Goal: Task Accomplishment & Management: Use online tool/utility

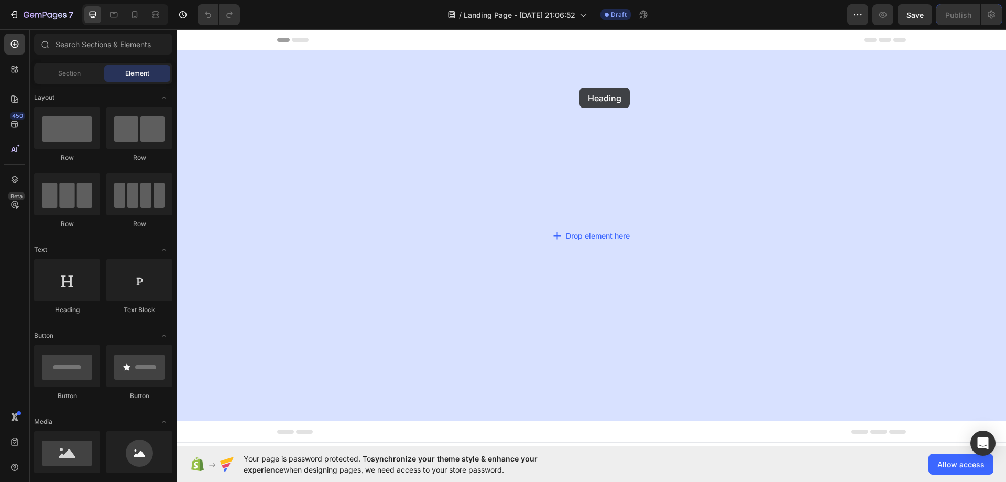
drag, startPoint x: 249, startPoint y: 328, endPoint x: 580, endPoint y: 88, distance: 408.2
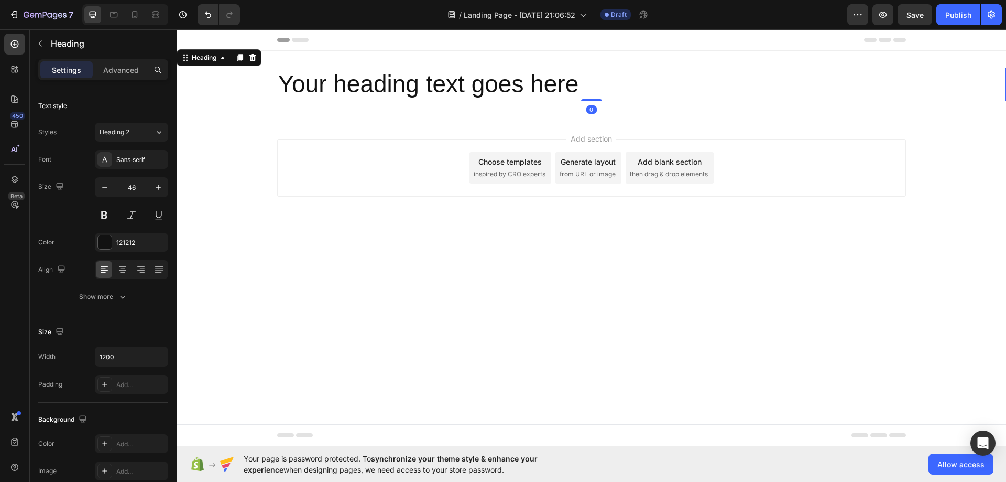
click at [504, 91] on h2 "Your heading text goes here" at bounding box center [591, 85] width 629 height 34
click at [504, 91] on p "Your heading text goes here" at bounding box center [591, 84] width 627 height 31
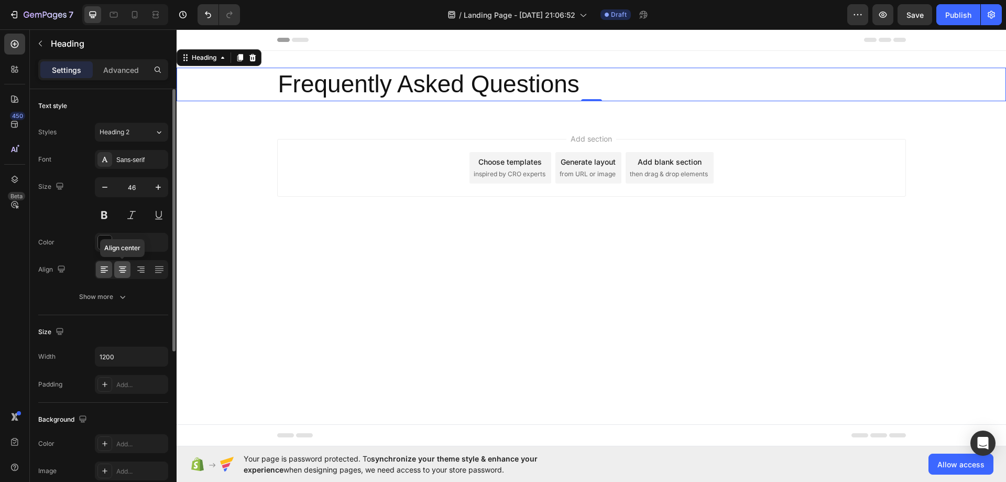
click at [126, 270] on icon at bounding box center [122, 269] width 10 height 10
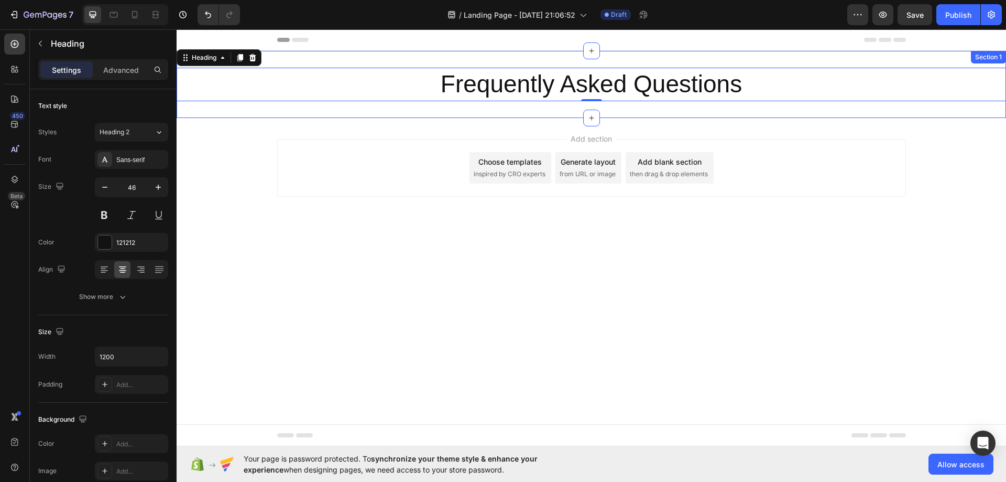
click at [365, 56] on div "Frequently Asked Questions Heading 0 Section 1" at bounding box center [592, 84] width 830 height 67
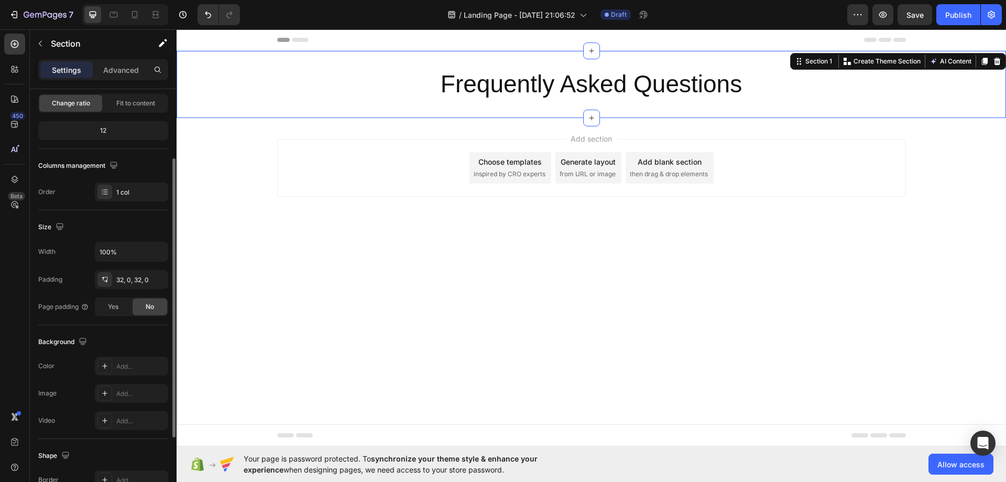
scroll to position [157, 0]
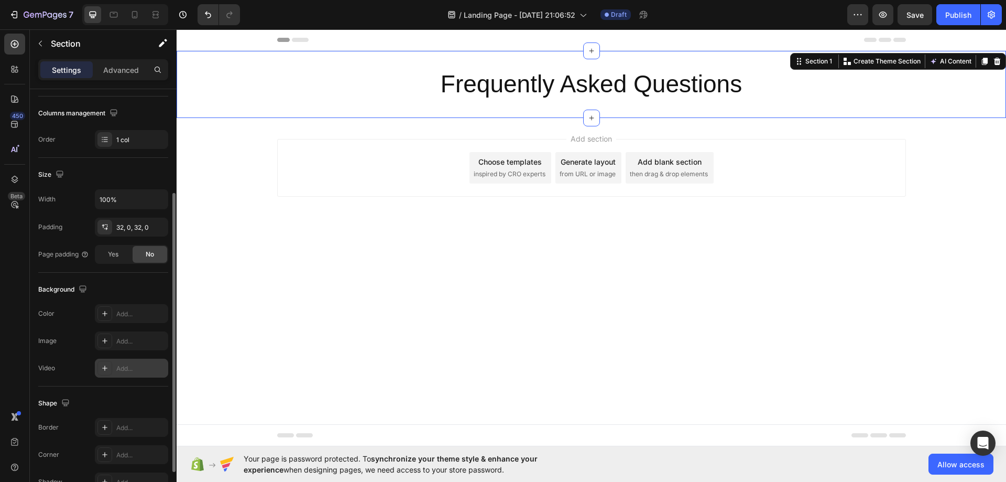
click at [127, 370] on div "Add..." at bounding box center [140, 368] width 49 height 9
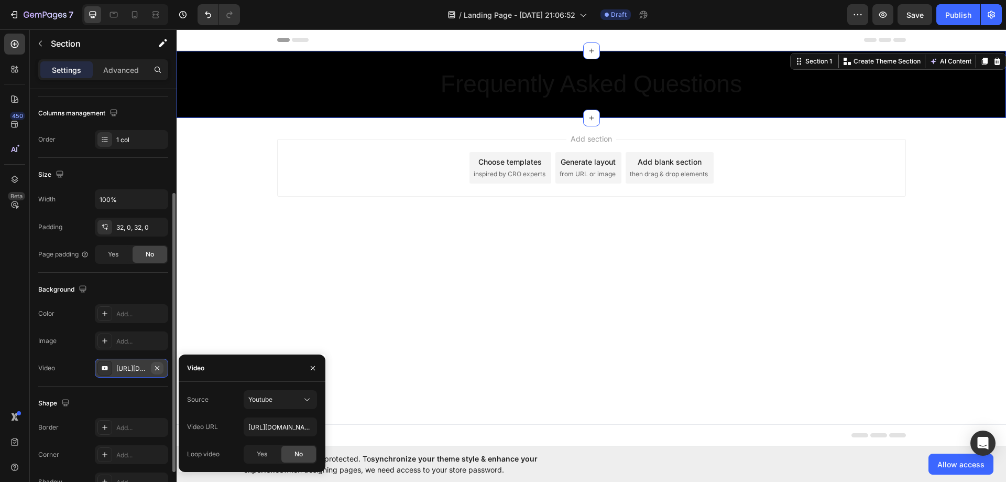
click at [154, 368] on icon "button" at bounding box center [157, 368] width 8 height 8
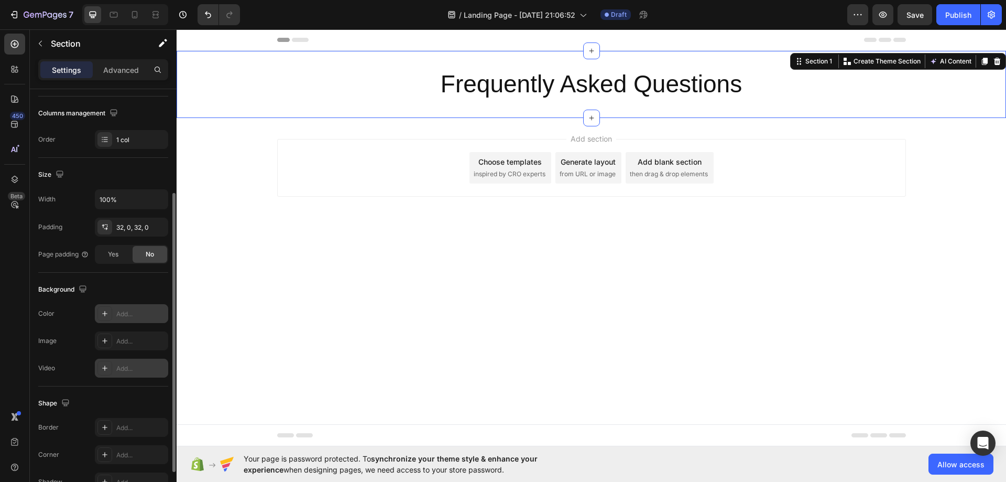
click at [128, 318] on div "Add..." at bounding box center [140, 313] width 49 height 9
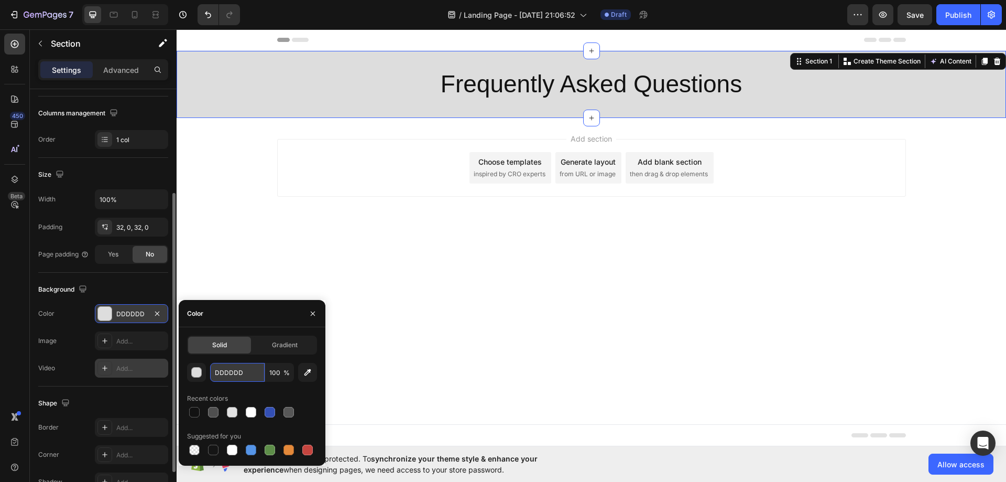
click at [238, 371] on input "DDDDDD" at bounding box center [237, 372] width 55 height 19
paste input "#F9F7F4"
type input "#F9F7F4"
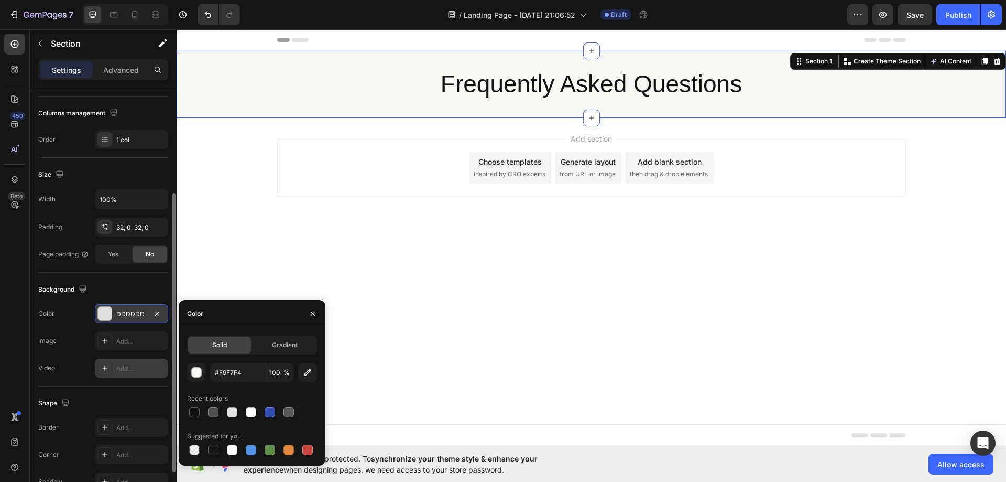
click at [320, 110] on div "Frequently Asked Questions Heading Section 1 You can create reusable sections C…" at bounding box center [592, 84] width 830 height 67
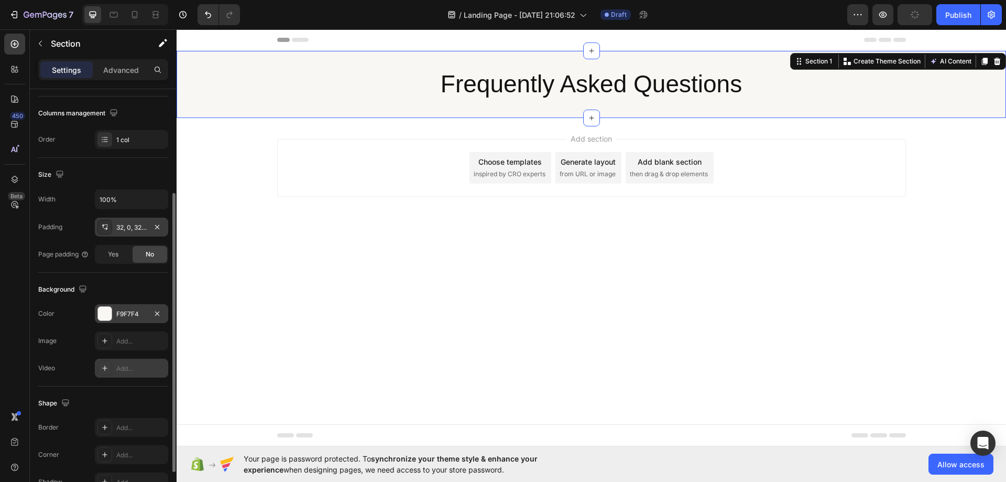
click at [126, 227] on div "32, 0, 32, 0" at bounding box center [131, 227] width 30 height 9
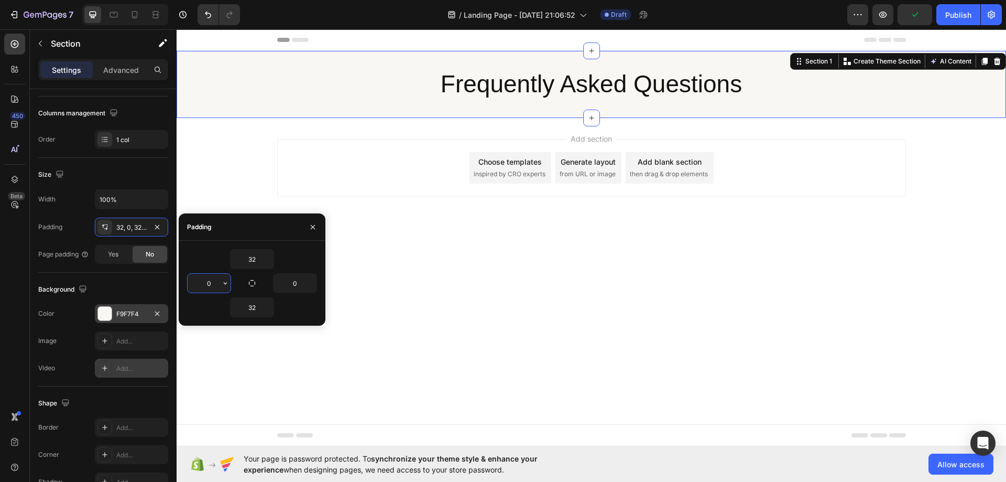
click at [214, 285] on input "0" at bounding box center [209, 283] width 43 height 19
type input "28"
click at [290, 284] on input "0" at bounding box center [295, 283] width 43 height 19
type input "28"
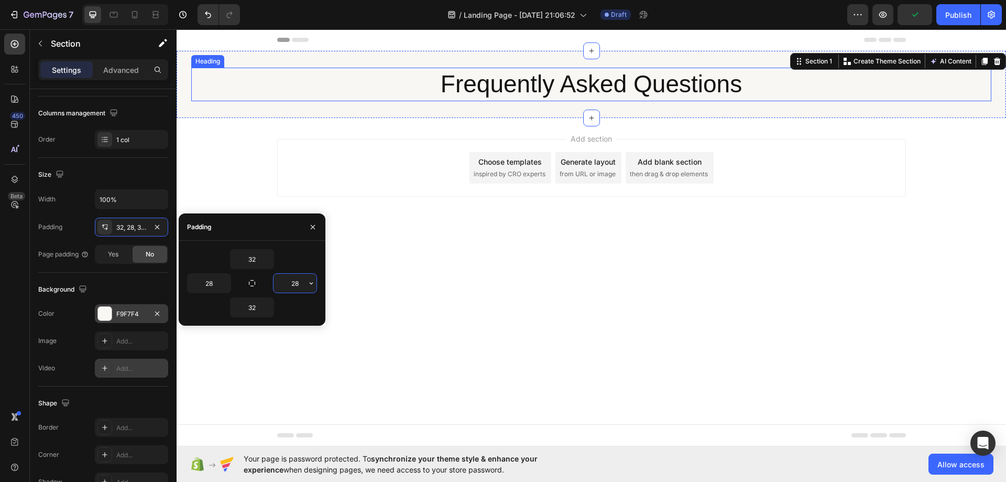
click at [454, 94] on p "Frequently Asked Questions" at bounding box center [591, 84] width 627 height 31
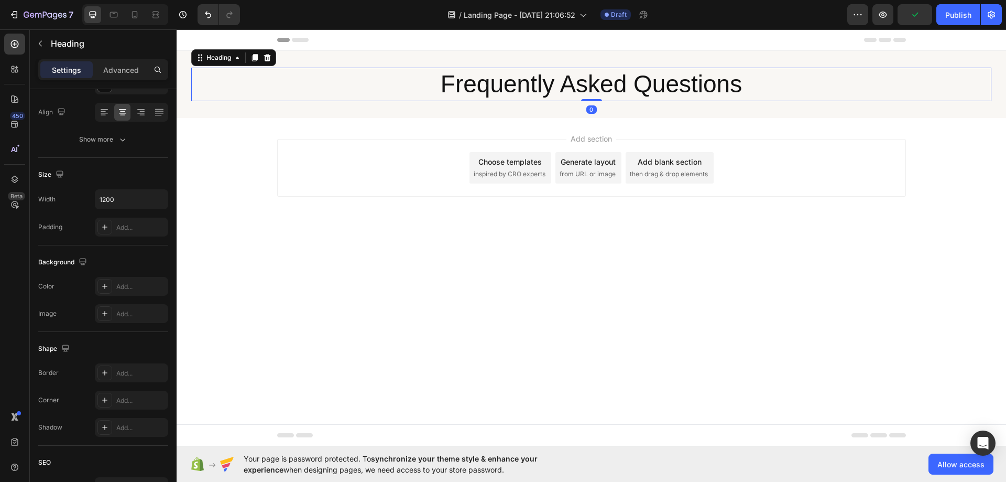
scroll to position [0, 0]
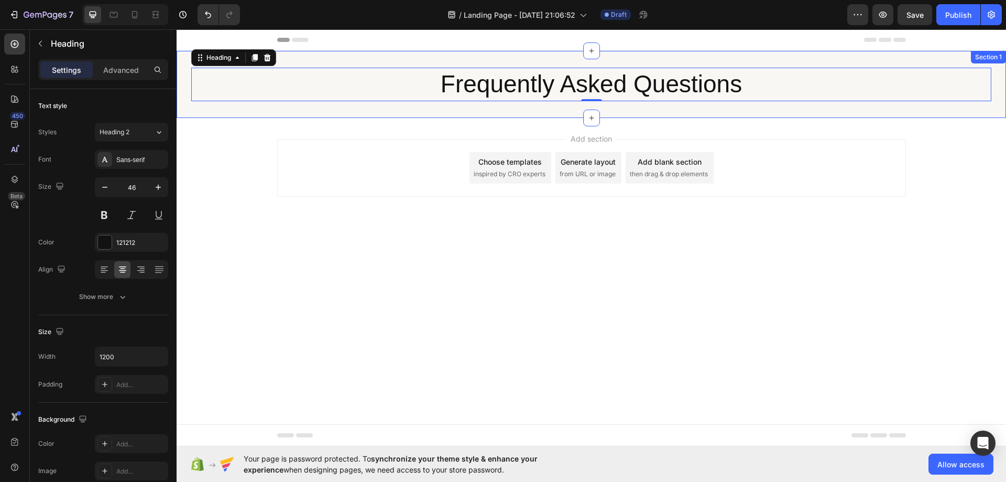
click at [279, 103] on div "Frequently Asked Questions Heading 0 Section 1" at bounding box center [592, 84] width 830 height 67
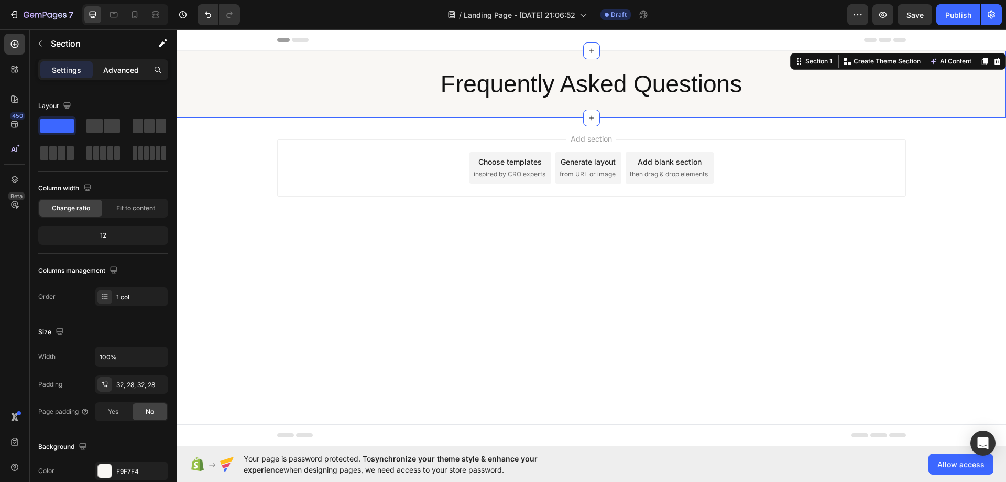
click at [123, 75] on div "Advanced" at bounding box center [121, 69] width 52 height 17
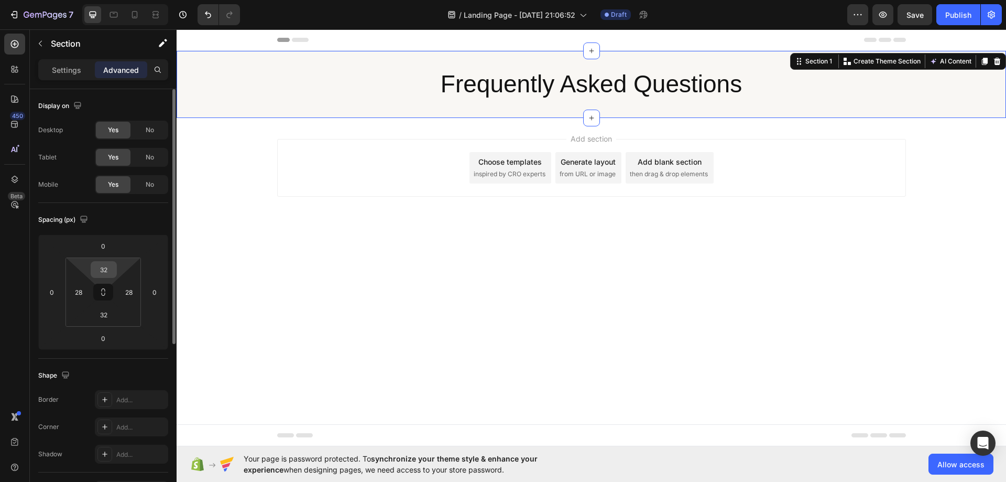
click at [103, 273] on input "32" at bounding box center [103, 270] width 21 height 16
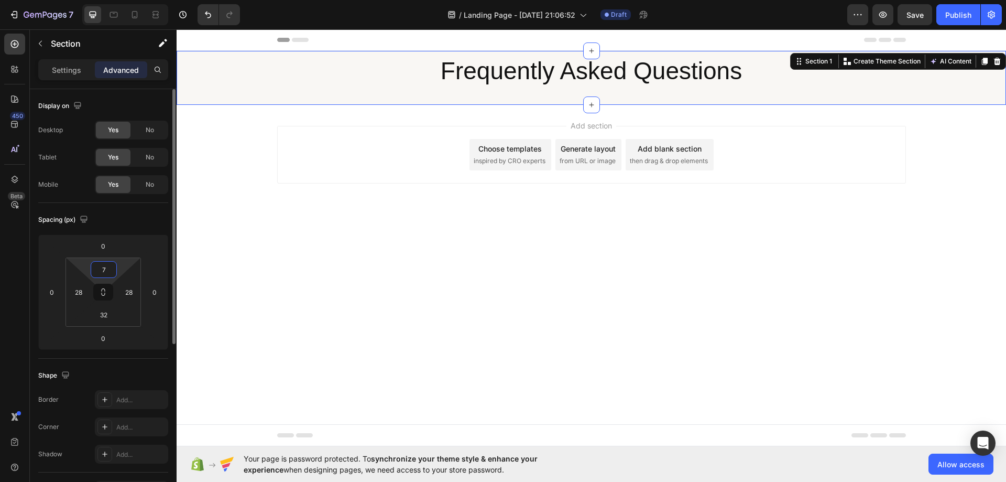
type input "79"
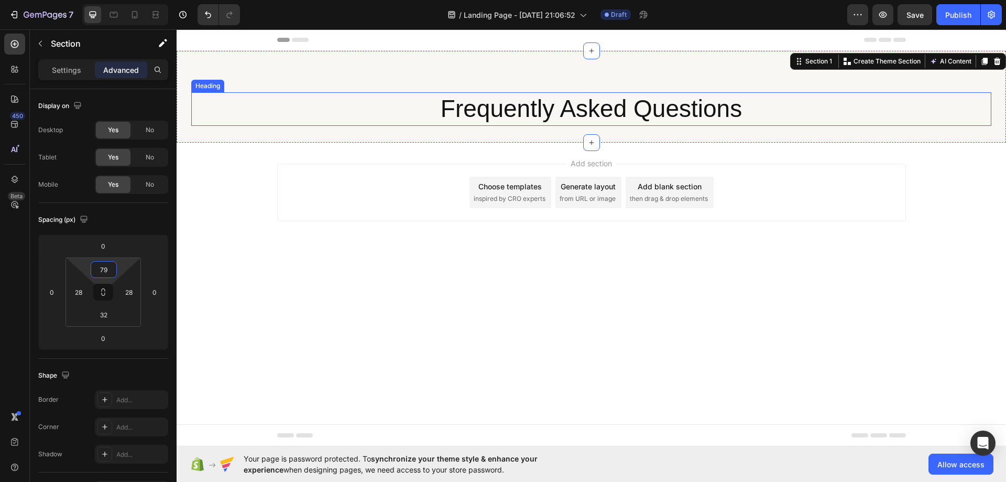
click at [415, 121] on p "Frequently Asked Questions" at bounding box center [591, 108] width 627 height 31
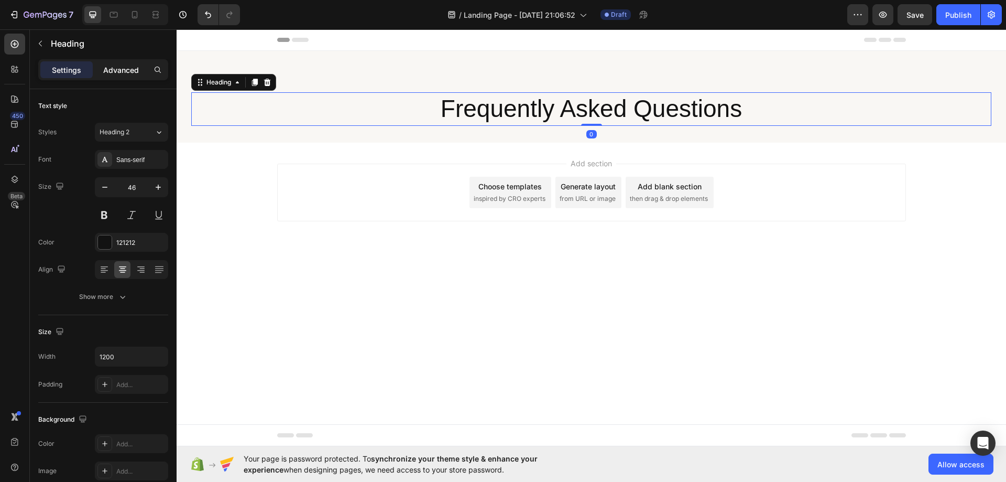
click at [122, 71] on p "Advanced" at bounding box center [121, 69] width 36 height 11
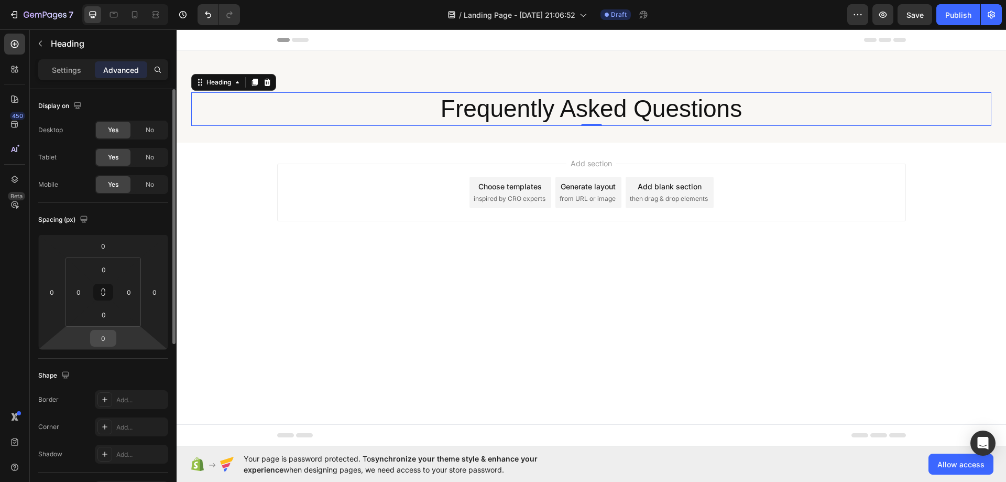
click at [108, 340] on input "0" at bounding box center [103, 338] width 21 height 16
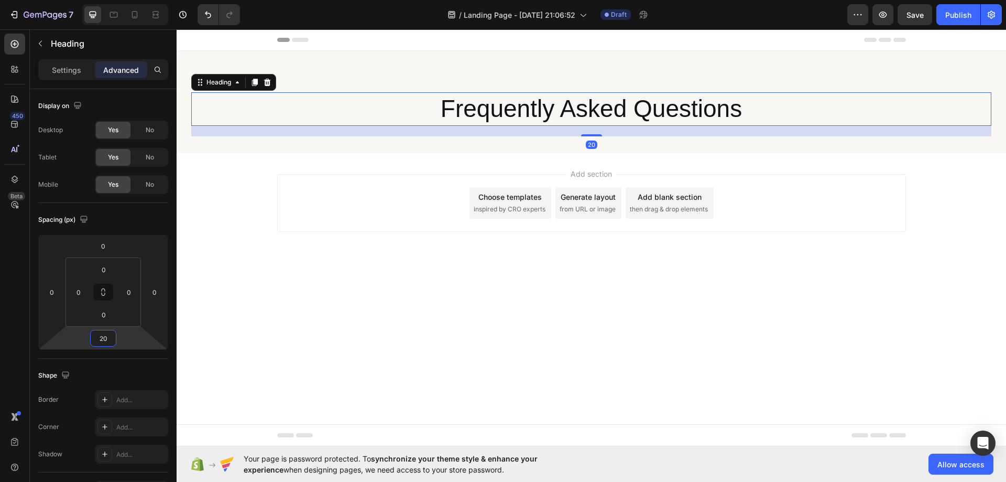
type input "20"
click at [61, 73] on p "Settings" at bounding box center [66, 69] width 29 height 11
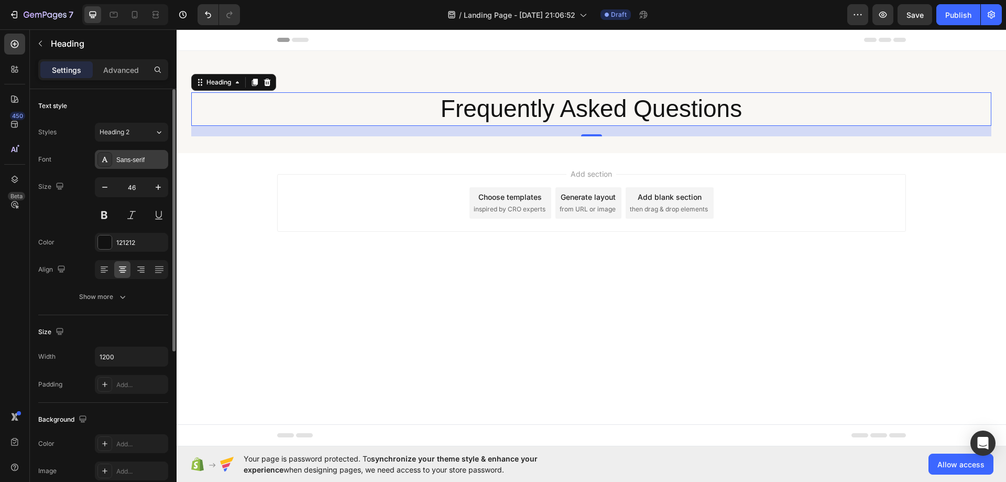
click at [126, 161] on div "Sans-serif" at bounding box center [140, 159] width 49 height 9
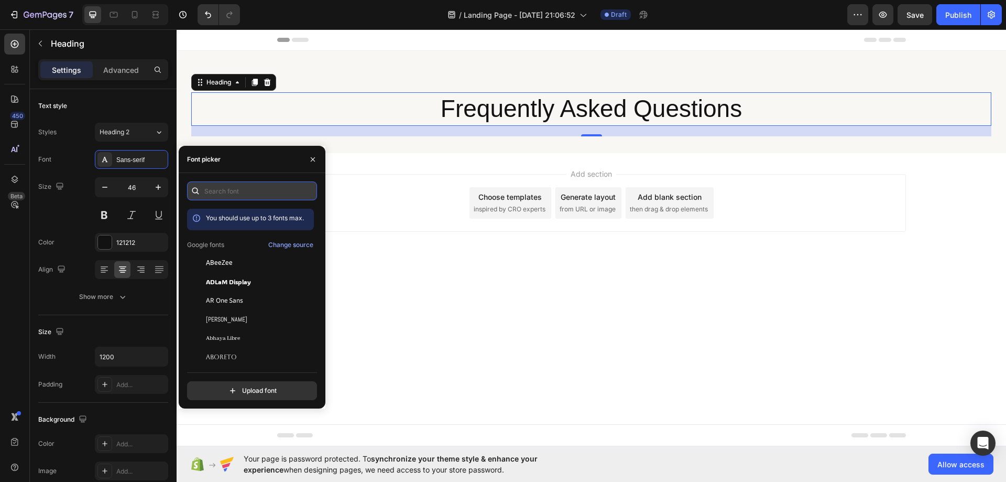
click at [243, 194] on input "text" at bounding box center [252, 190] width 130 height 19
paste input "instrument serif"
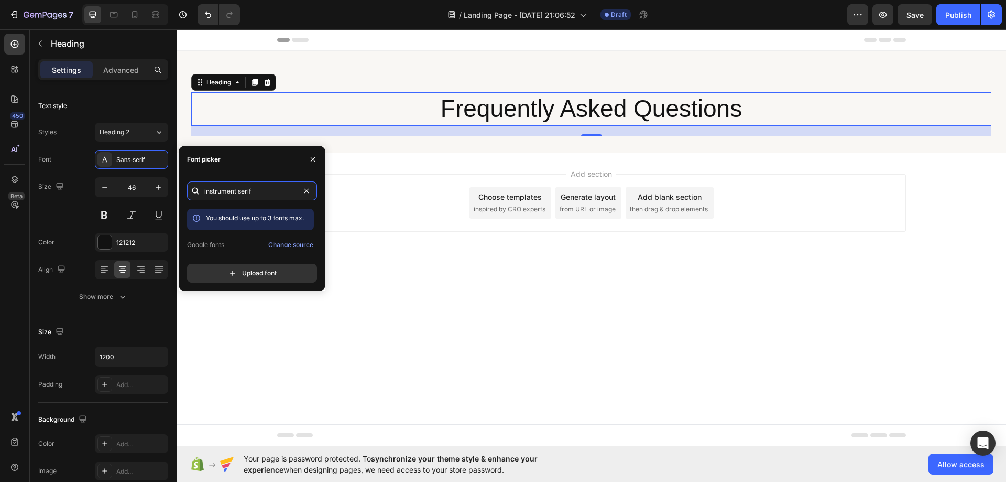
scroll to position [26, 0]
type input "instrument serif"
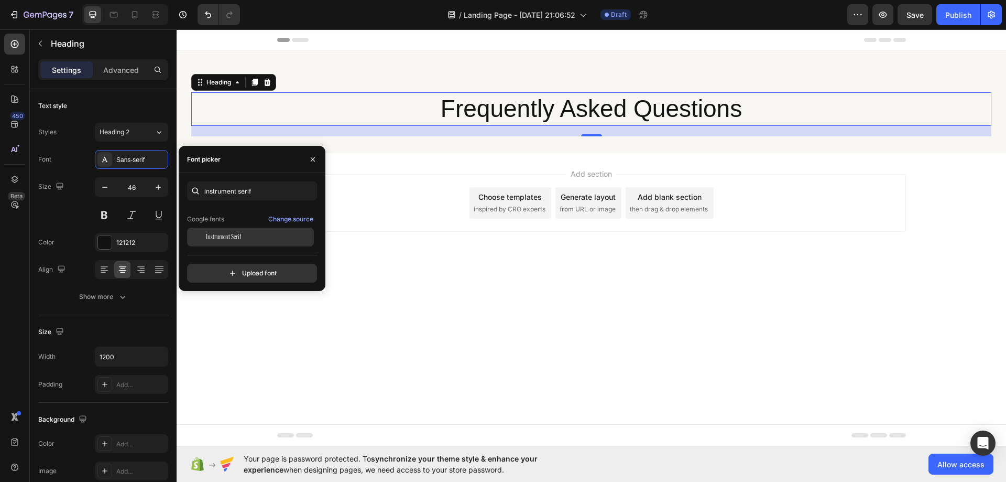
click at [255, 235] on div "Instrument Serif" at bounding box center [259, 236] width 106 height 9
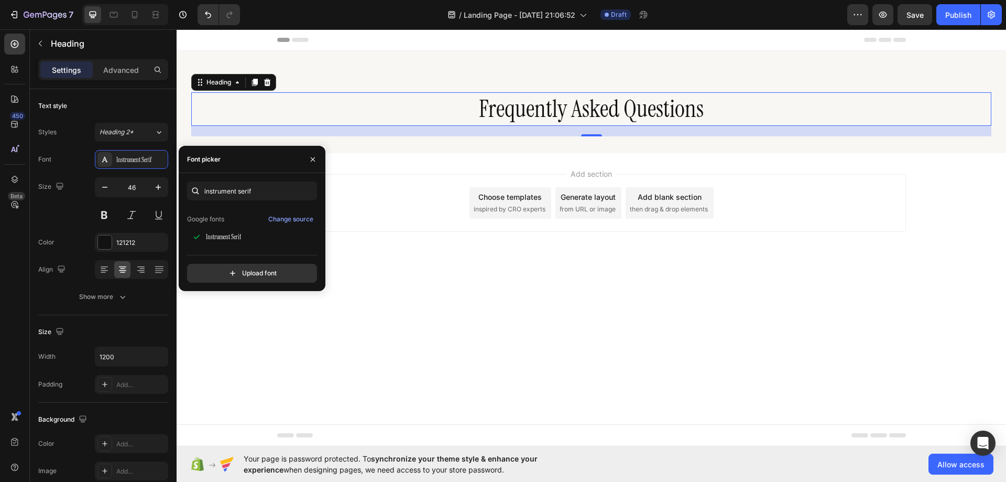
click at [9, 301] on div "450 Beta" at bounding box center [14, 220] width 21 height 373
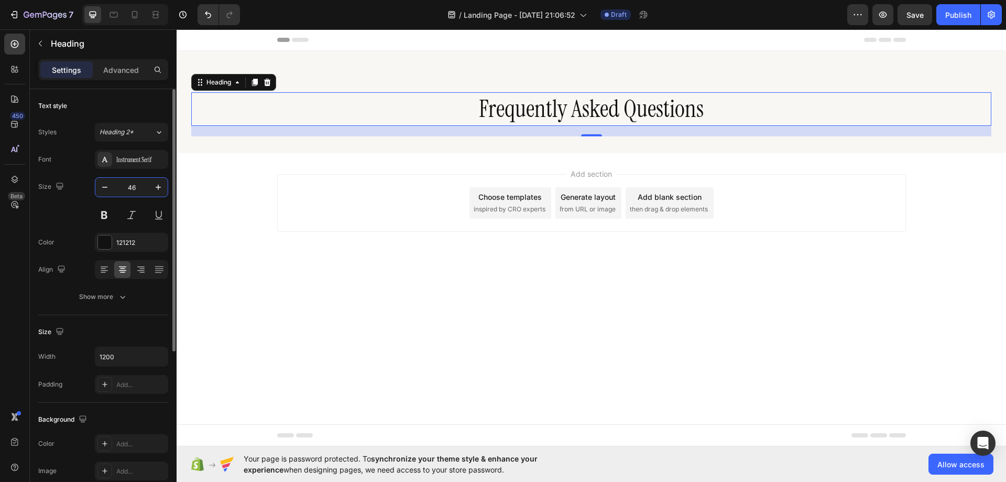
click at [133, 190] on input "46" at bounding box center [131, 187] width 35 height 19
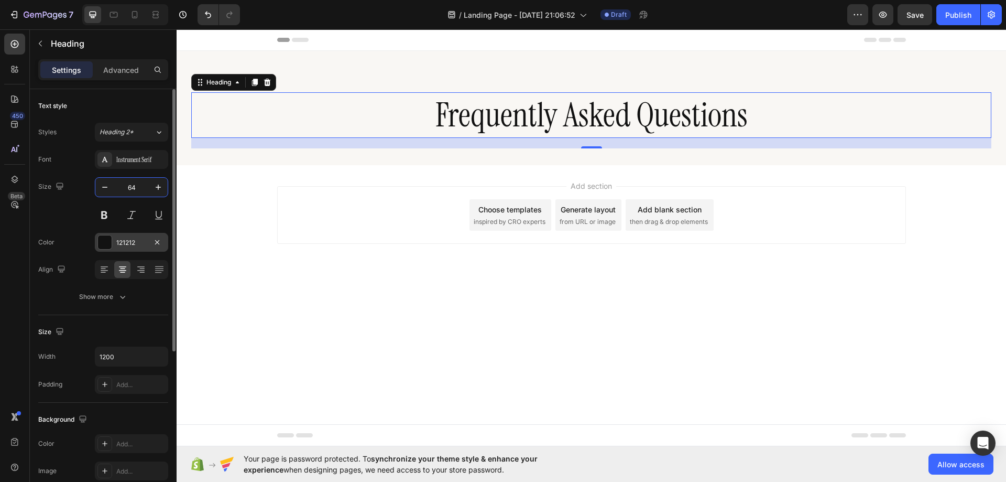
type input "64"
click at [123, 239] on div "121212" at bounding box center [131, 242] width 30 height 9
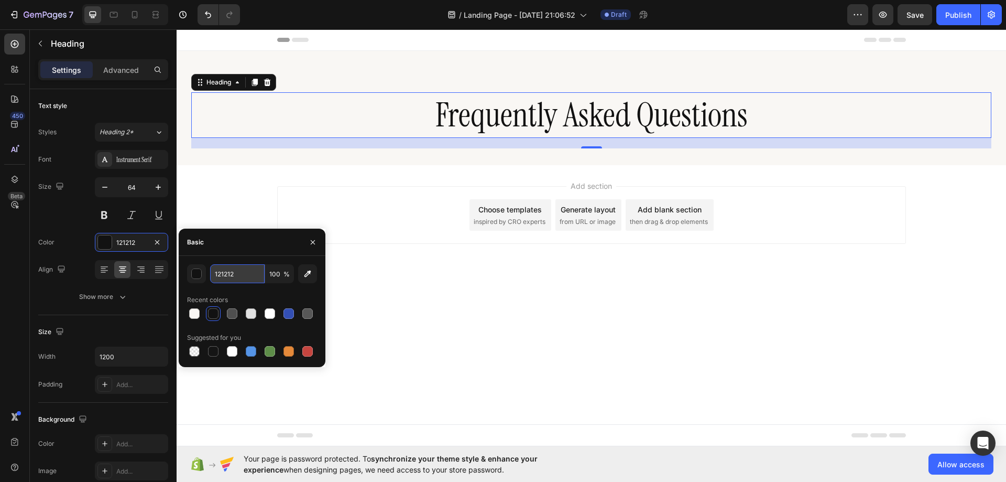
click at [241, 273] on input "121212" at bounding box center [237, 273] width 55 height 19
paste input "#774D5B"
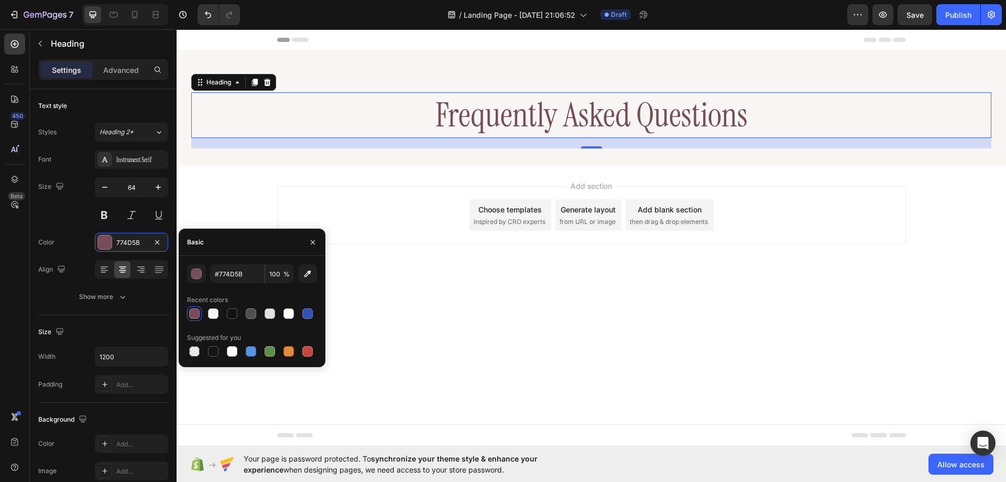
type input "774D5B"
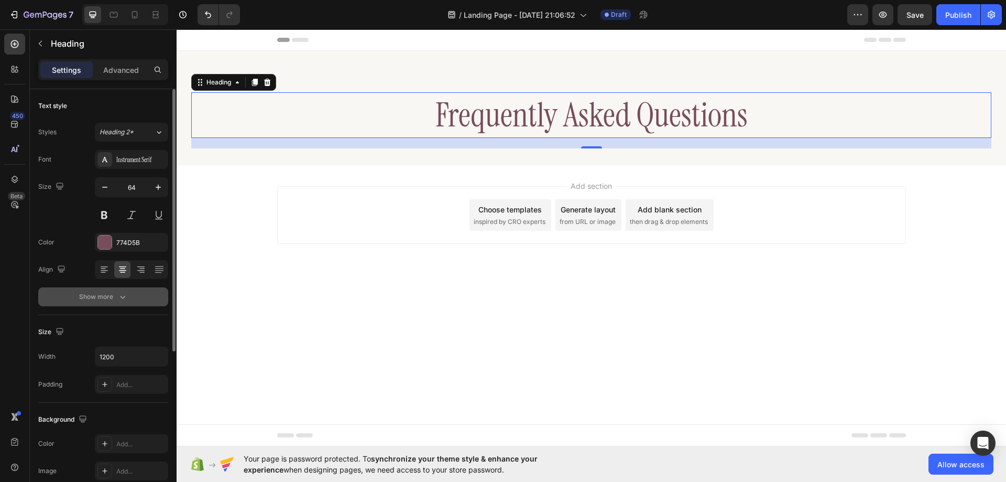
click at [118, 298] on icon "button" at bounding box center [122, 296] width 10 height 10
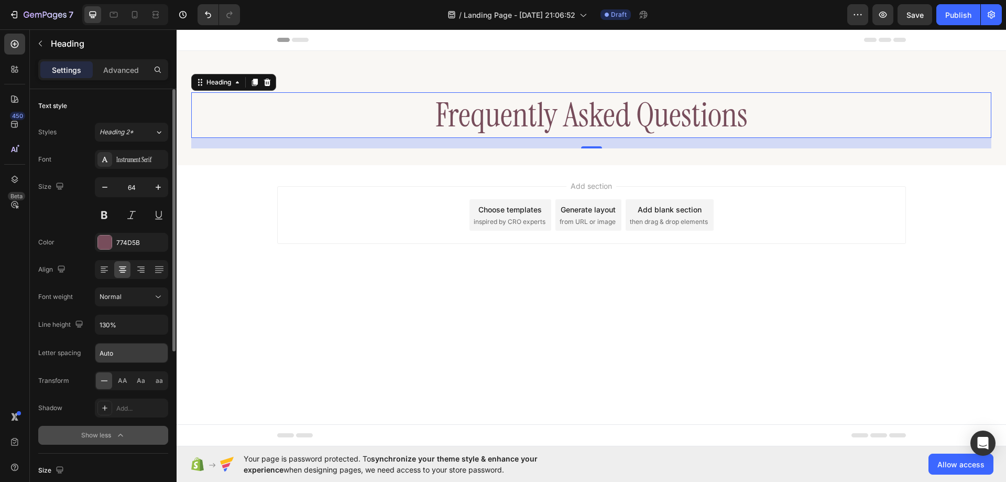
click at [124, 353] on input "Auto" at bounding box center [131, 352] width 72 height 19
type input "0"
type input "1.92"
click at [104, 325] on input "130%" at bounding box center [131, 324] width 72 height 19
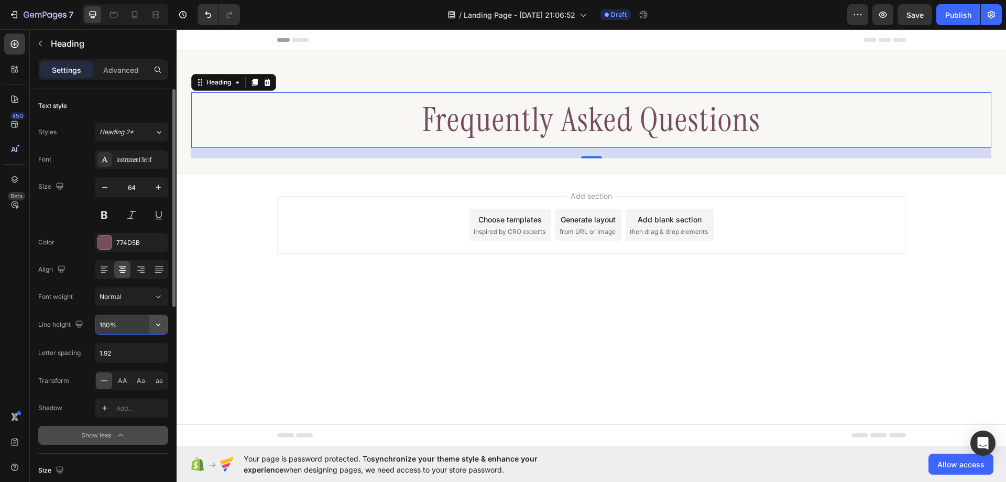
click at [156, 323] on icon "button" at bounding box center [158, 324] width 10 height 10
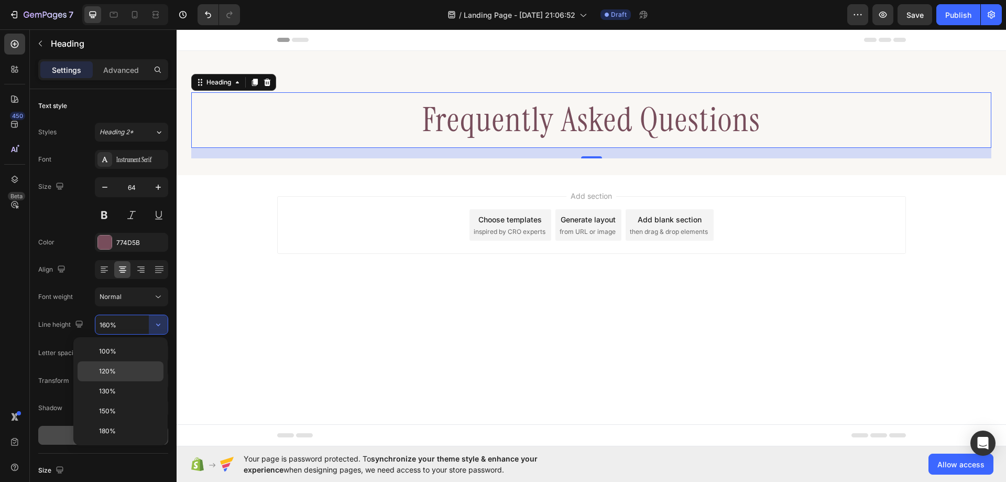
click at [135, 381] on div "120%" at bounding box center [121, 391] width 86 height 20
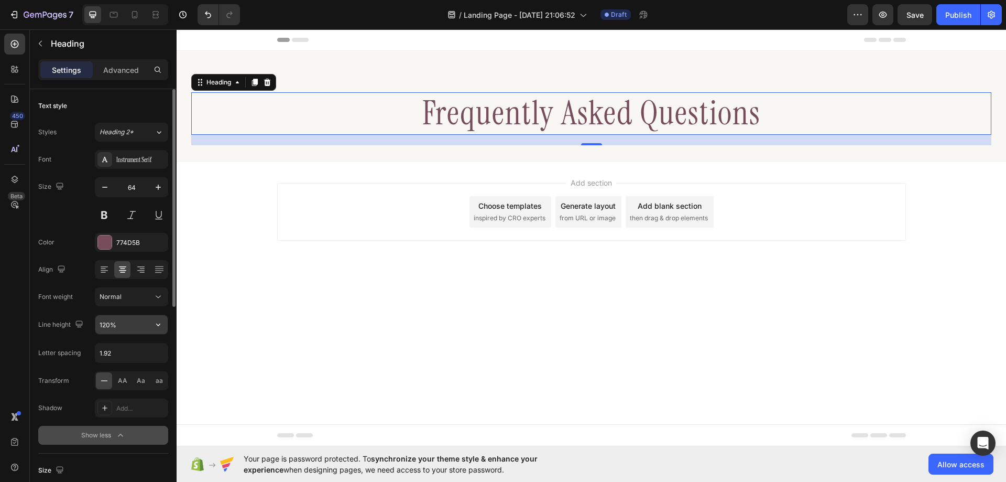
click at [107, 325] on input "120%" at bounding box center [131, 324] width 72 height 19
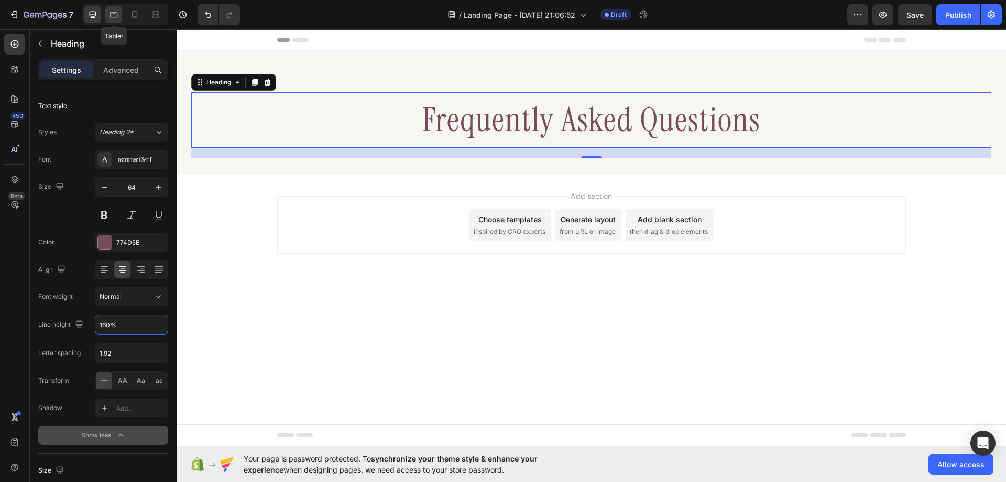
type input "160%"
click at [108, 10] on div at bounding box center [113, 14] width 17 height 17
type input "46"
type input "100%"
type input "130%"
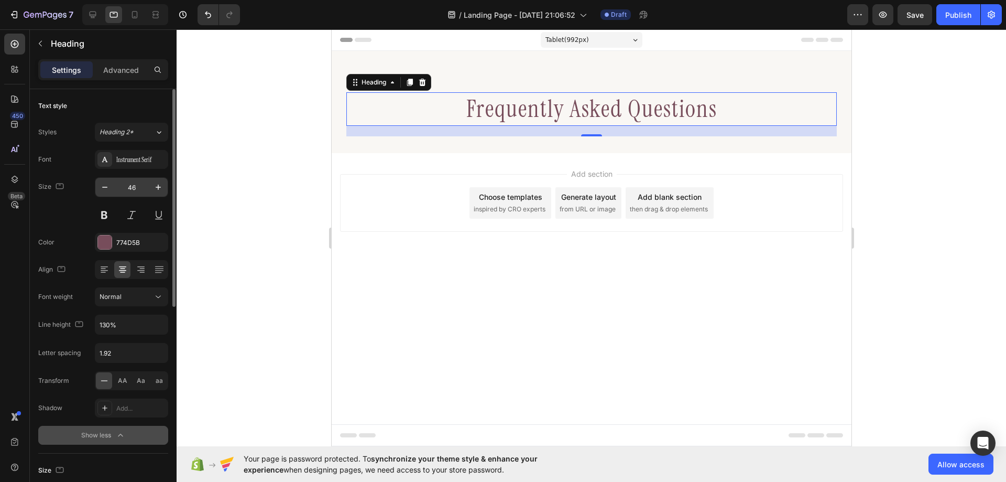
click at [140, 189] on input "46" at bounding box center [131, 187] width 35 height 19
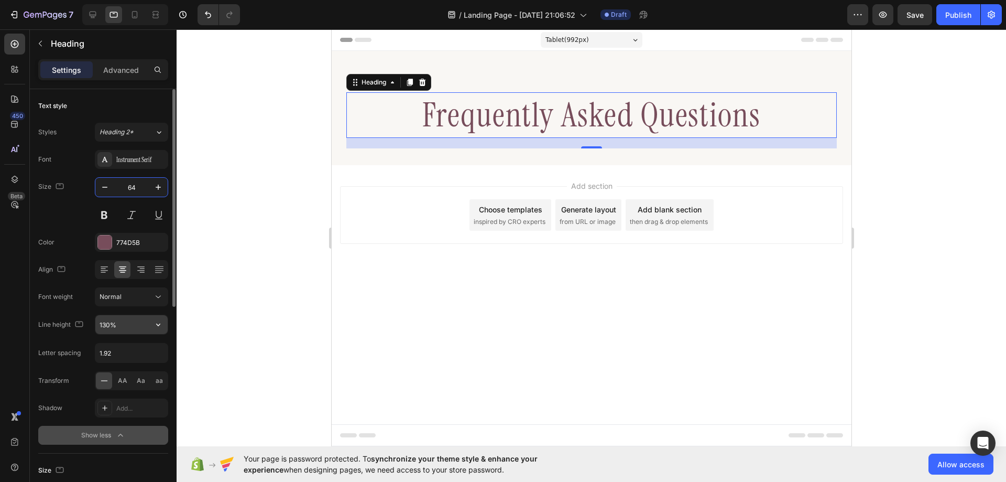
type input "64"
click at [105, 325] on input "130%" at bounding box center [131, 324] width 72 height 19
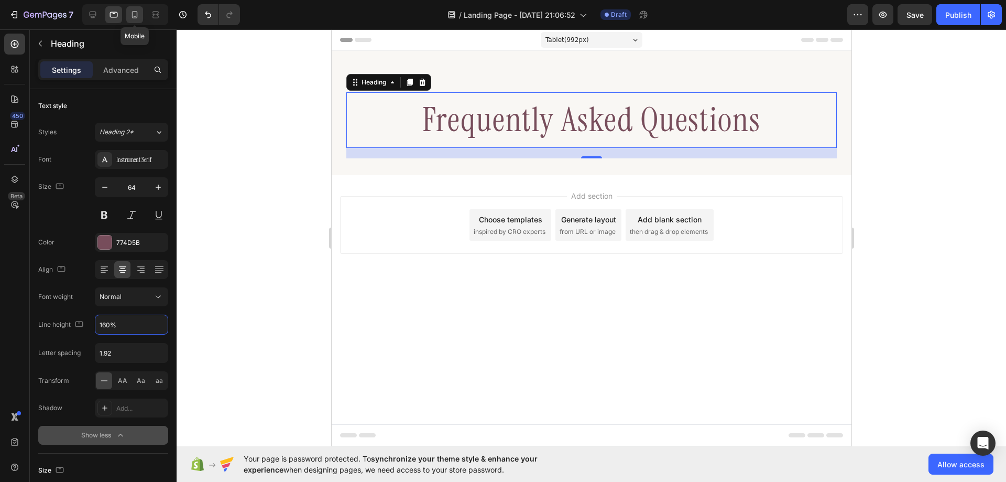
type input "160%"
click at [134, 20] on div at bounding box center [134, 14] width 17 height 17
type input "41"
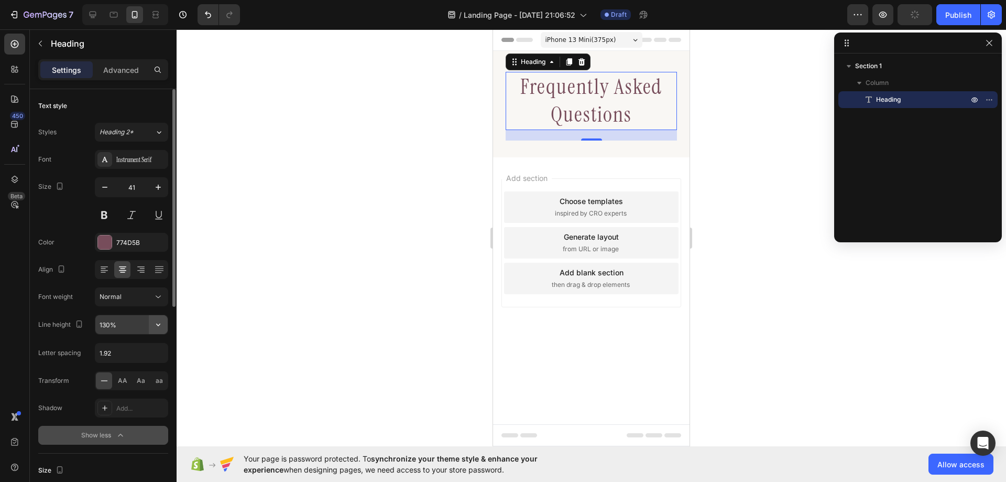
click at [156, 328] on icon "button" at bounding box center [158, 324] width 10 height 10
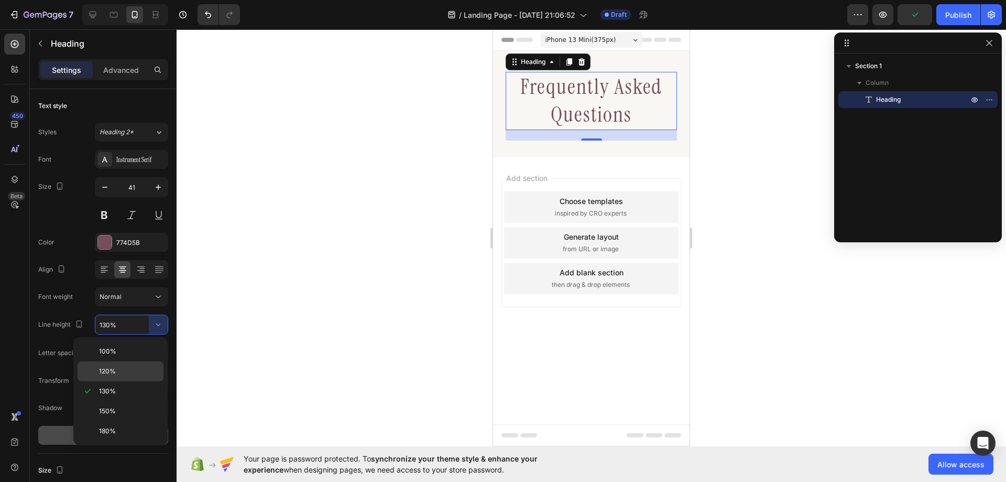
click at [132, 379] on div "120%" at bounding box center [121, 371] width 86 height 20
type input "120%"
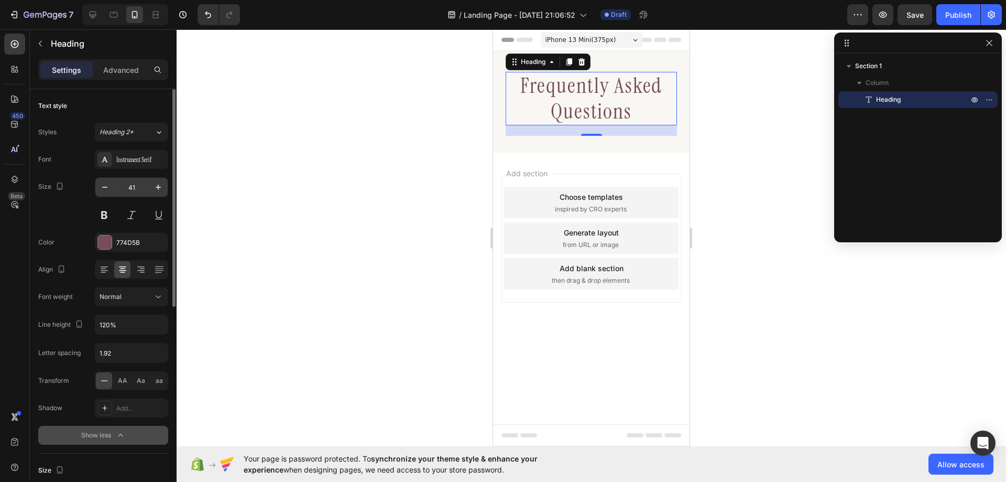
click at [123, 188] on input "41" at bounding box center [131, 187] width 35 height 19
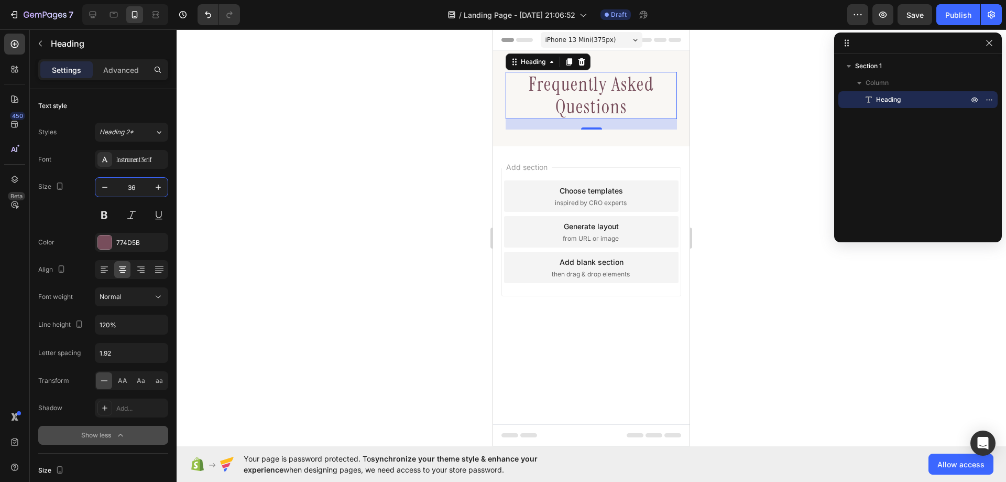
type input "36"
click at [122, 352] on input "1.92" at bounding box center [131, 352] width 72 height 19
type input "1.08"
click at [88, 335] on div "Font Instrument Serif Size 36 Color 774D5B Align Font weight Normal Line height…" at bounding box center [103, 297] width 130 height 295
click at [90, 16] on icon at bounding box center [93, 15] width 7 height 7
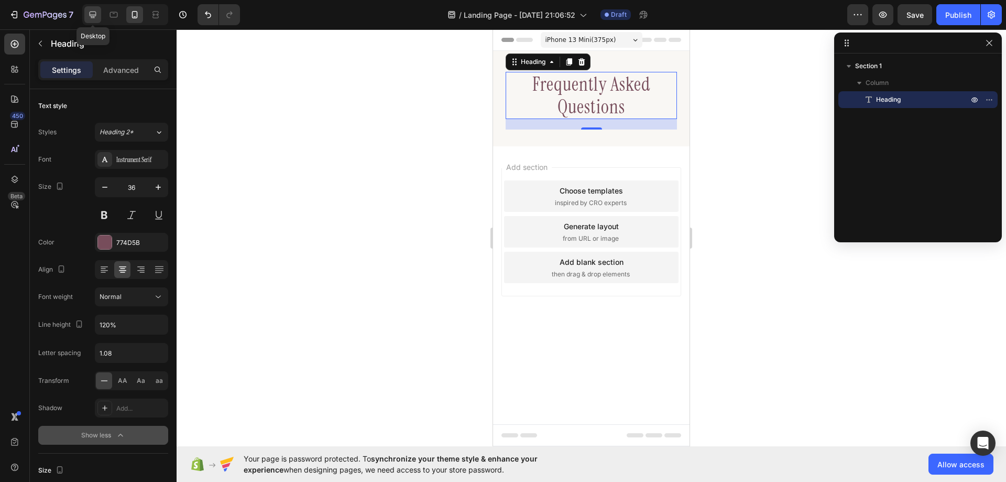
type input "64"
type input "1200"
type input "160%"
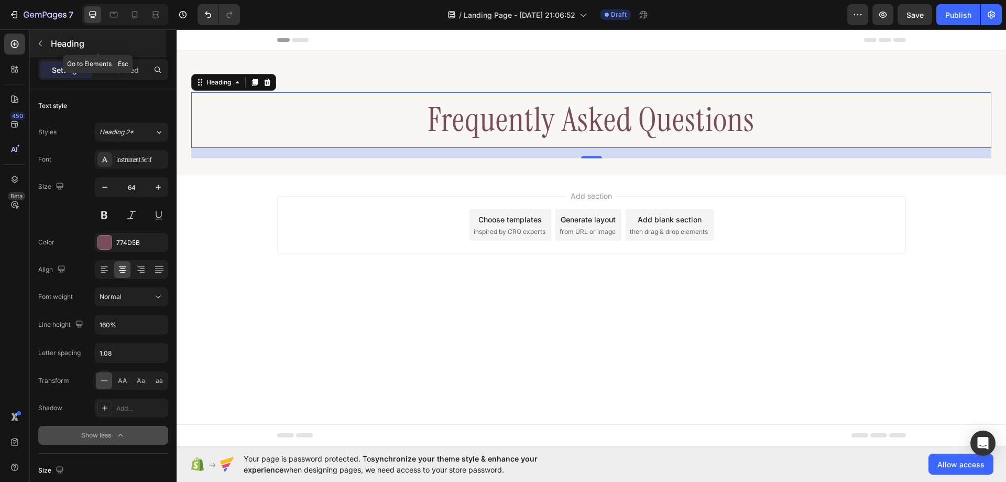
click at [42, 49] on button "button" at bounding box center [40, 43] width 17 height 17
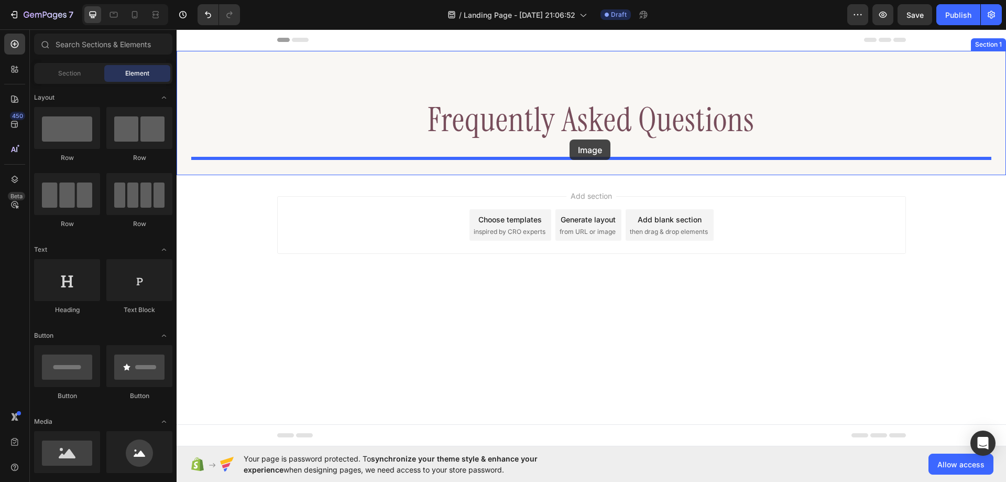
drag, startPoint x: 251, startPoint y: 469, endPoint x: 570, endPoint y: 139, distance: 458.1
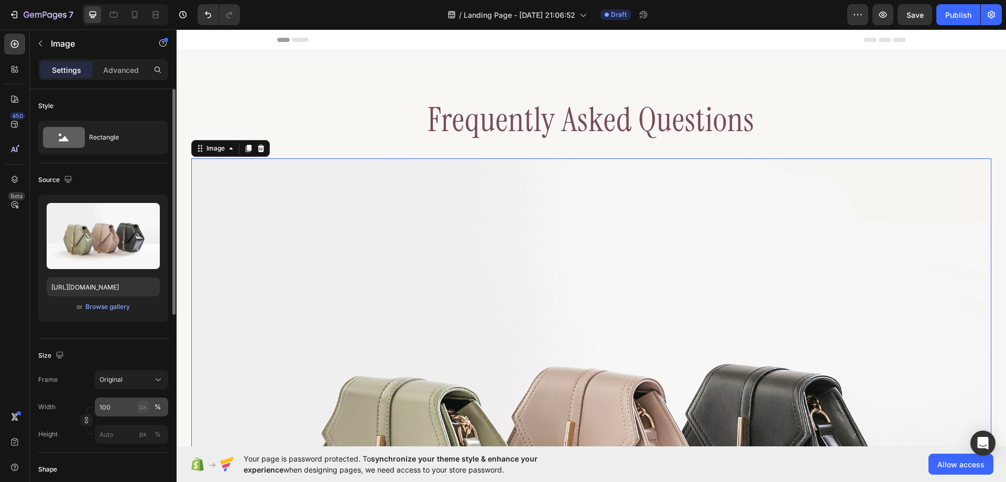
click at [141, 406] on div "px" at bounding box center [142, 406] width 7 height 9
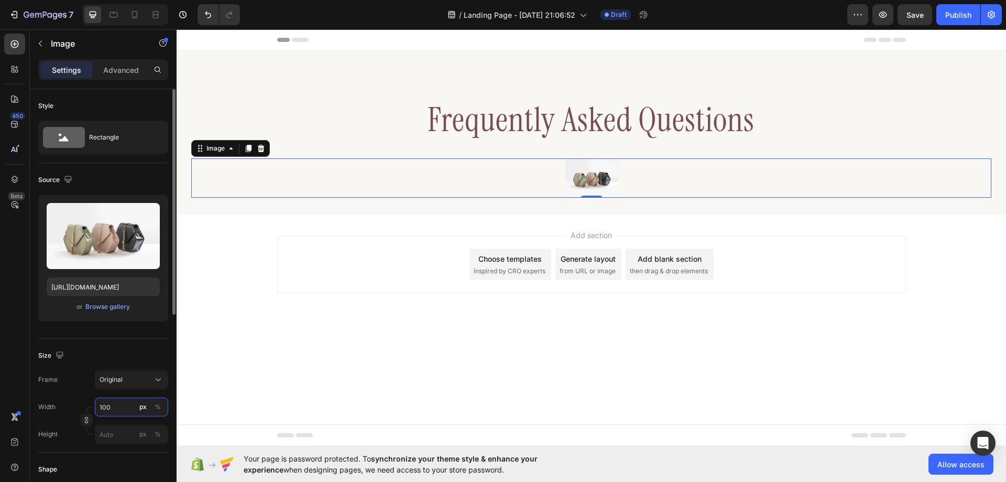
click at [121, 406] on input "100" at bounding box center [131, 406] width 73 height 19
type input "958"
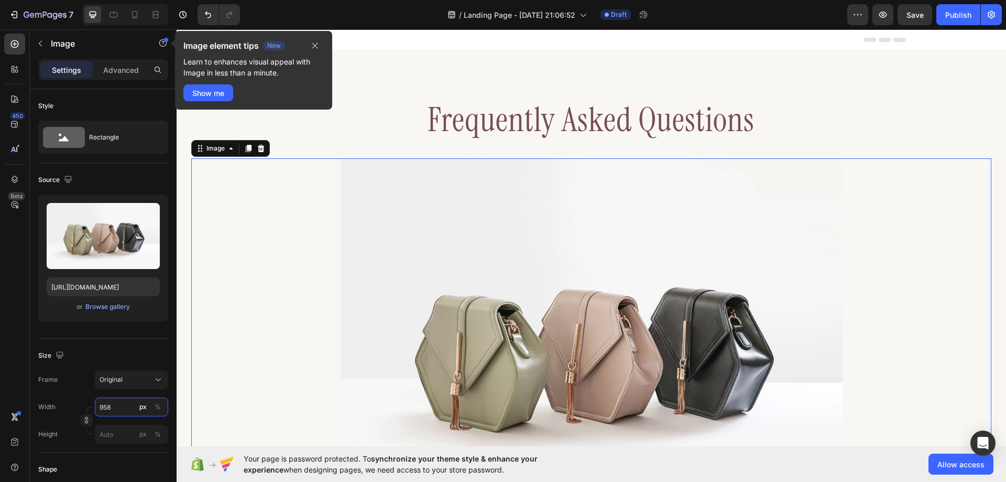
scroll to position [210, 0]
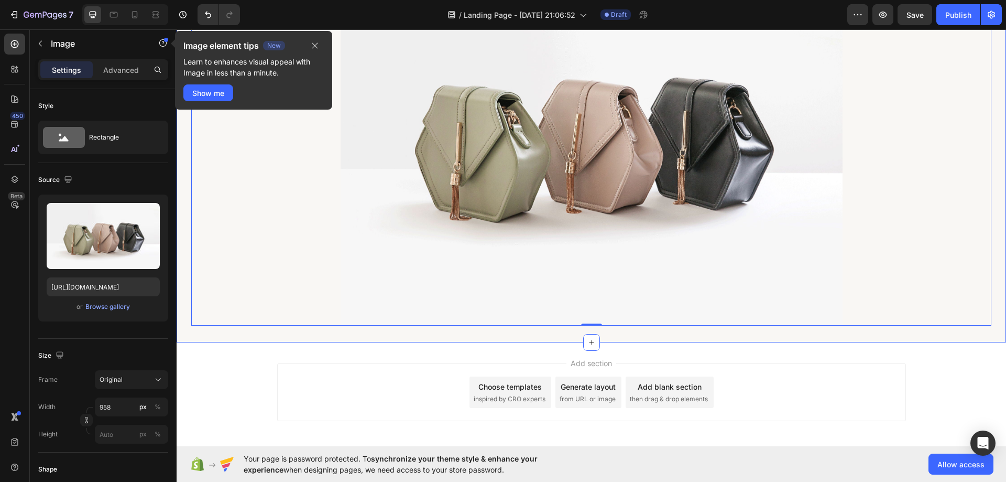
click at [325, 333] on div "Frequently Asked Questions Heading Image 0 Section 1" at bounding box center [592, 91] width 830 height 501
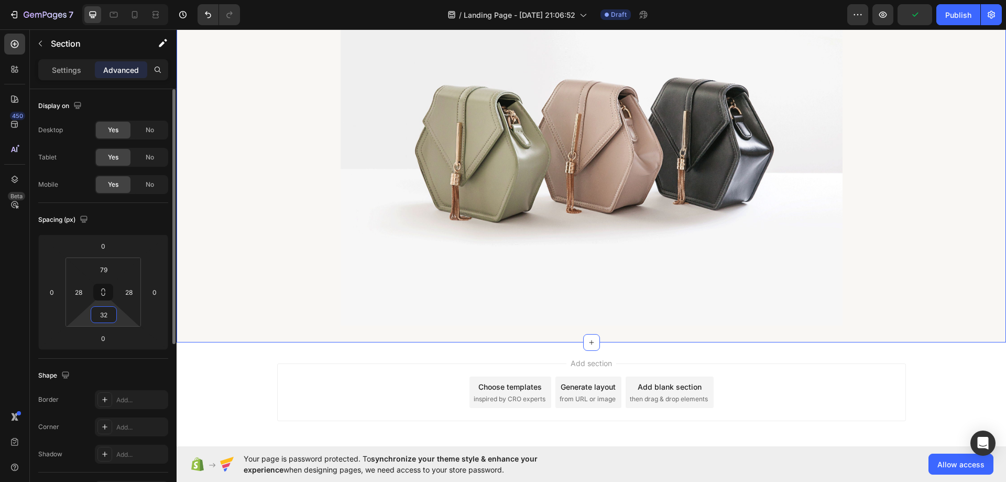
click at [103, 313] on input "32" at bounding box center [103, 315] width 21 height 16
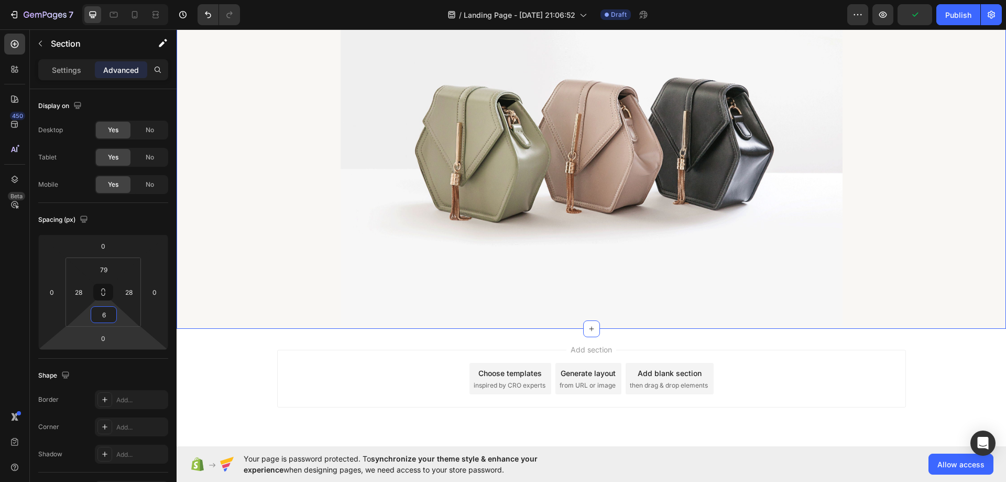
type input "60"
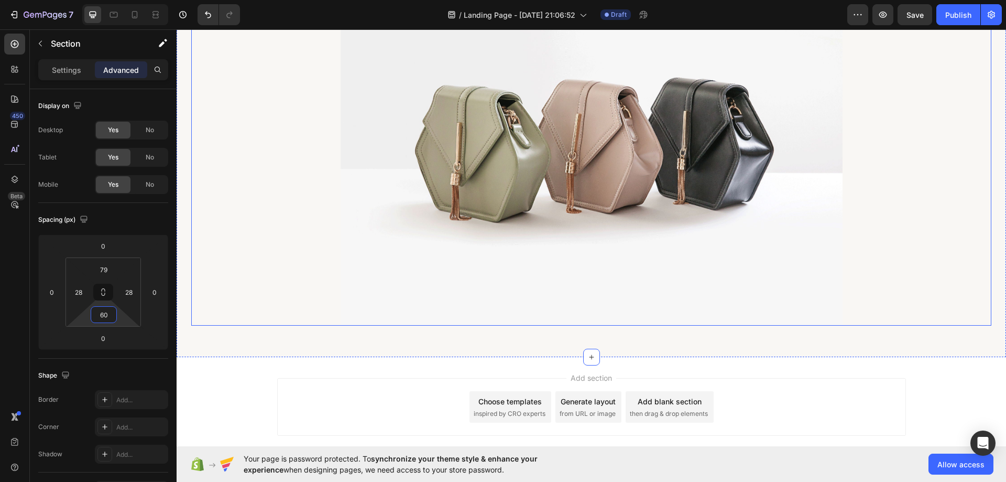
click at [398, 246] on img at bounding box center [592, 137] width 502 height 377
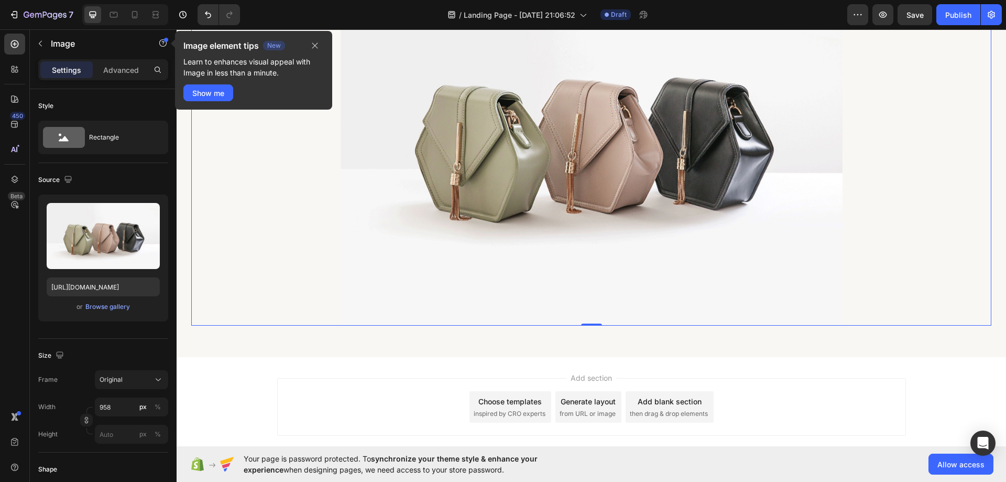
click at [521, 232] on img at bounding box center [592, 137] width 502 height 377
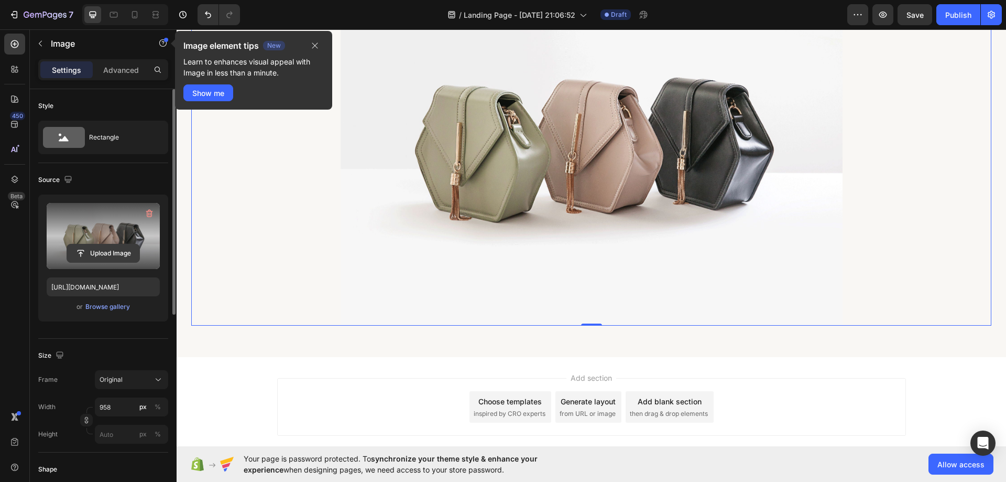
click at [103, 252] on input "file" at bounding box center [103, 253] width 72 height 18
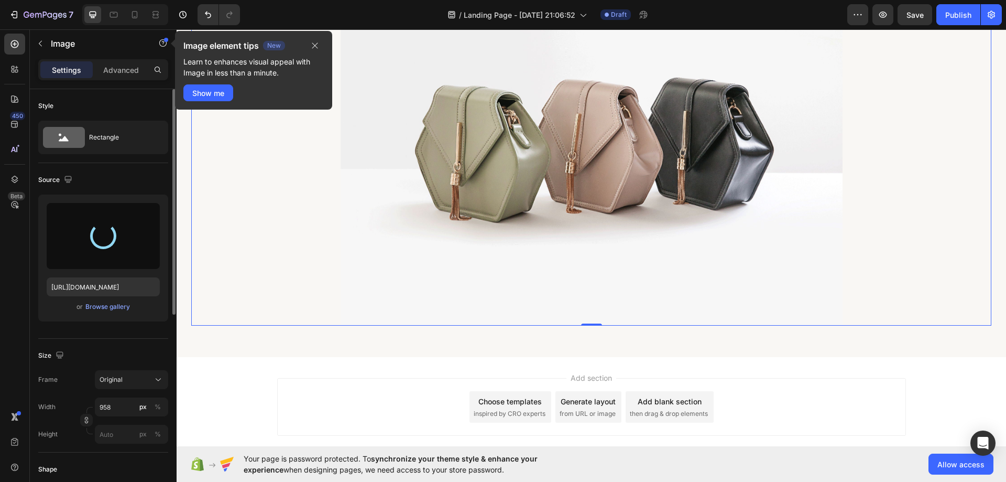
type input "[URL][DOMAIN_NAME]"
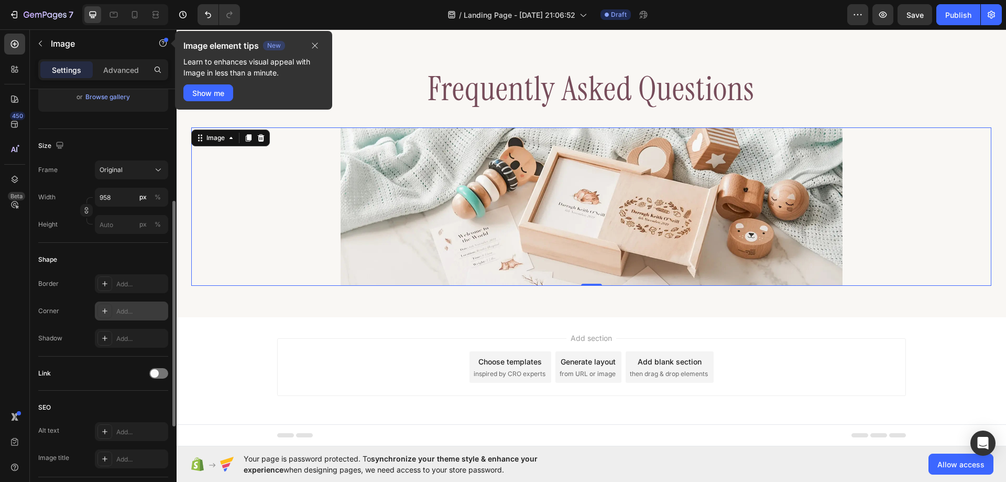
click at [116, 309] on div "Add..." at bounding box center [131, 310] width 73 height 19
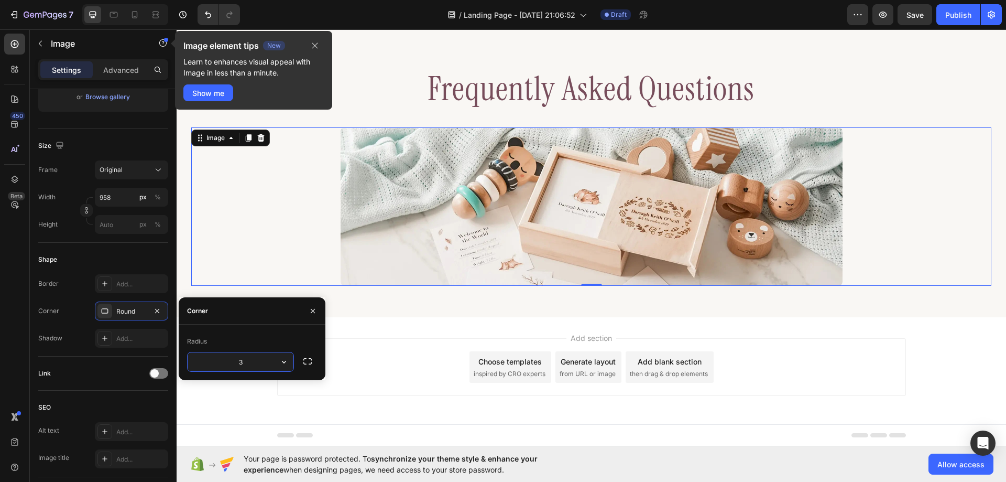
type input "30"
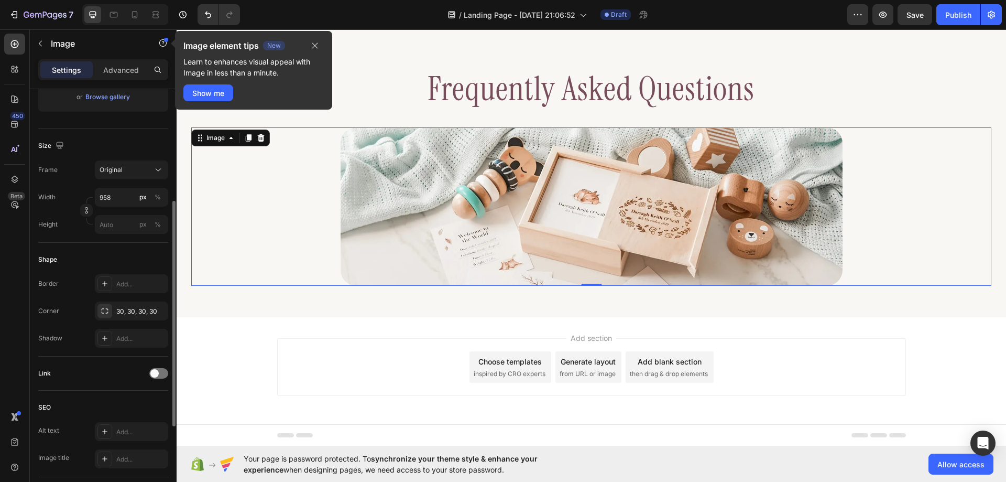
click at [116, 389] on div "Link" at bounding box center [103, 373] width 130 height 34
click at [119, 13] on div at bounding box center [113, 14] width 17 height 17
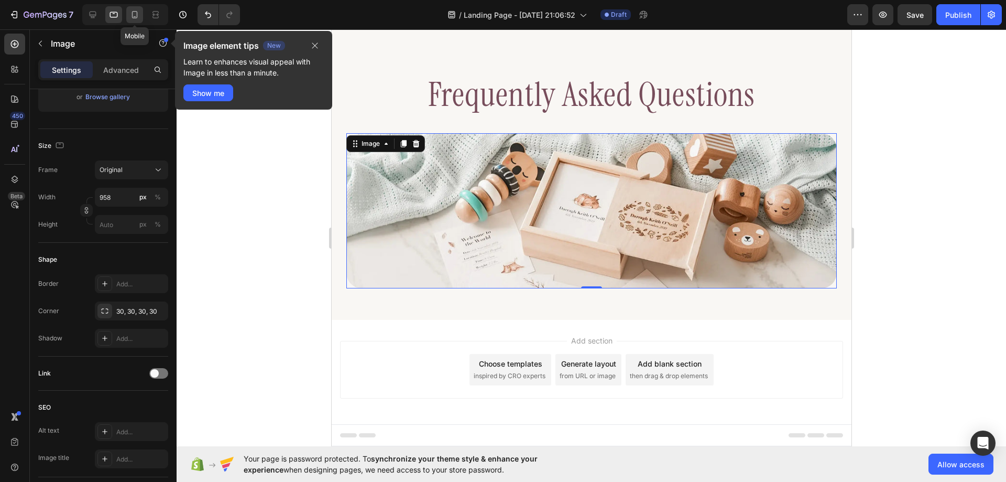
click at [130, 15] on icon at bounding box center [134, 14] width 10 height 10
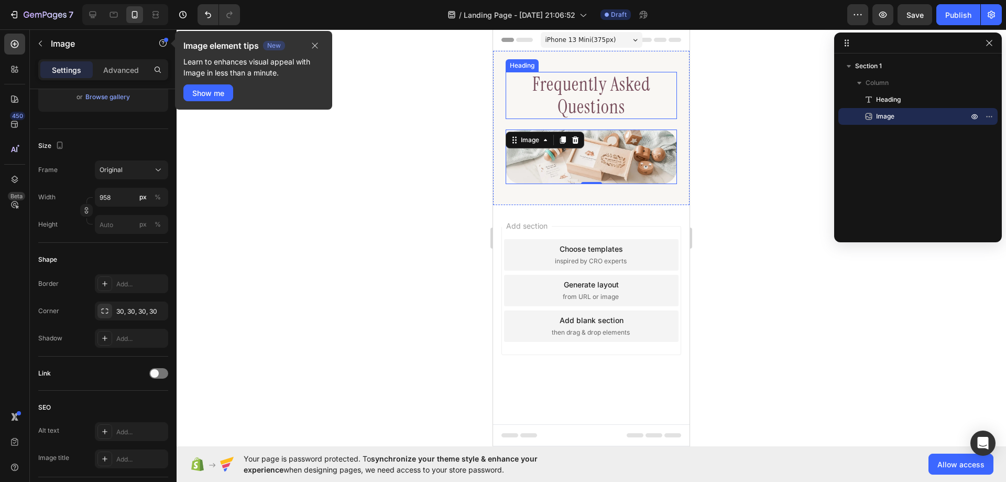
click at [579, 108] on p "Frequently Asked Questions" at bounding box center [591, 95] width 169 height 45
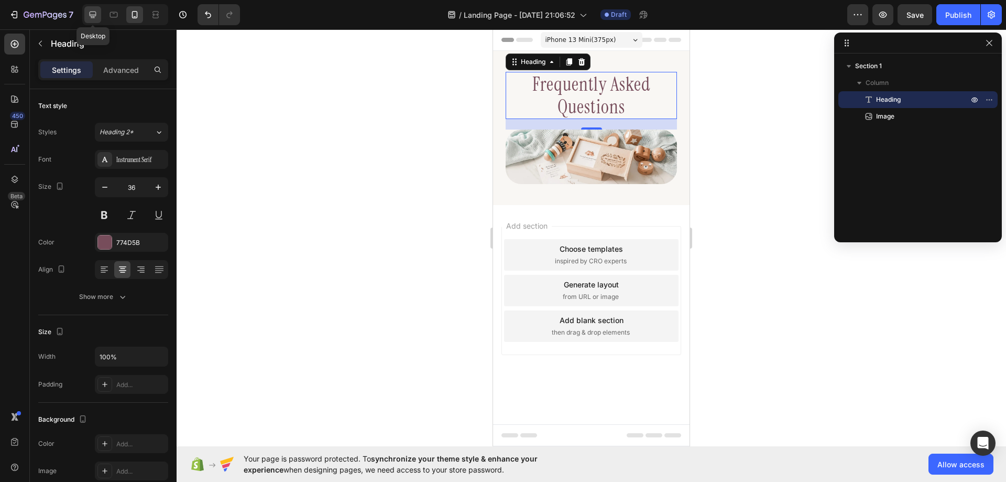
click at [96, 19] on icon at bounding box center [93, 14] width 10 height 10
type input "64"
type input "1200"
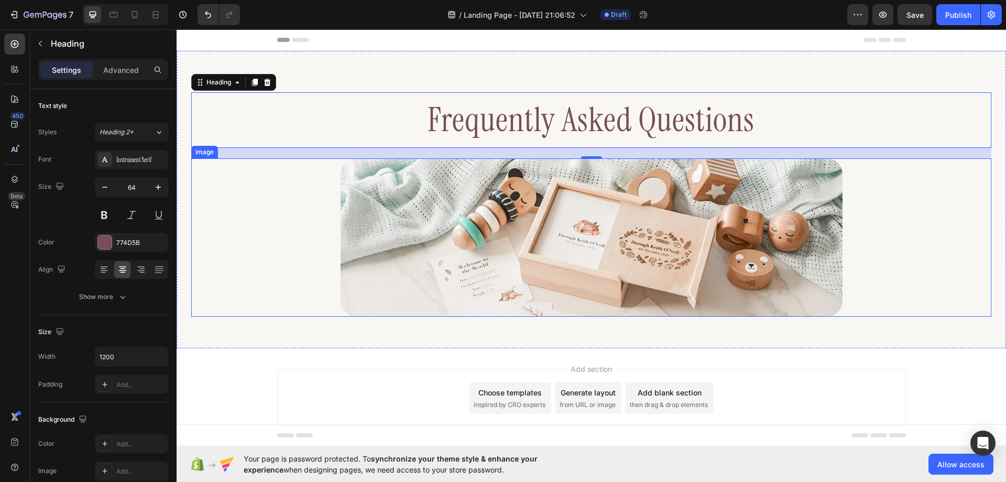
scroll to position [26, 0]
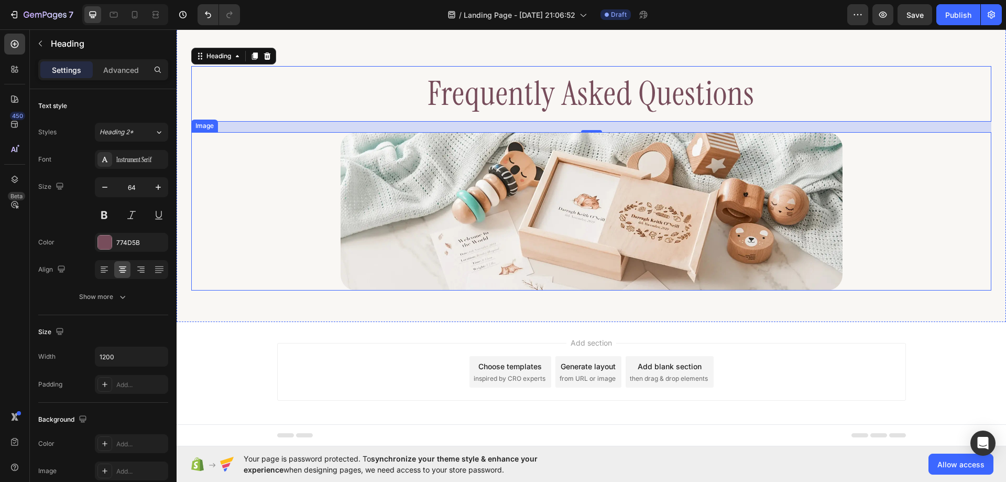
click at [494, 183] on img at bounding box center [592, 211] width 502 height 158
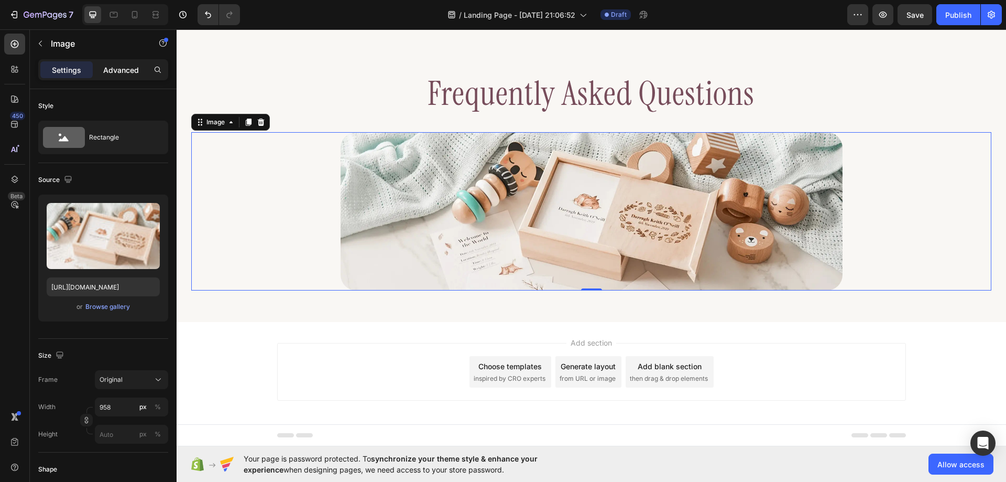
click at [117, 64] on p "Advanced" at bounding box center [121, 69] width 36 height 11
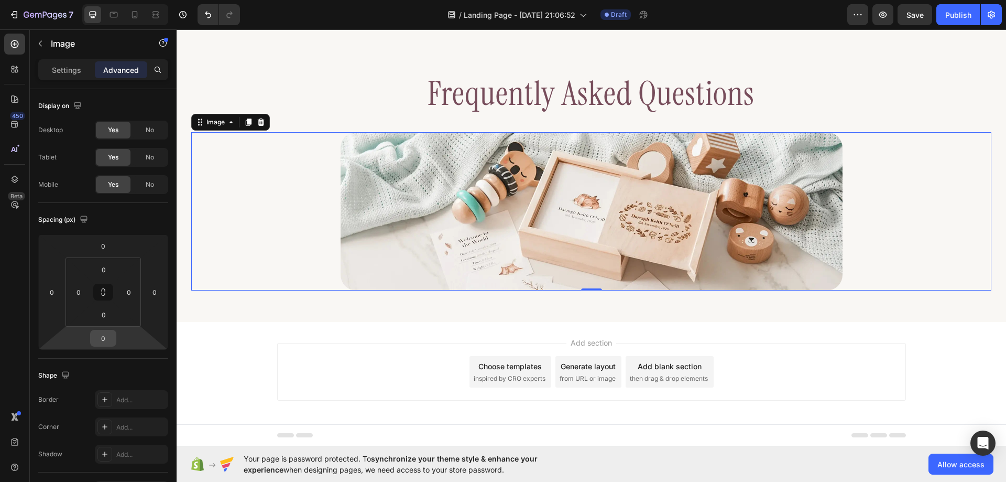
click at [104, 336] on input "0" at bounding box center [103, 338] width 21 height 16
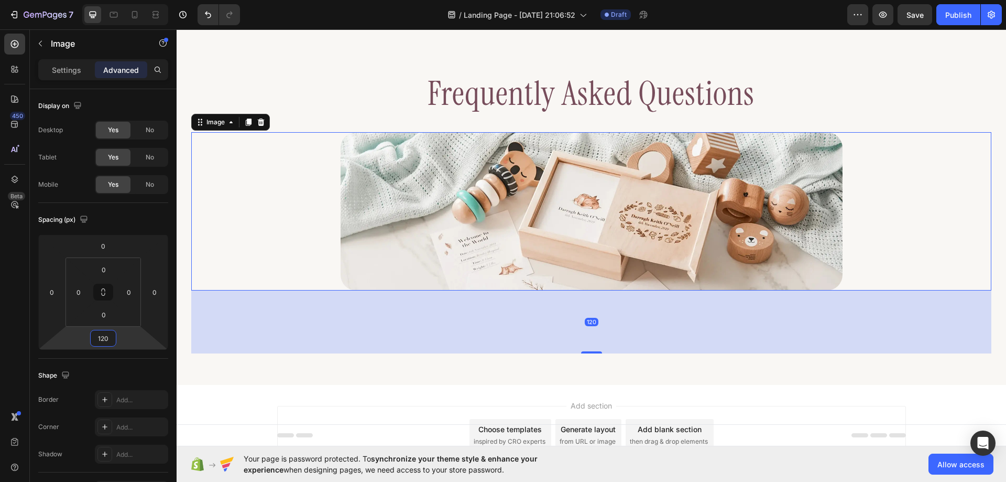
type input "120"
click at [43, 52] on div "Image" at bounding box center [89, 43] width 119 height 27
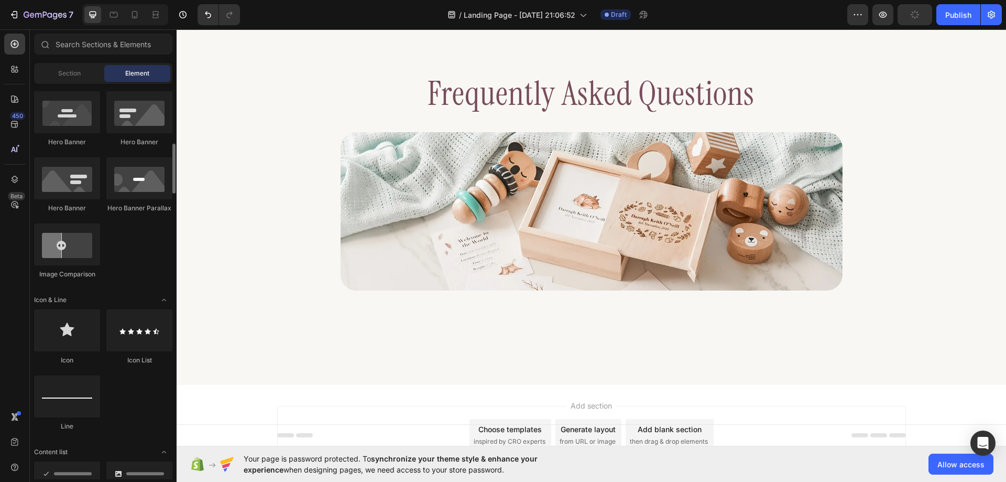
scroll to position [629, 0]
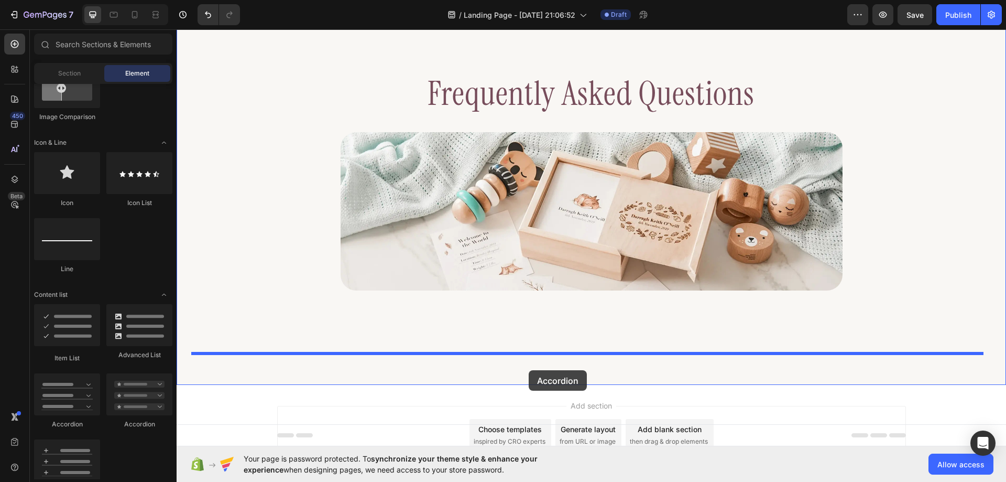
drag, startPoint x: 243, startPoint y: 437, endPoint x: 529, endPoint y: 370, distance: 293.8
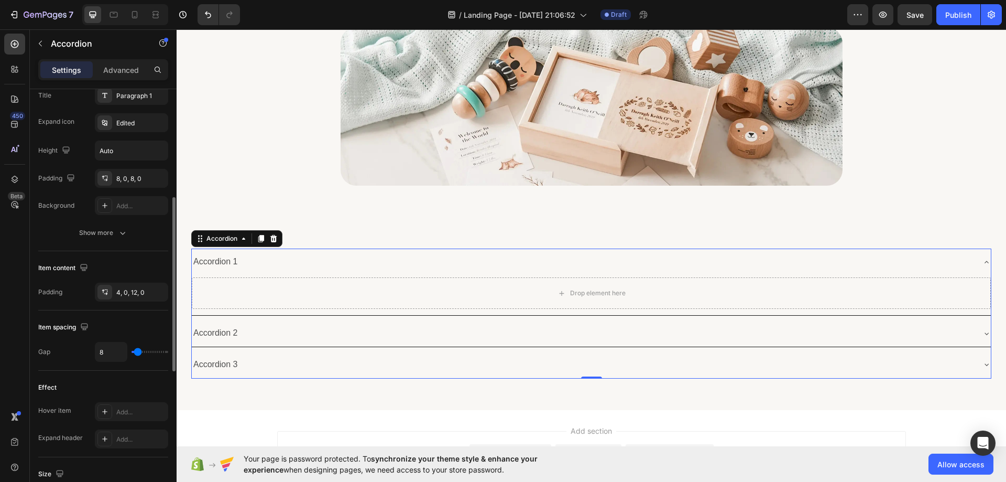
scroll to position [419, 0]
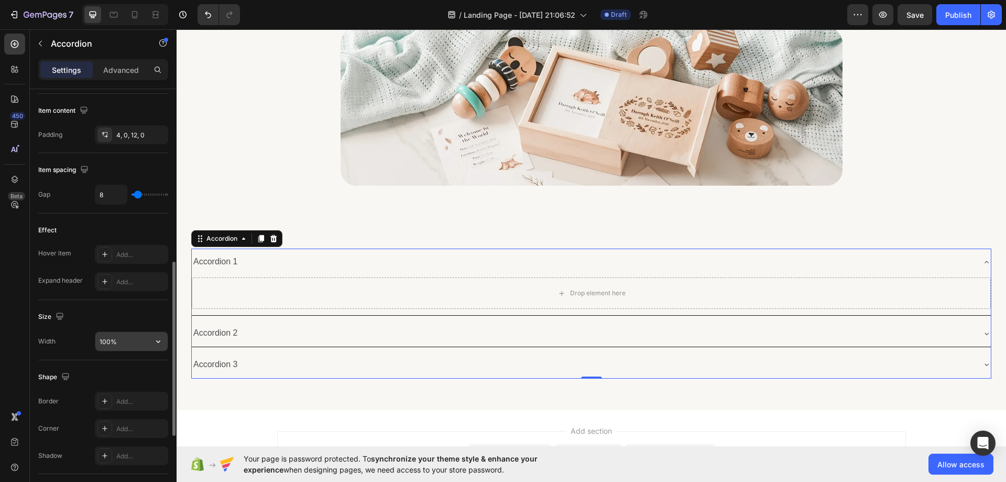
click at [104, 340] on input "100%" at bounding box center [131, 341] width 72 height 19
click at [141, 341] on input "100%" at bounding box center [131, 341] width 72 height 19
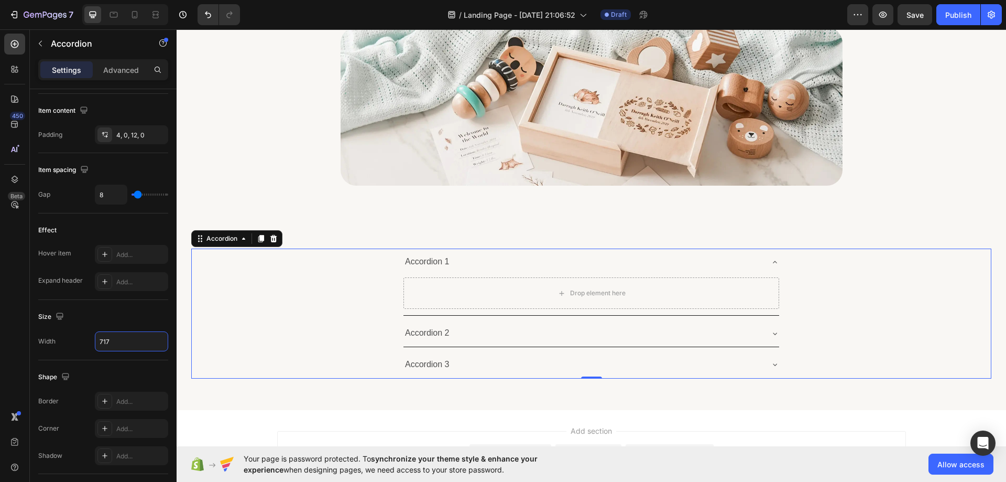
type input "717"
click at [432, 262] on div "Accordion 1" at bounding box center [428, 262] width 48 height 18
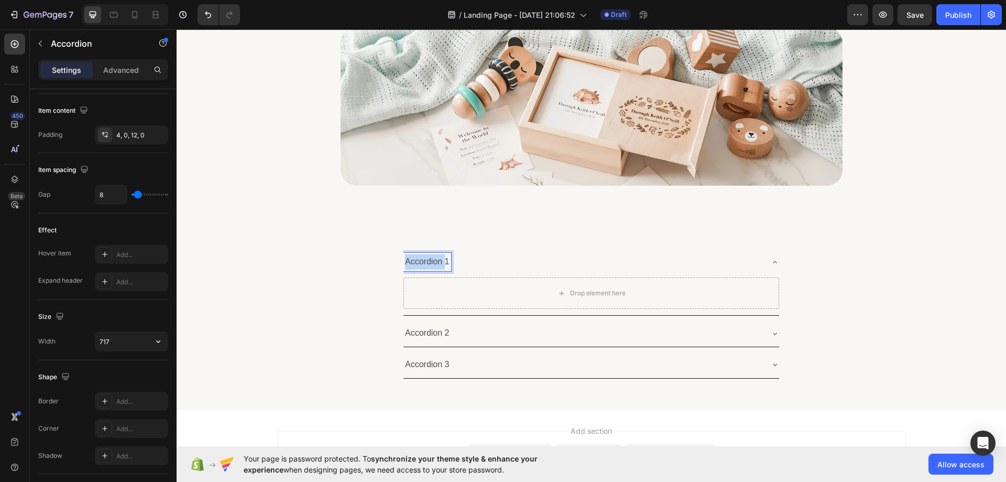
click at [432, 262] on p "Accordion 1" at bounding box center [427, 261] width 45 height 15
click at [823, 278] on div "Is this book adoption and [PERSON_NAME] friendly? Drop element here" at bounding box center [591, 281] width 799 height 67
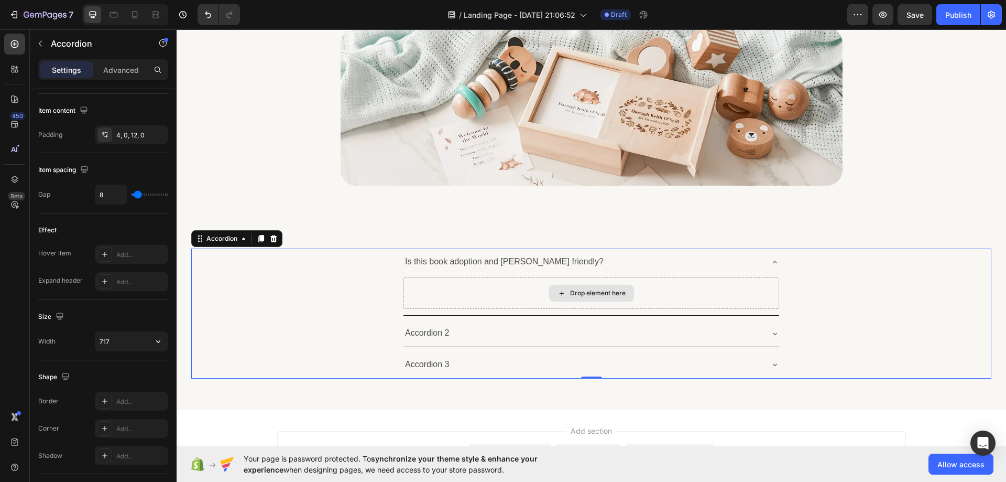
click at [492, 296] on div "Drop element here" at bounding box center [592, 292] width 376 height 31
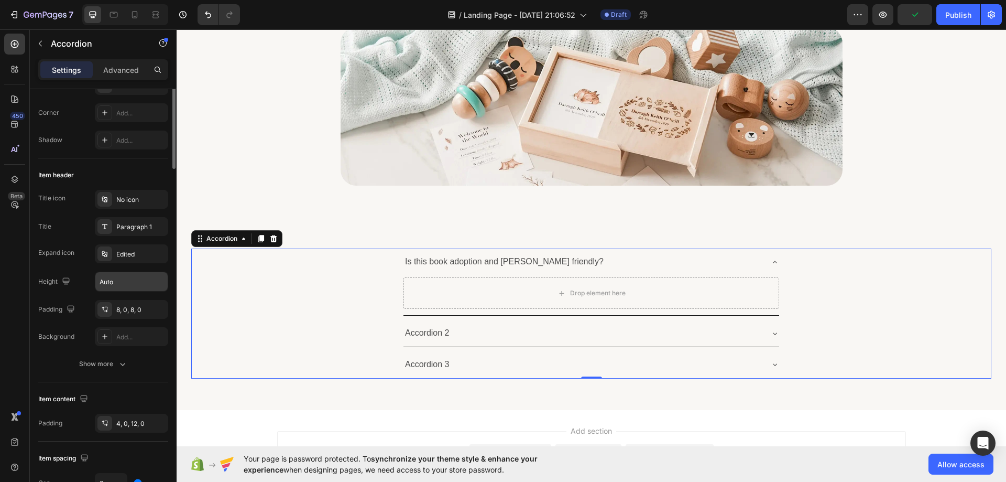
scroll to position [0, 0]
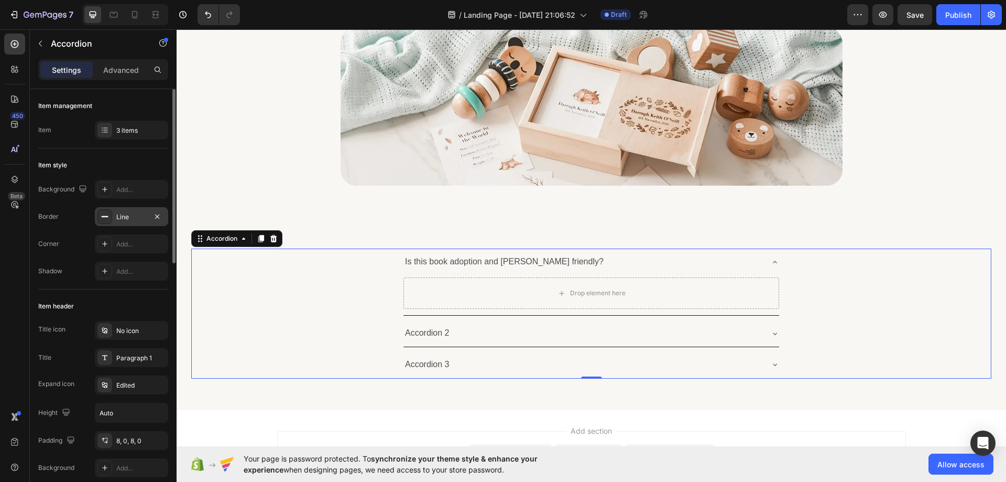
click at [127, 217] on div "Line" at bounding box center [131, 216] width 30 height 9
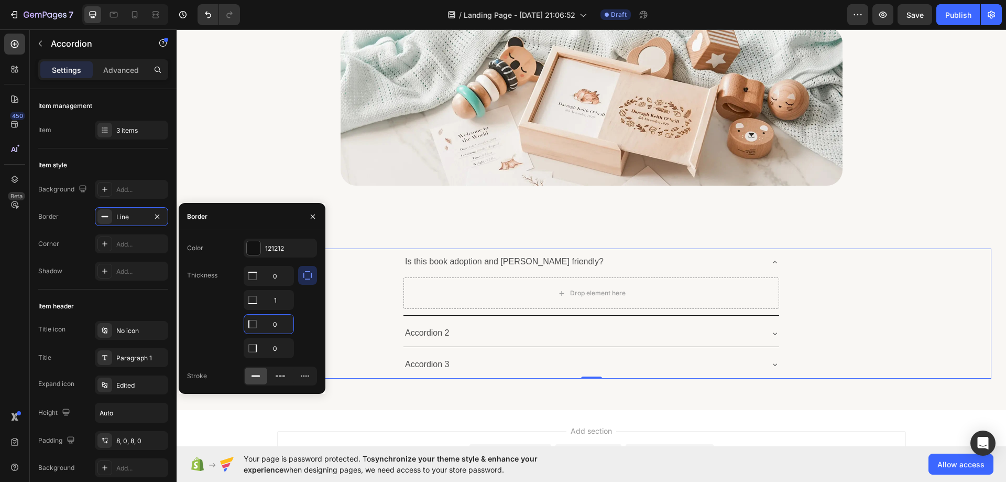
click at [279, 321] on input "0" at bounding box center [268, 323] width 49 height 19
type input "1"
click at [277, 285] on input "1" at bounding box center [268, 275] width 49 height 19
click at [275, 275] on input "0" at bounding box center [268, 275] width 49 height 19
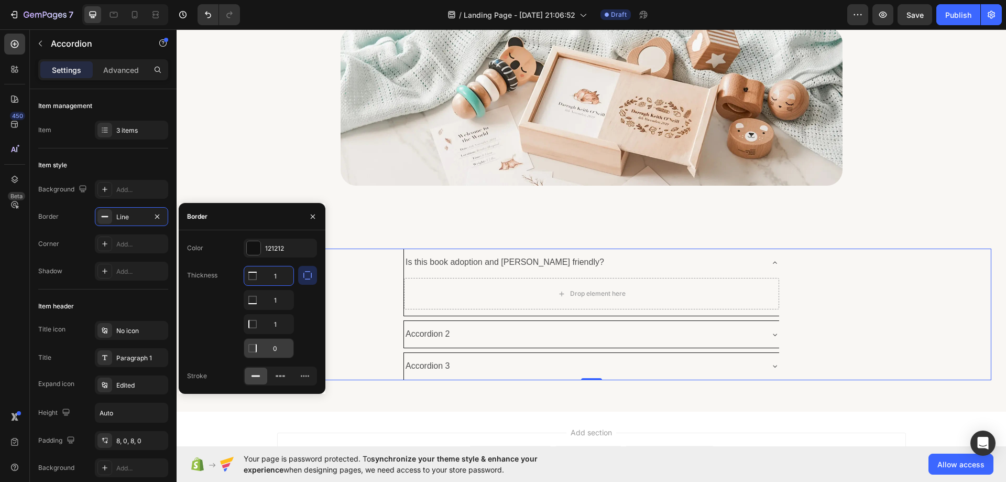
type input "1"
click at [276, 309] on input "0" at bounding box center [268, 299] width 49 height 19
type input "1"
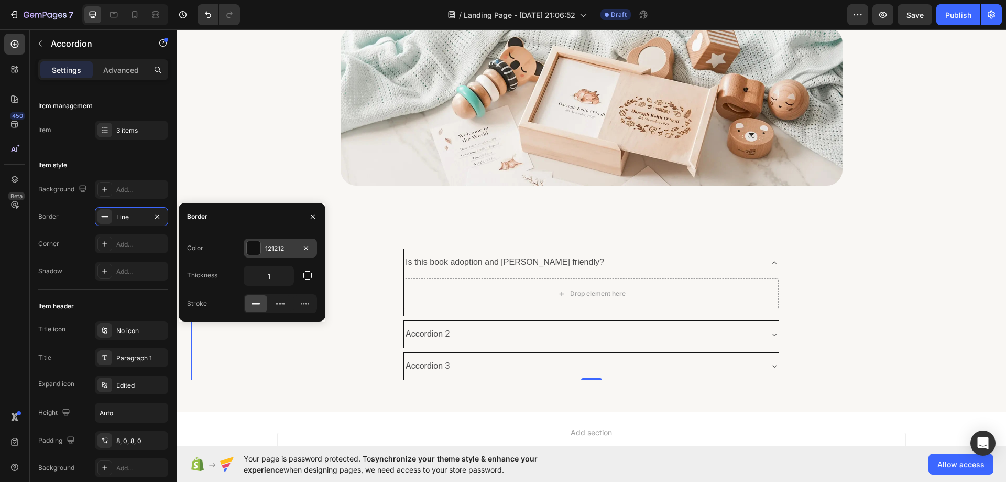
click at [271, 247] on div "121212" at bounding box center [280, 248] width 30 height 9
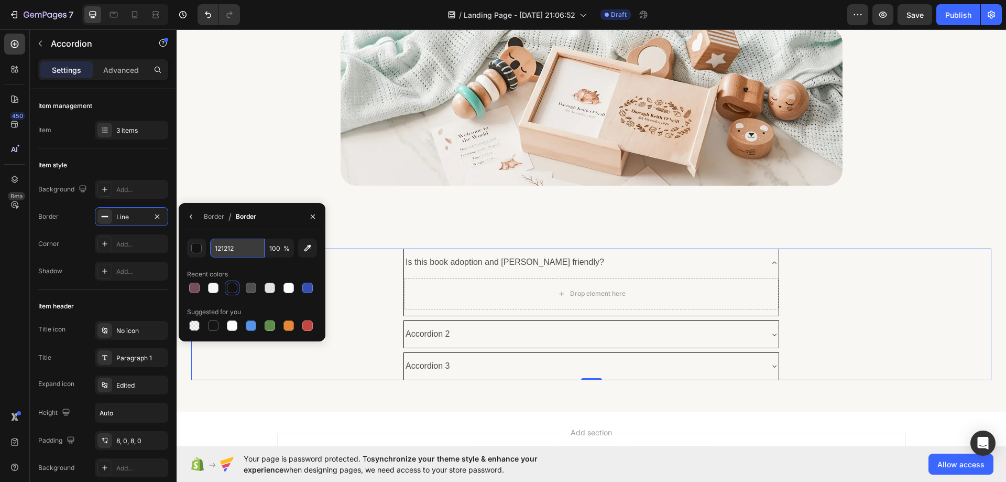
click at [231, 251] on input "121212" at bounding box center [237, 247] width 55 height 19
paste input "#CBA899"
type input "#CBA899"
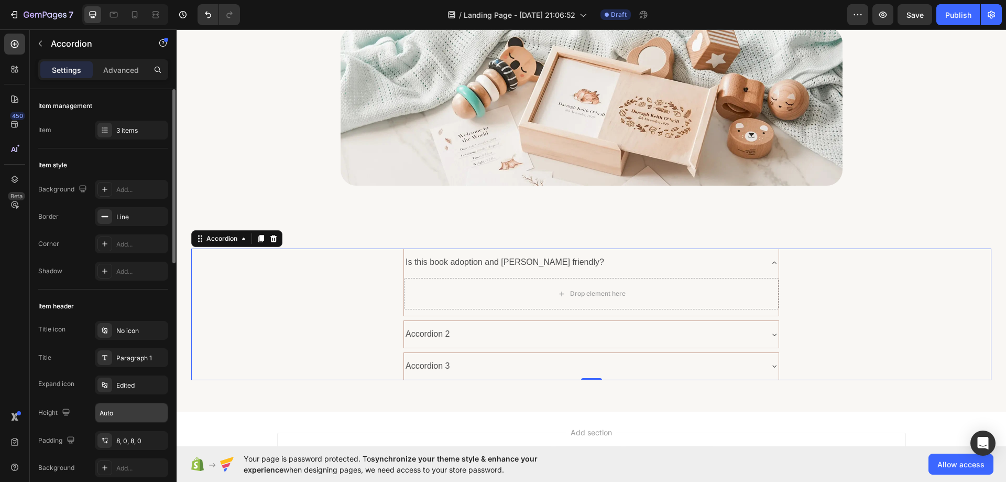
scroll to position [105, 0]
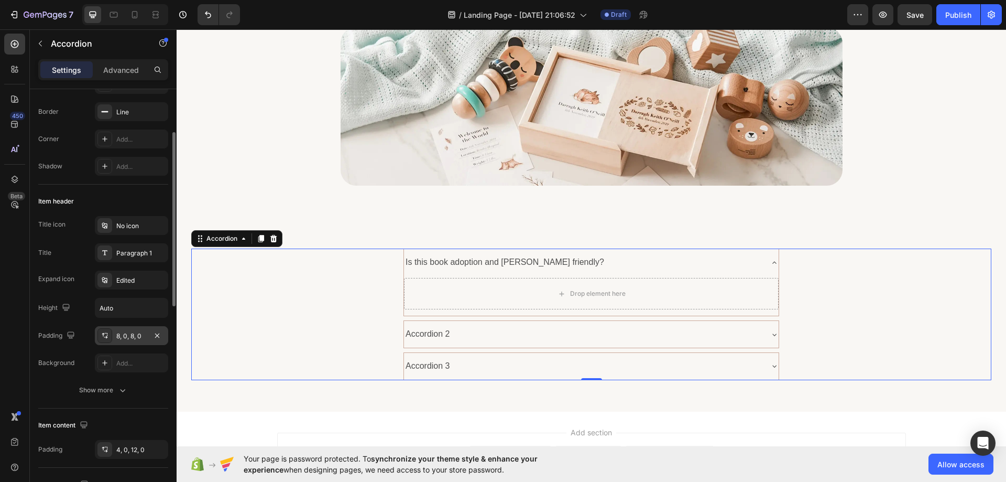
click at [125, 337] on div "8, 0, 8, 0" at bounding box center [131, 335] width 30 height 9
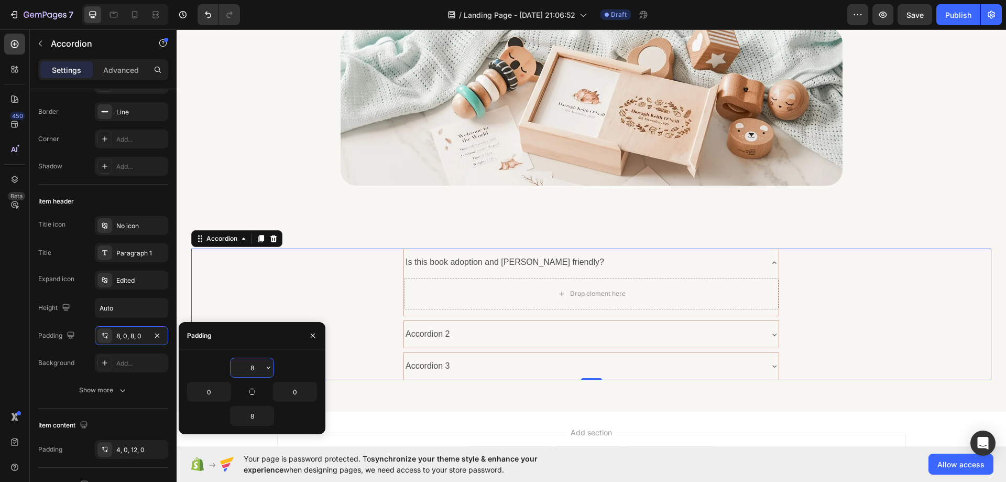
click at [247, 363] on input "8" at bounding box center [252, 367] width 43 height 19
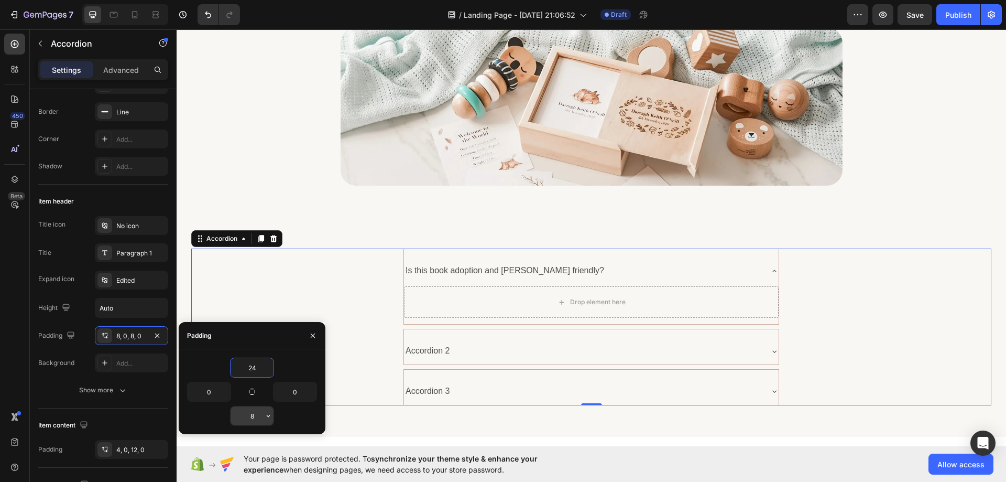
type input "24"
click at [251, 412] on input "8" at bounding box center [252, 415] width 43 height 19
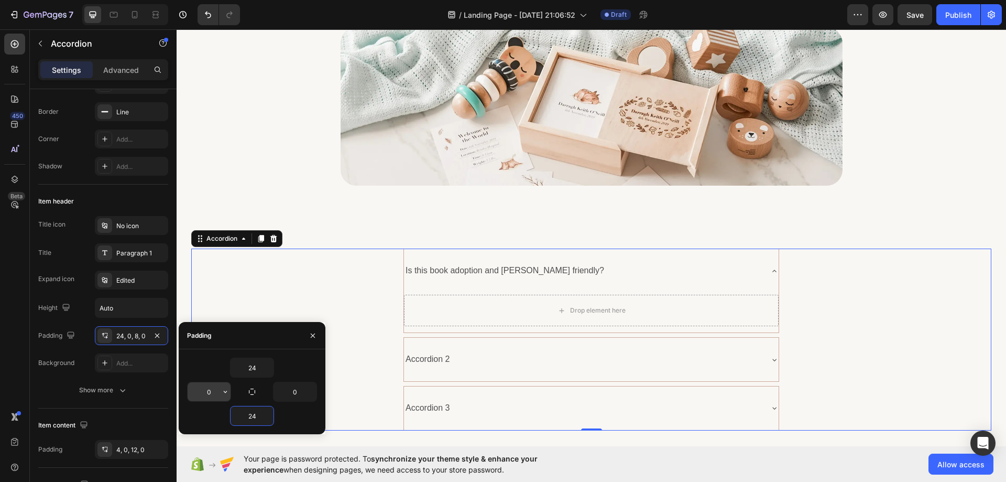
type input "24"
click at [217, 393] on input "0" at bounding box center [209, 391] width 43 height 19
type input "50"
click at [288, 393] on input "0" at bounding box center [295, 391] width 43 height 19
type input "37"
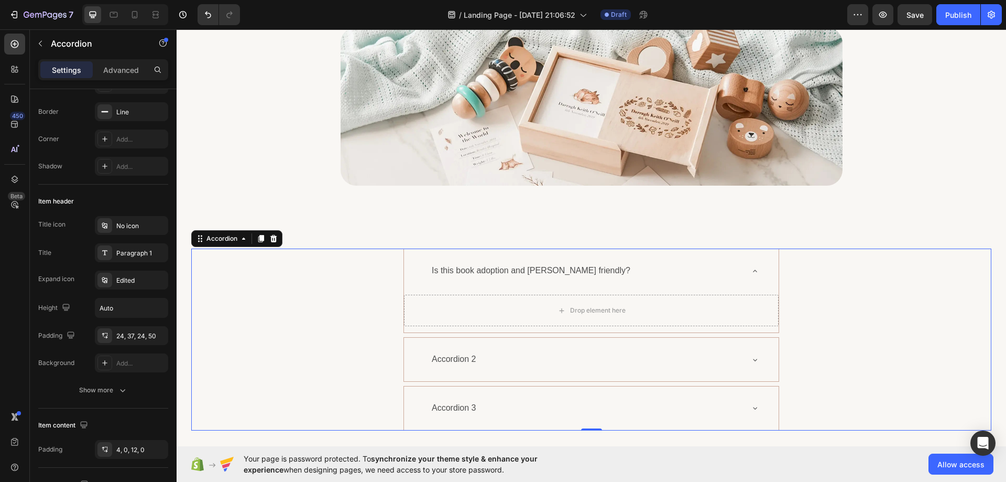
click at [17, 371] on div "450 Beta" at bounding box center [14, 220] width 21 height 373
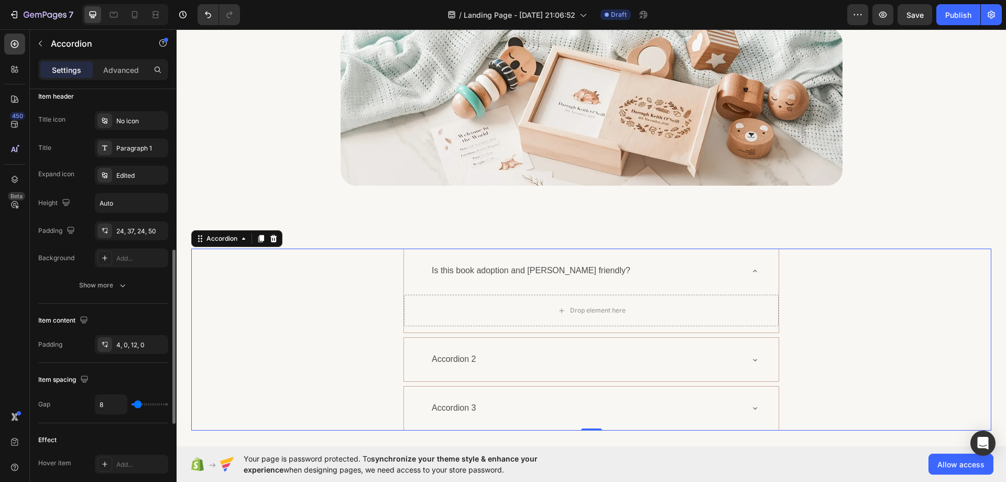
scroll to position [262, 0]
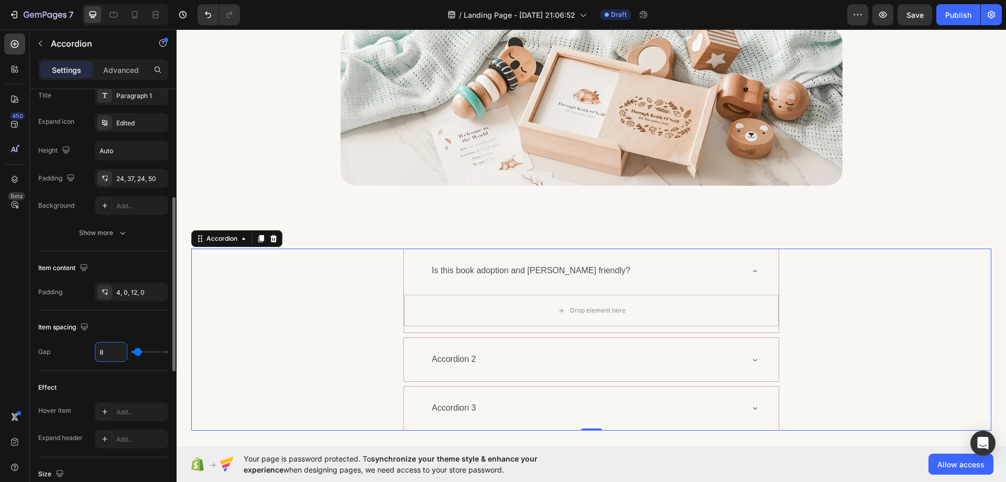
click at [106, 354] on input "8" at bounding box center [110, 351] width 31 height 19
type input "2"
type input "20"
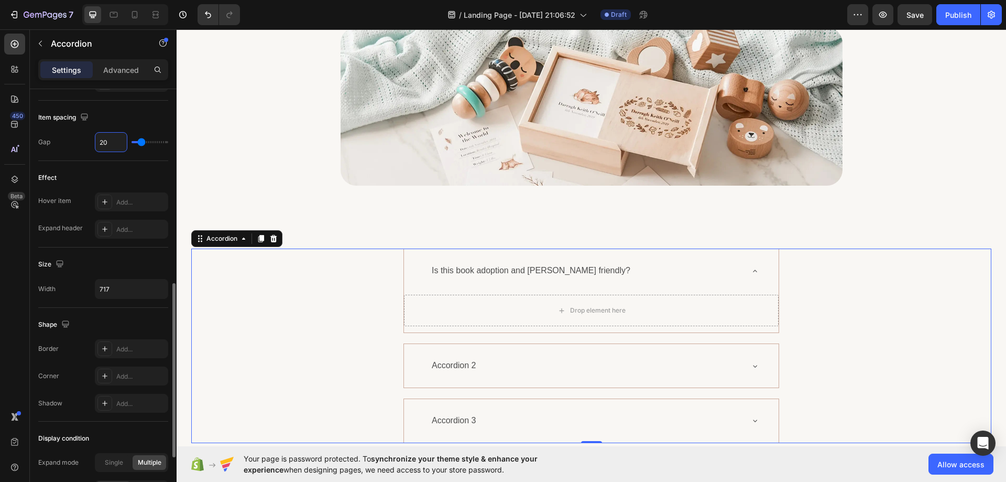
scroll to position [524, 0]
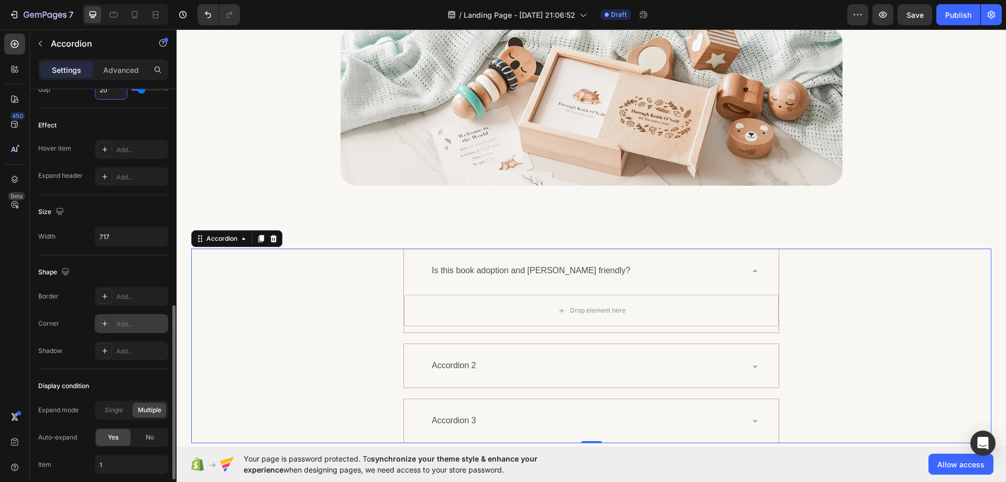
type input "20"
click at [117, 324] on div "Add..." at bounding box center [140, 323] width 49 height 9
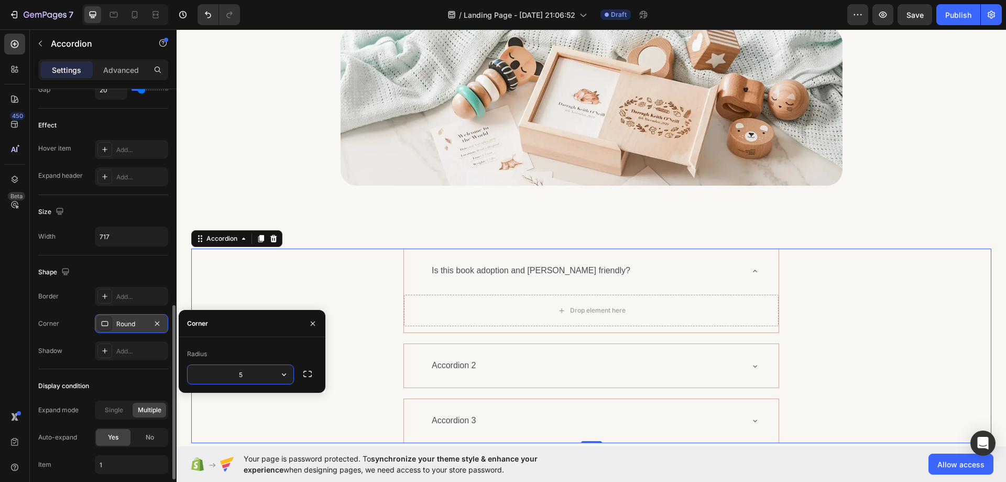
type input "50"
click at [249, 373] on input "50" at bounding box center [241, 374] width 106 height 19
click at [158, 320] on icon "button" at bounding box center [157, 323] width 8 height 8
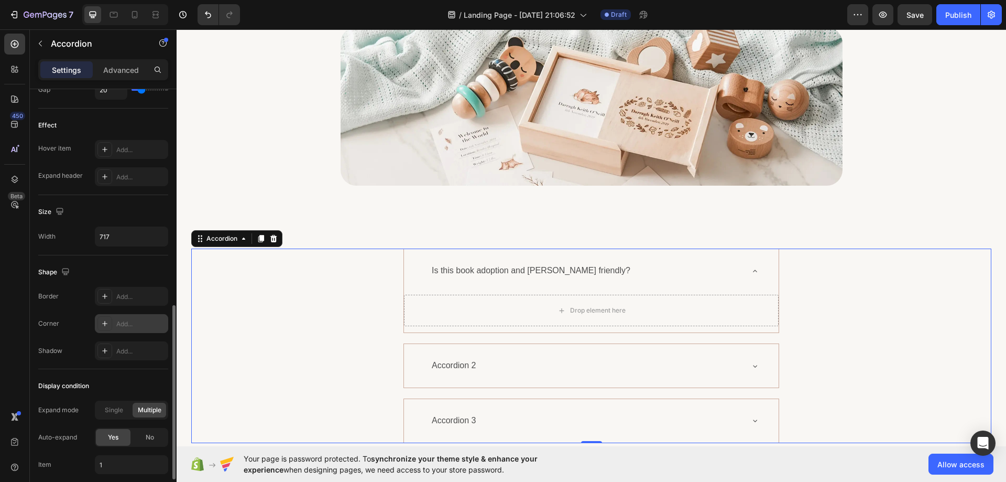
click at [10, 309] on div "450 Beta" at bounding box center [14, 220] width 21 height 373
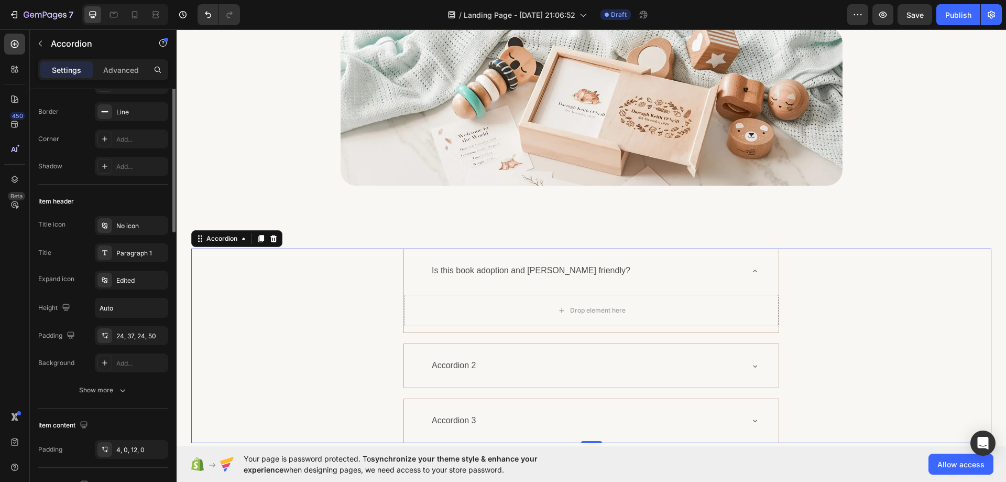
scroll to position [0, 0]
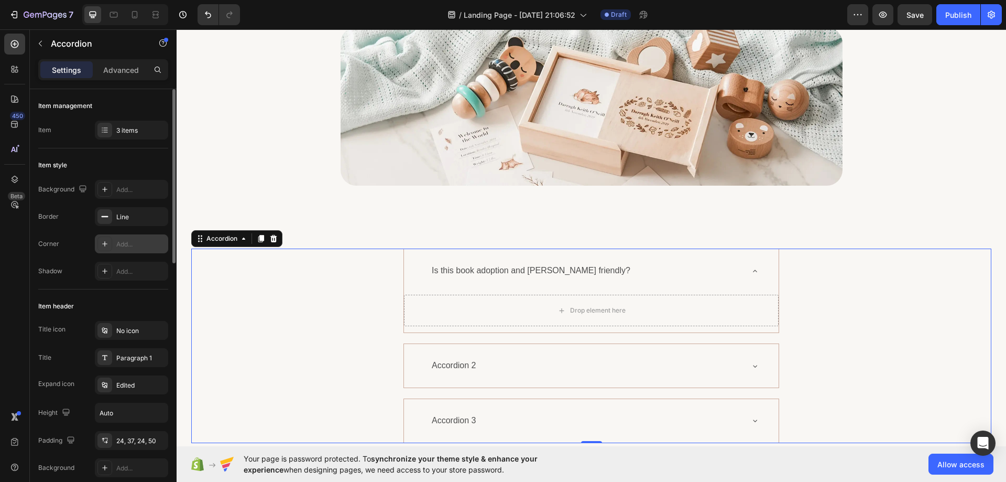
click at [114, 242] on div "Add..." at bounding box center [131, 243] width 73 height 19
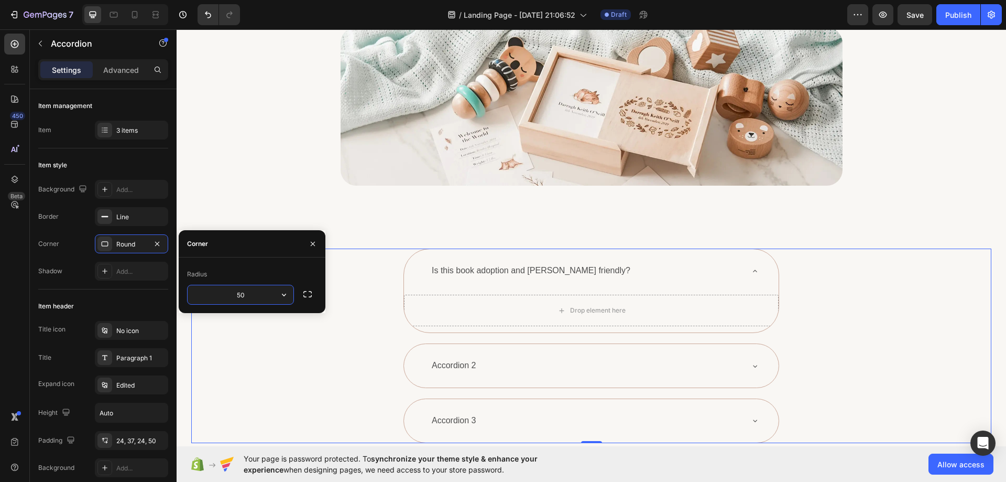
type input "50"
click at [126, 357] on div "Paragraph 1" at bounding box center [140, 357] width 49 height 9
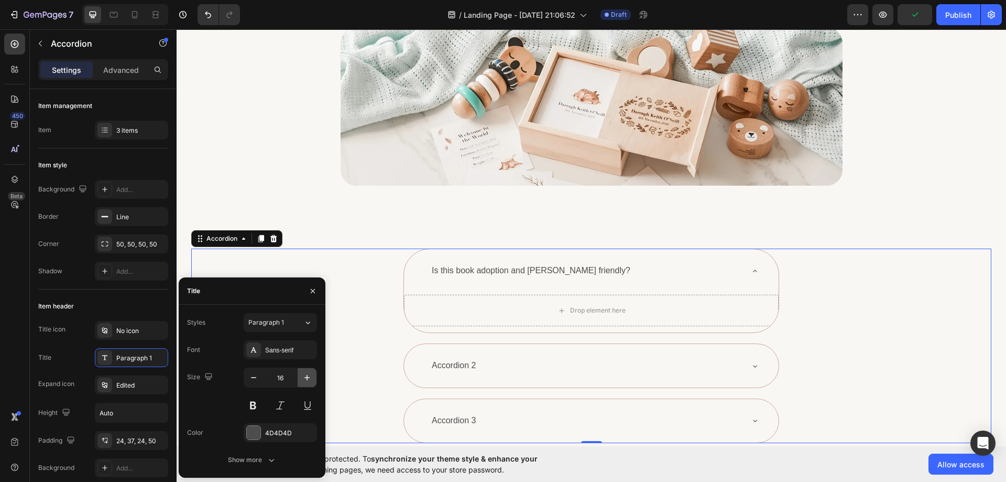
click at [304, 376] on icon "button" at bounding box center [307, 377] width 10 height 10
click at [304, 375] on icon "button" at bounding box center [307, 377] width 10 height 10
type input "18"
click at [278, 431] on div "4D4D4D" at bounding box center [280, 432] width 30 height 9
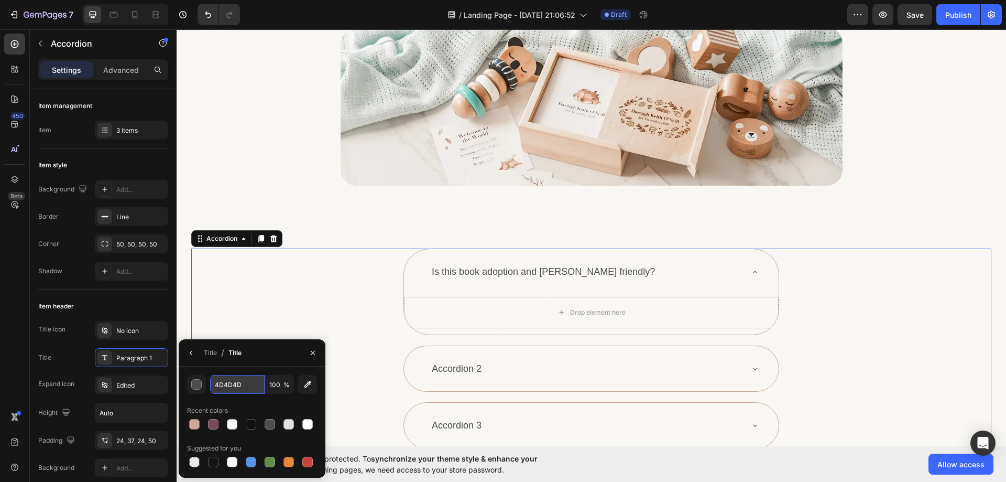
click at [0, 0] on input "4D4D4D" at bounding box center [0, 0] width 0 height 0
paste input "#5C5C5C"
type input "#5C5C5C"
click at [198, 353] on button "button" at bounding box center [191, 352] width 17 height 17
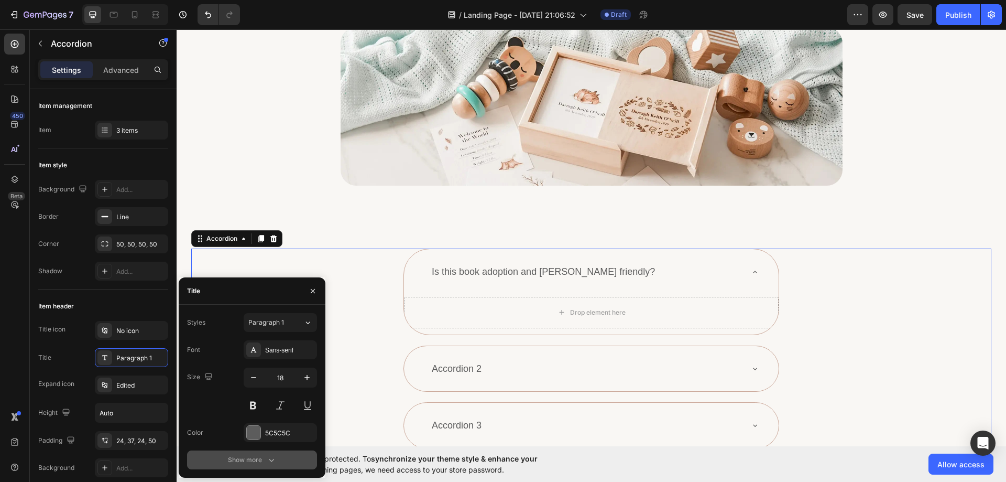
click at [266, 458] on icon "button" at bounding box center [271, 459] width 10 height 10
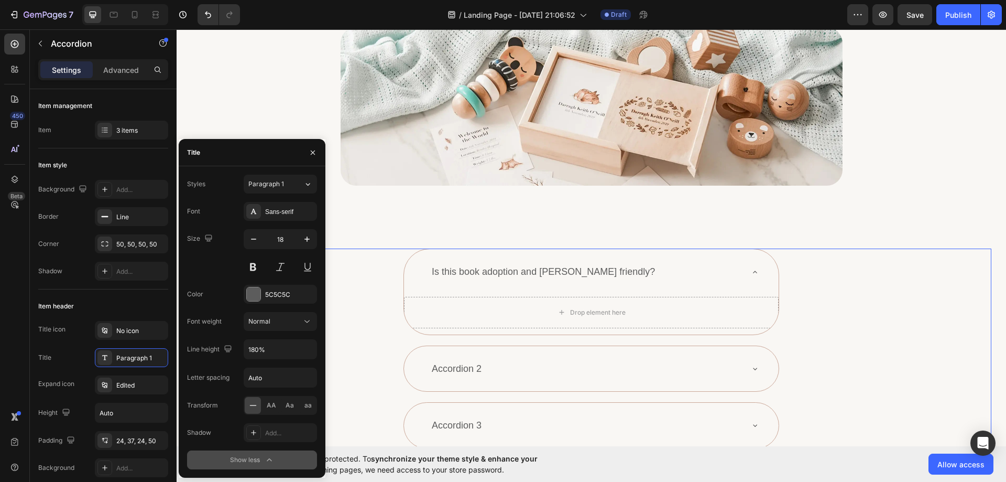
scroll to position [236, 0]
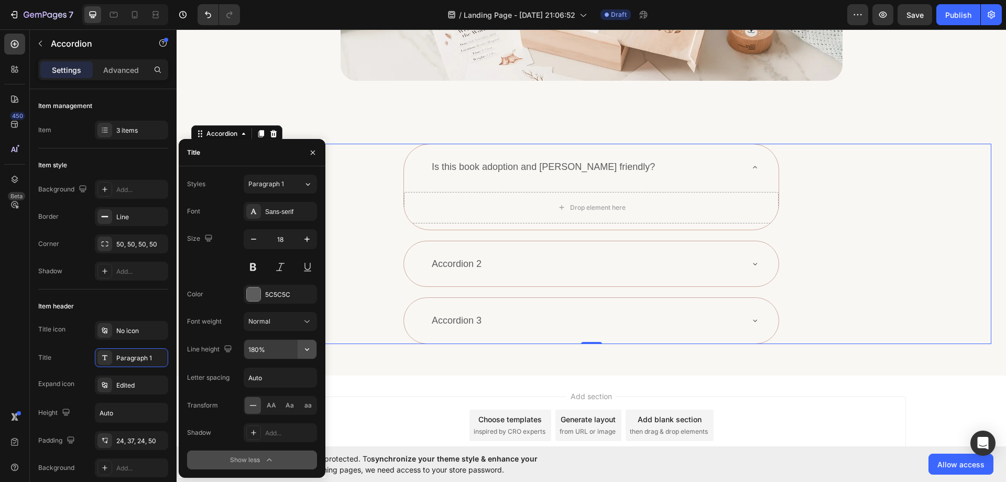
click at [311, 352] on icon "button" at bounding box center [307, 349] width 10 height 10
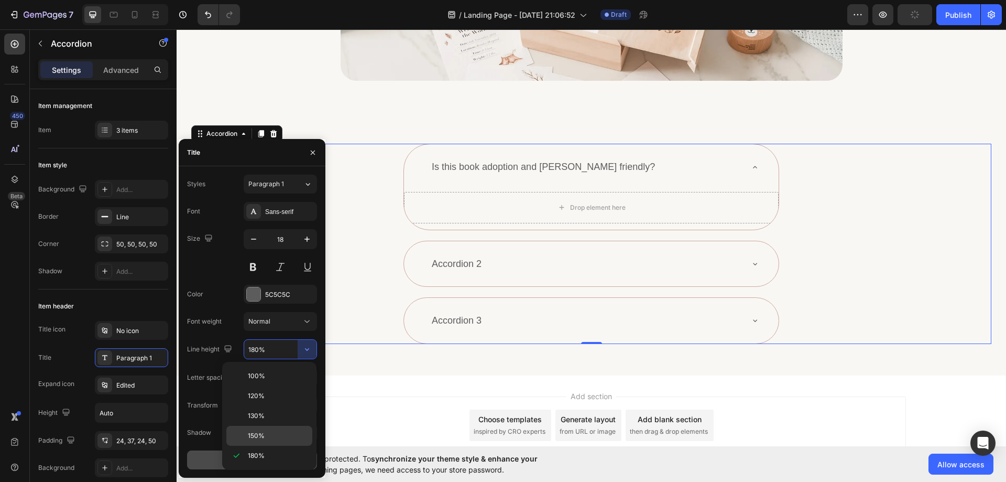
click at [260, 433] on span "150%" at bounding box center [256, 435] width 17 height 9
type input "150%"
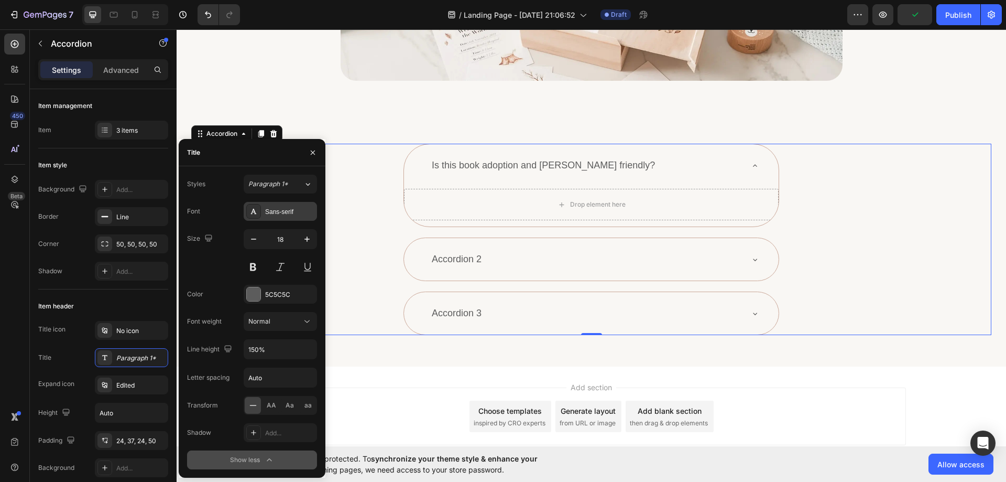
click at [265, 212] on div "Sans-serif" at bounding box center [289, 211] width 49 height 9
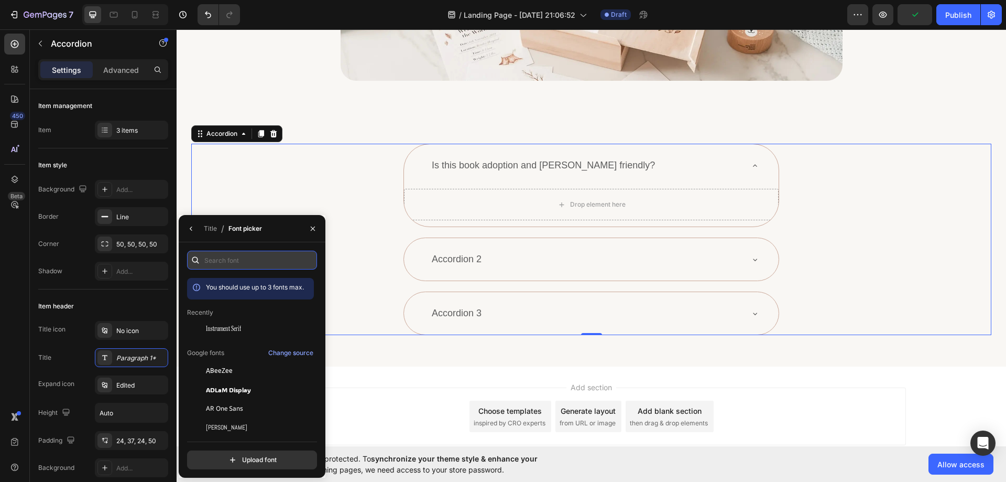
click at [260, 252] on input "text" at bounding box center [252, 260] width 130 height 19
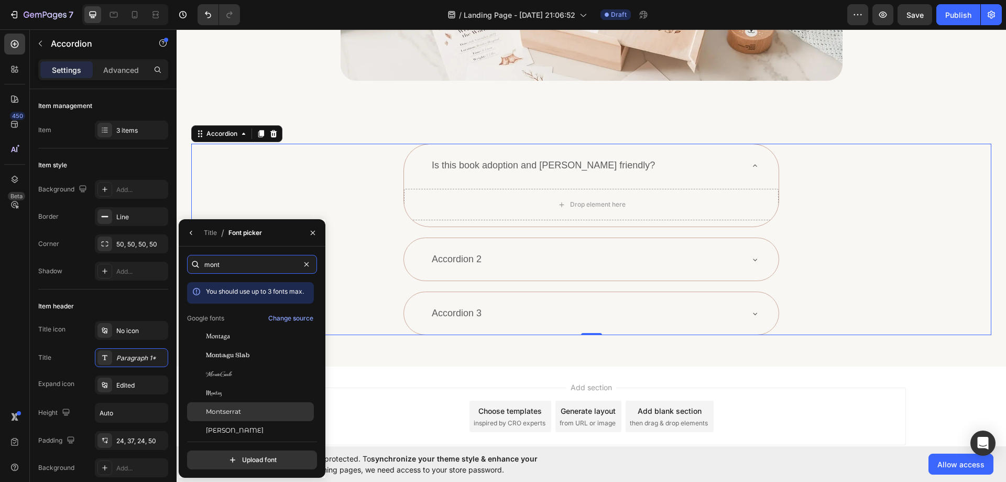
type input "mont"
click at [239, 414] on span "Montserrat" at bounding box center [223, 411] width 35 height 9
click at [195, 236] on button "button" at bounding box center [191, 232] width 17 height 17
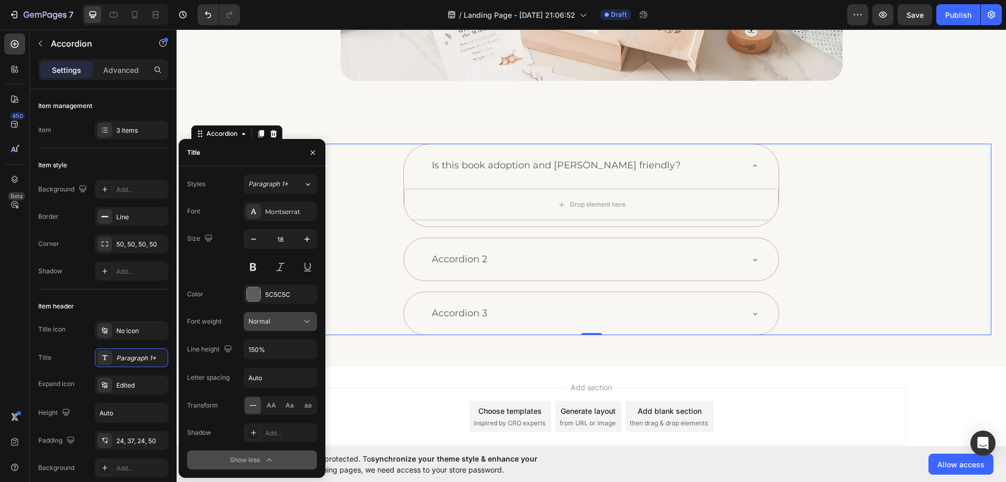
click at [306, 320] on icon at bounding box center [307, 321] width 10 height 10
click at [273, 364] on span "Semi Bold" at bounding box center [263, 365] width 30 height 9
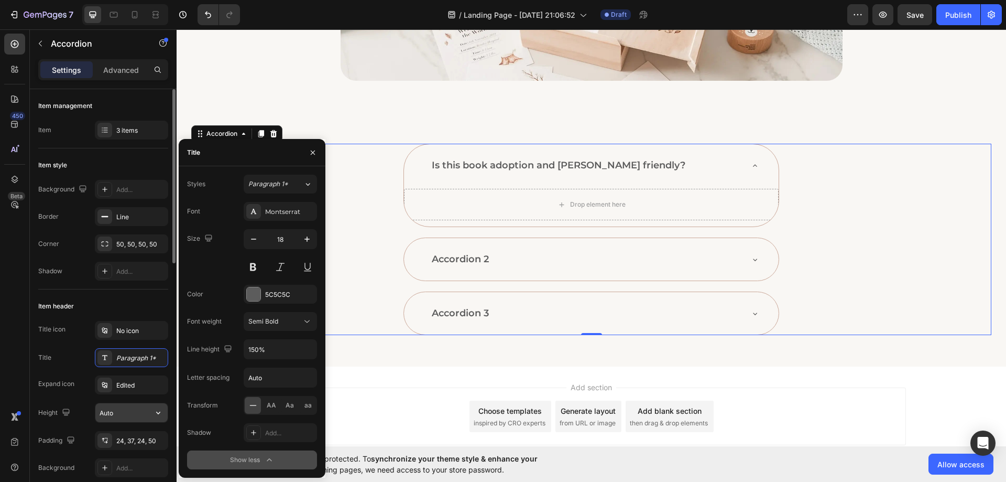
click at [128, 415] on input "Auto" at bounding box center [131, 412] width 72 height 19
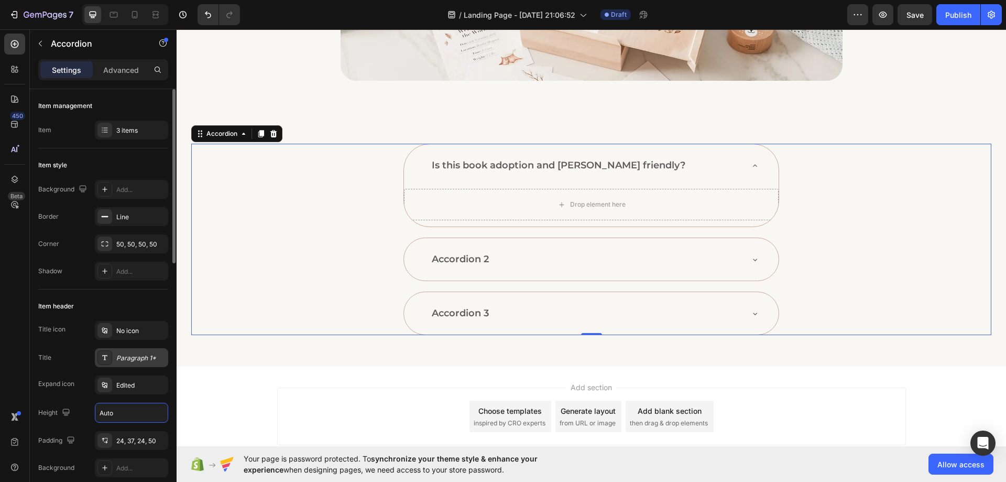
click at [135, 356] on div "Paragraph 1*" at bounding box center [140, 357] width 49 height 9
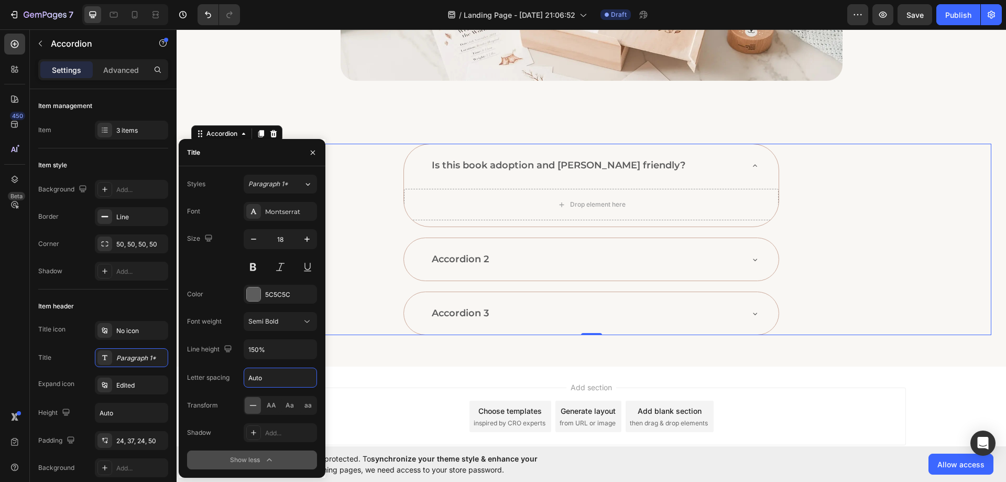
click at [278, 381] on input "Auto" at bounding box center [280, 377] width 72 height 19
type input "0"
click at [223, 270] on div "Size 18" at bounding box center [252, 252] width 130 height 47
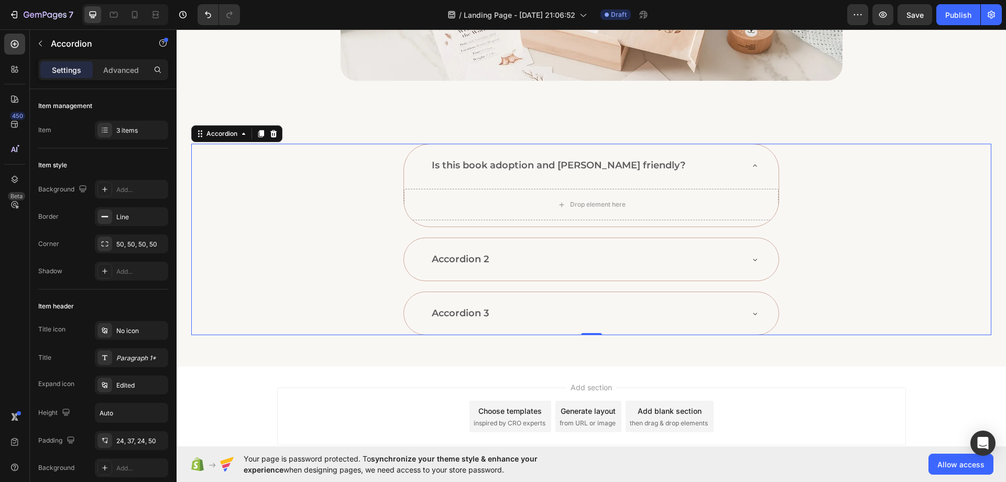
click at [387, 233] on div "Is this book adoption and [PERSON_NAME] friendly? Drop element here Accordion 2…" at bounding box center [591, 239] width 800 height 191
click at [37, 47] on icon "button" at bounding box center [40, 43] width 8 height 8
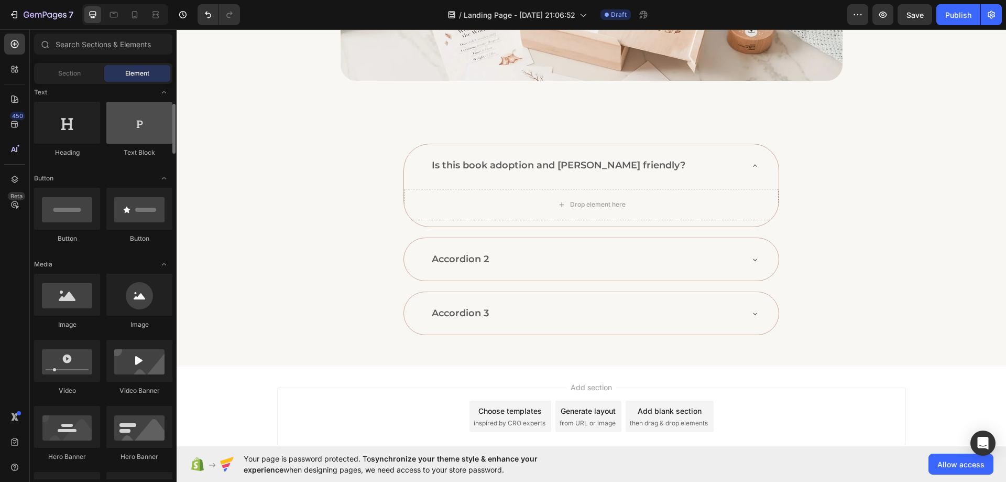
scroll to position [0, 0]
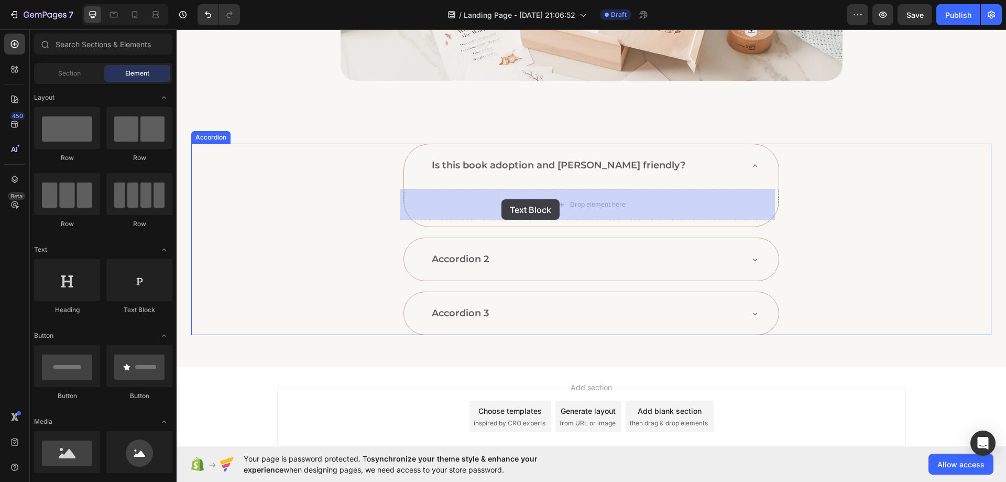
drag, startPoint x: 324, startPoint y: 317, endPoint x: 502, endPoint y: 199, distance: 213.2
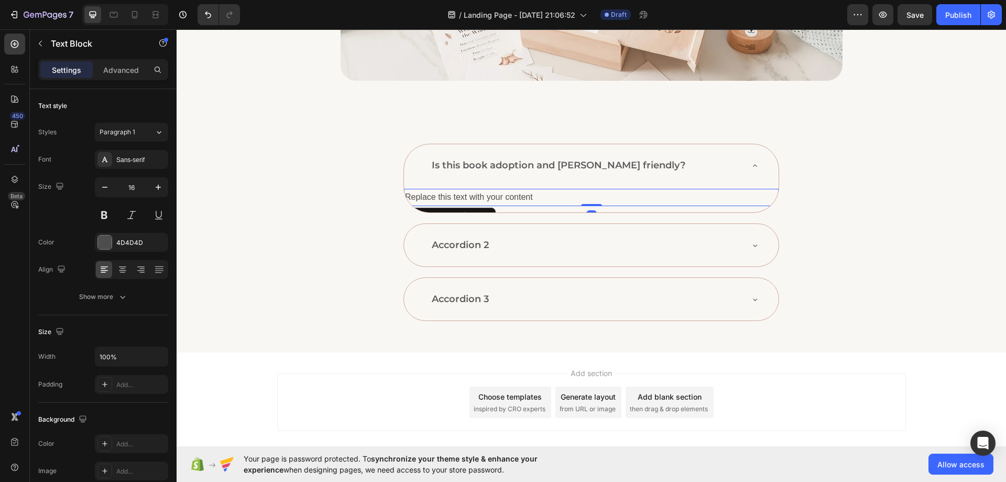
click at [516, 200] on div "Replace this text with your content" at bounding box center [591, 197] width 375 height 17
click at [516, 200] on p "Replace this text with your content" at bounding box center [591, 197] width 373 height 15
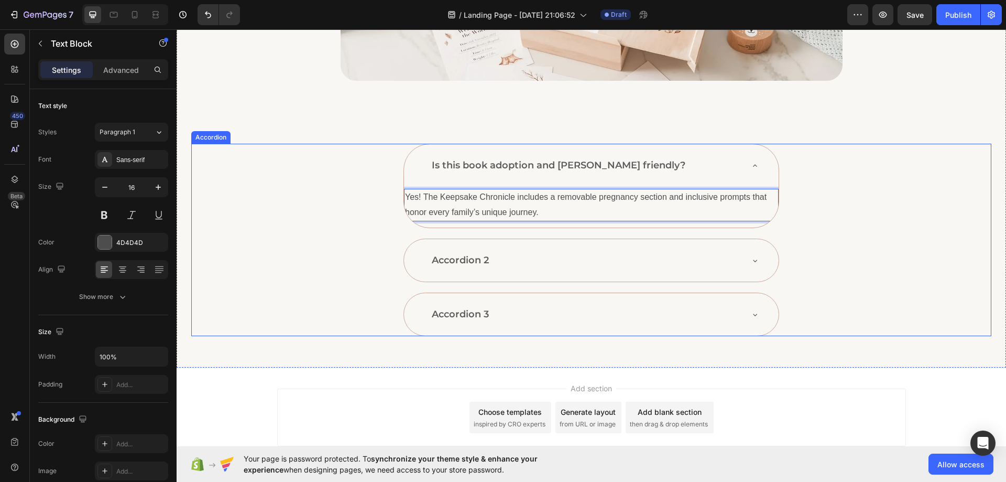
click at [490, 178] on div "Is this book adoption and [PERSON_NAME] friendly?" at bounding box center [591, 165] width 375 height 42
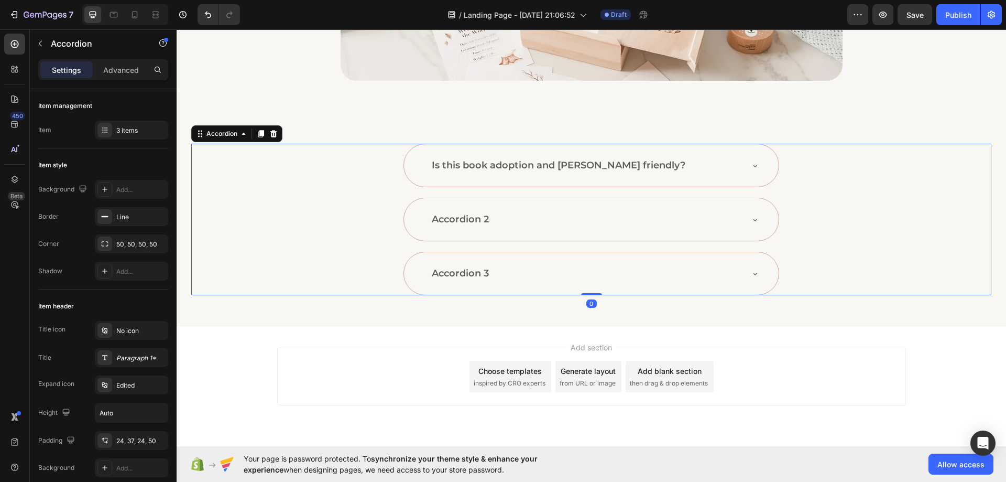
click at [490, 178] on div "Is this book adoption and [PERSON_NAME] friendly?" at bounding box center [591, 165] width 375 height 42
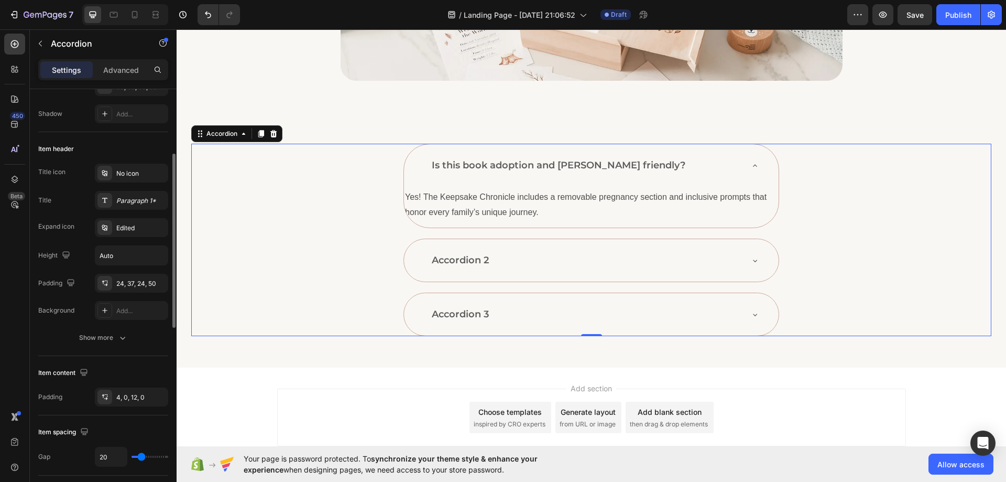
scroll to position [210, 0]
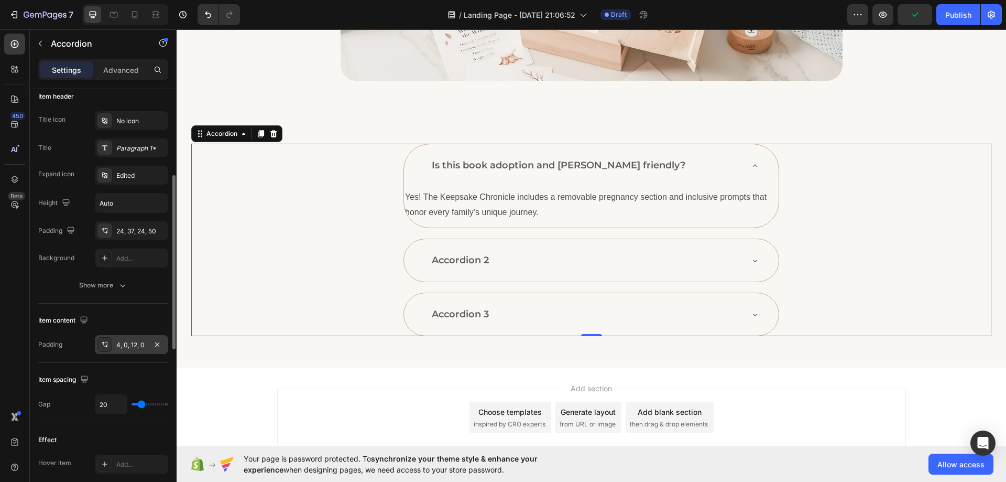
click at [121, 345] on div "4, 0, 12, 0" at bounding box center [131, 344] width 30 height 9
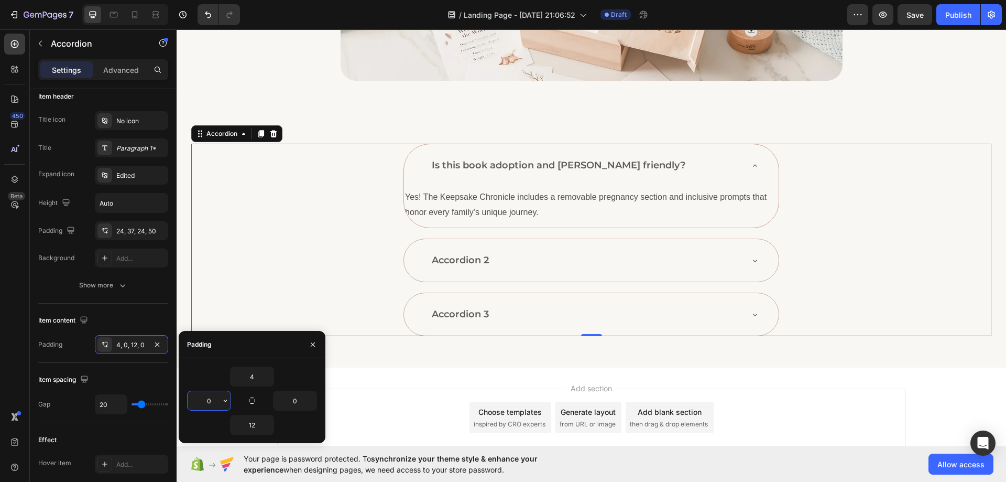
click at [213, 400] on input "0" at bounding box center [209, 400] width 43 height 19
type input "50"
click at [248, 378] on input "4" at bounding box center [252, 376] width 43 height 19
type input "0"
click at [292, 396] on input "0" at bounding box center [295, 400] width 43 height 19
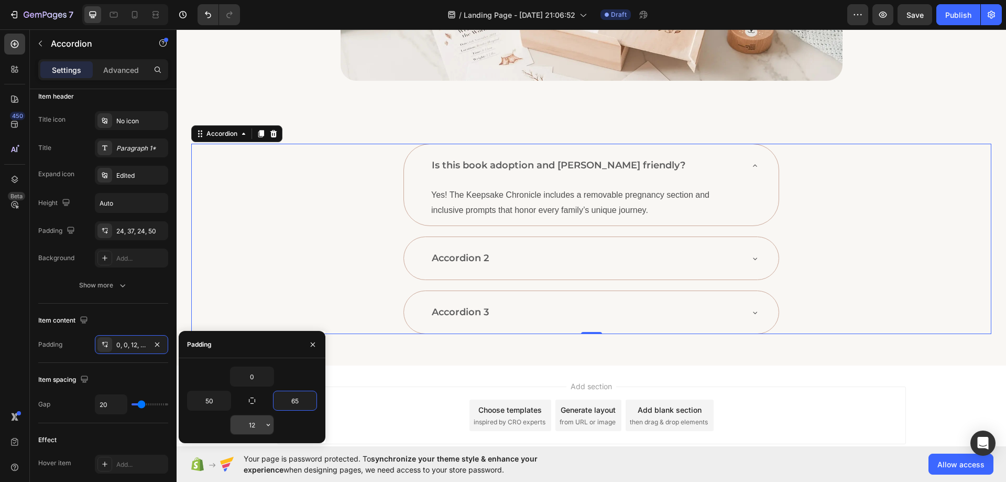
type input "65"
click at [246, 424] on input "12" at bounding box center [252, 424] width 43 height 19
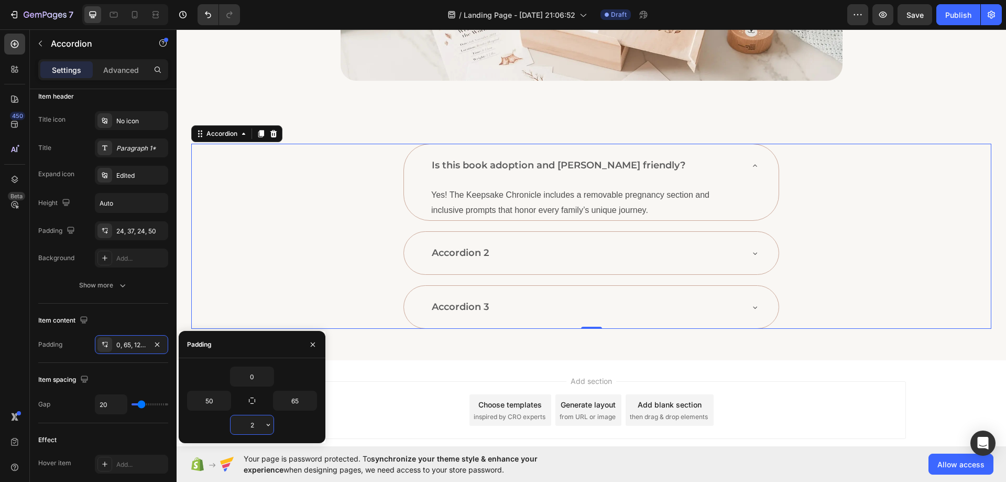
type input "22"
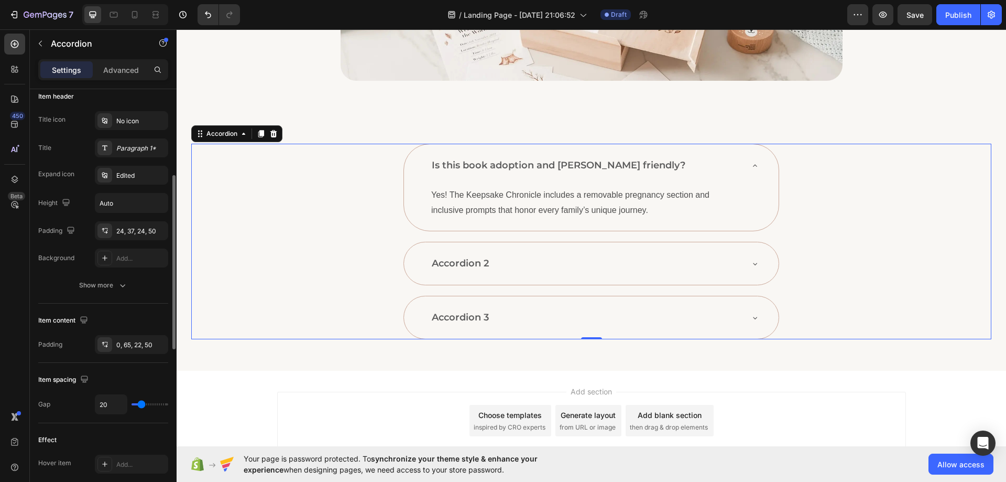
drag, startPoint x: 155, startPoint y: 312, endPoint x: 119, endPoint y: 225, distance: 93.5
click at [155, 312] on div "Item content" at bounding box center [103, 320] width 130 height 17
click at [134, 345] on div "0, 65, 22, 50" at bounding box center [131, 344] width 30 height 9
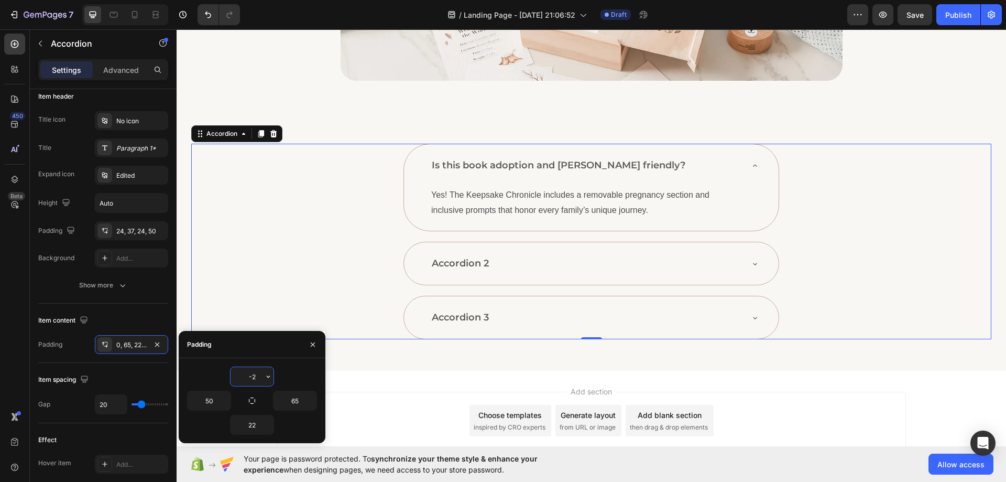
click at [212, 371] on div "-2" at bounding box center [252, 376] width 130 height 20
type input "0"
click at [473, 209] on p "Yes! The Keepsake Chronicle includes a removable pregnancy section and inclusiv…" at bounding box center [587, 203] width 312 height 30
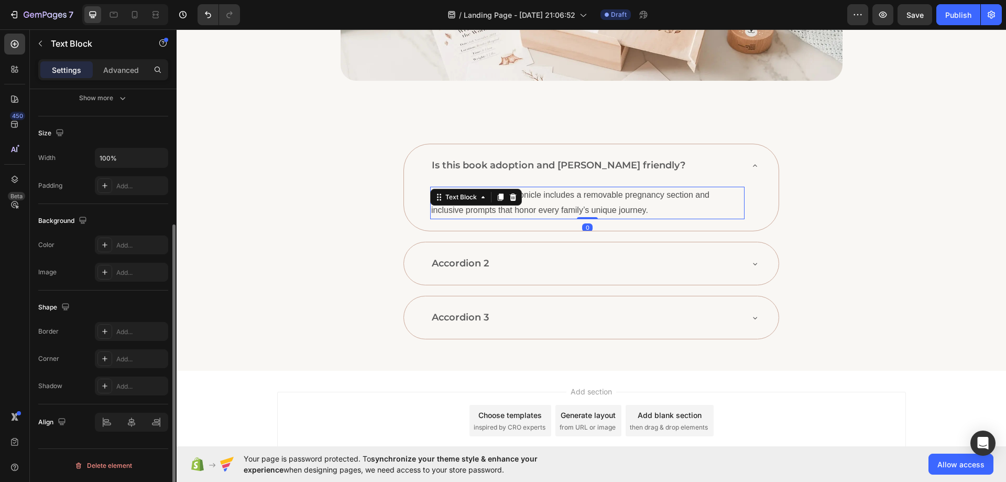
scroll to position [0, 0]
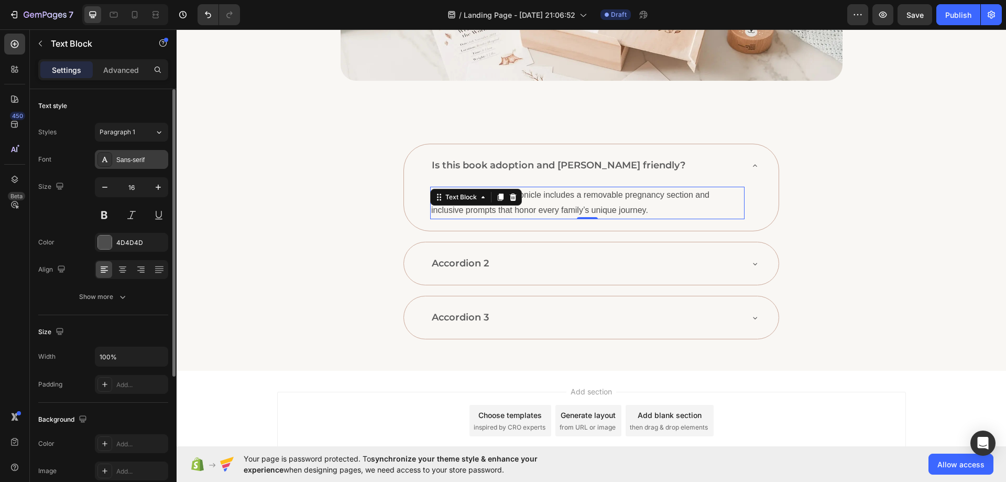
click at [140, 158] on div "Sans-serif" at bounding box center [140, 159] width 49 height 9
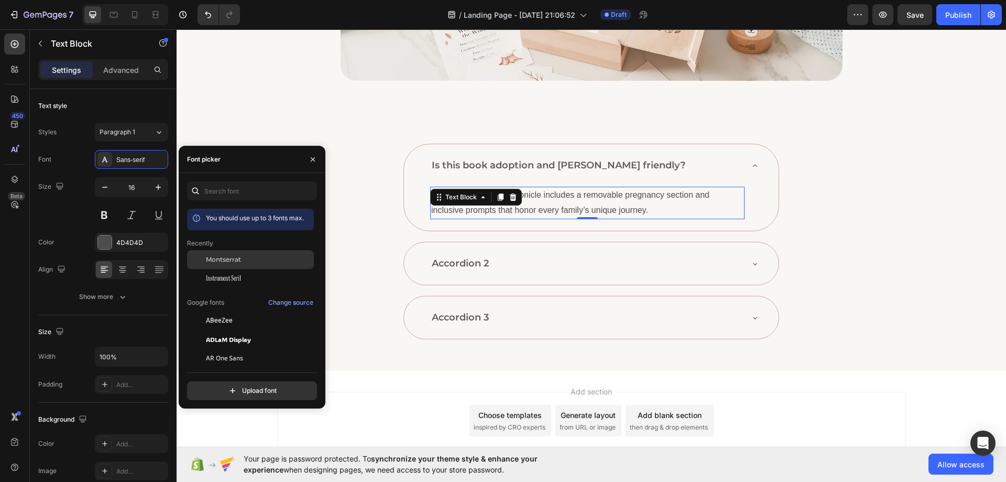
click at [232, 261] on span "Montserrat" at bounding box center [223, 259] width 35 height 9
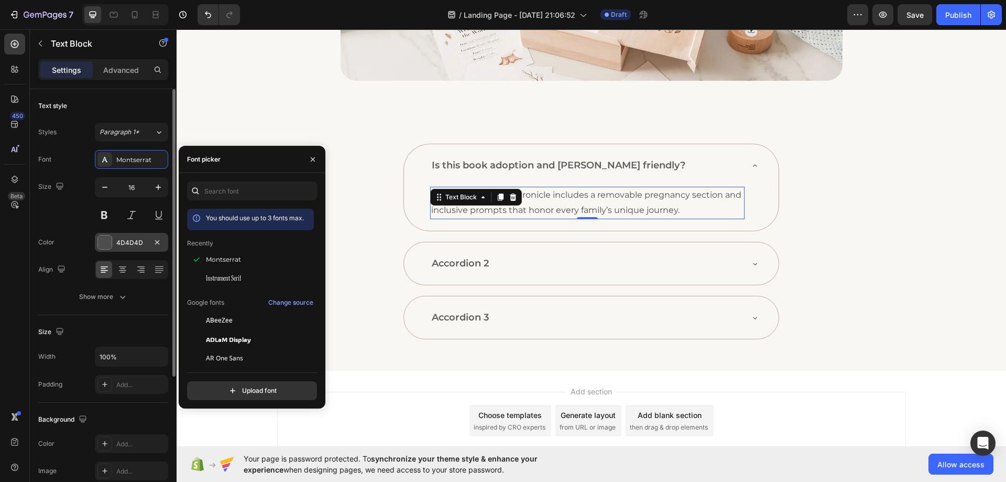
click at [127, 247] on div "4D4D4D" at bounding box center [131, 242] width 30 height 9
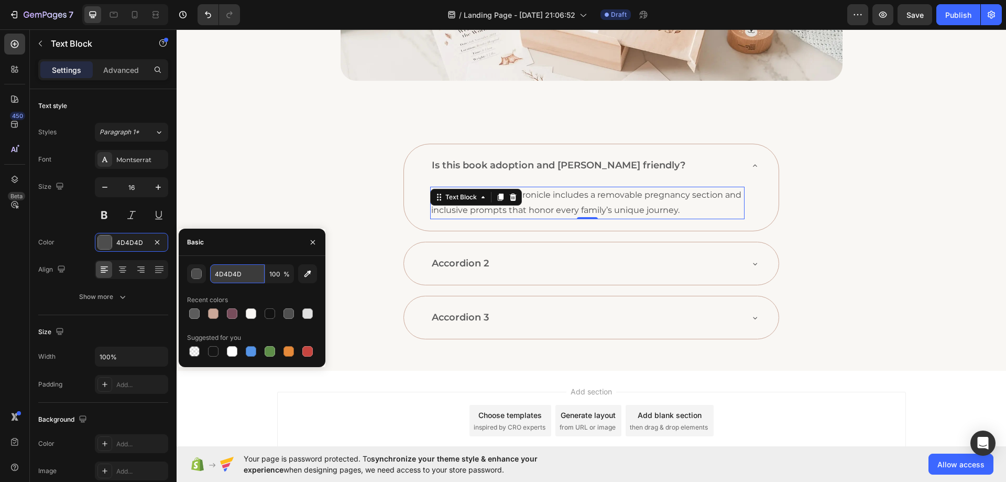
click at [247, 278] on input "4D4D4D" at bounding box center [237, 273] width 55 height 19
paste input "5C5C5C"
type input "5C5C5C"
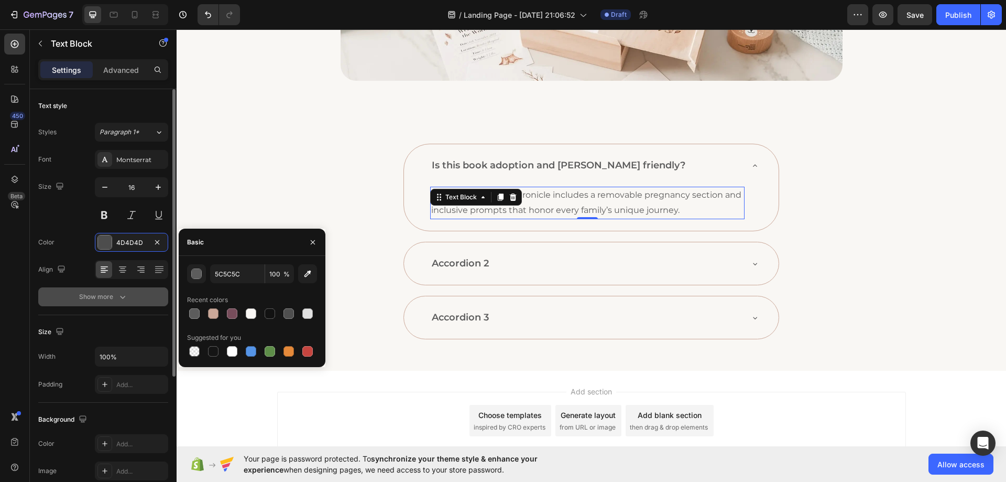
click at [122, 297] on icon "button" at bounding box center [122, 296] width 10 height 10
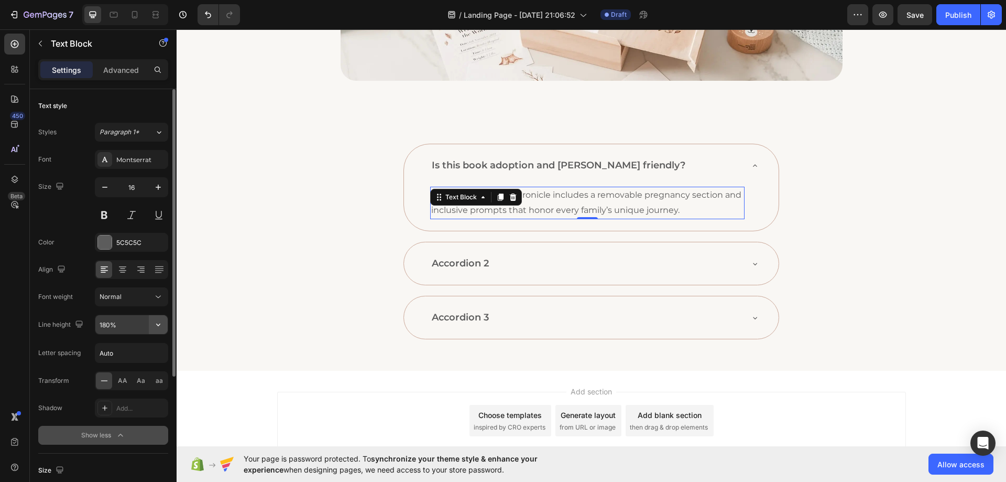
click at [158, 324] on icon "button" at bounding box center [158, 324] width 10 height 10
click at [125, 405] on div "150%" at bounding box center [121, 411] width 86 height 20
type input "150%"
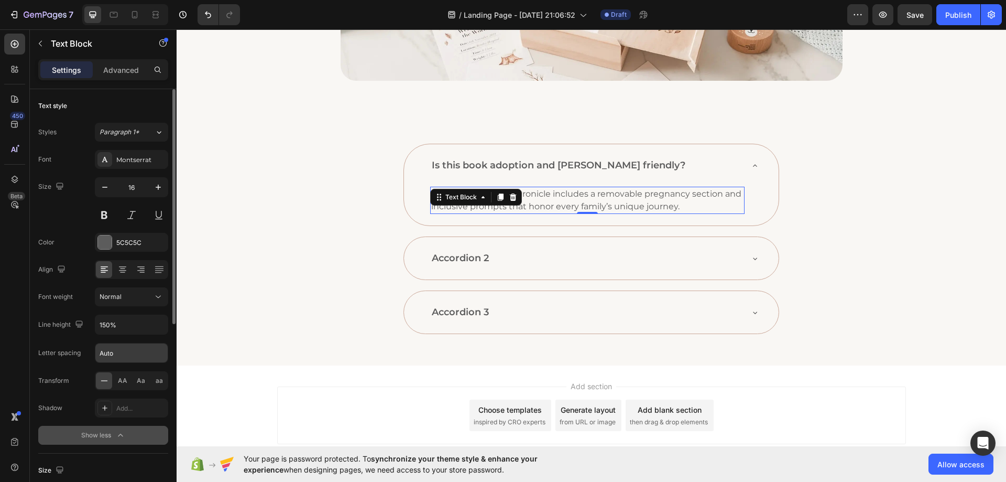
click at [124, 351] on input "Auto" at bounding box center [131, 352] width 72 height 19
type input "0"
click at [67, 338] on div "Font Montserrat Size 16 Color 5C5C5C Align Font weight Normal Line height 150% …" at bounding box center [103, 297] width 130 height 295
click at [115, 12] on icon at bounding box center [114, 15] width 8 height 6
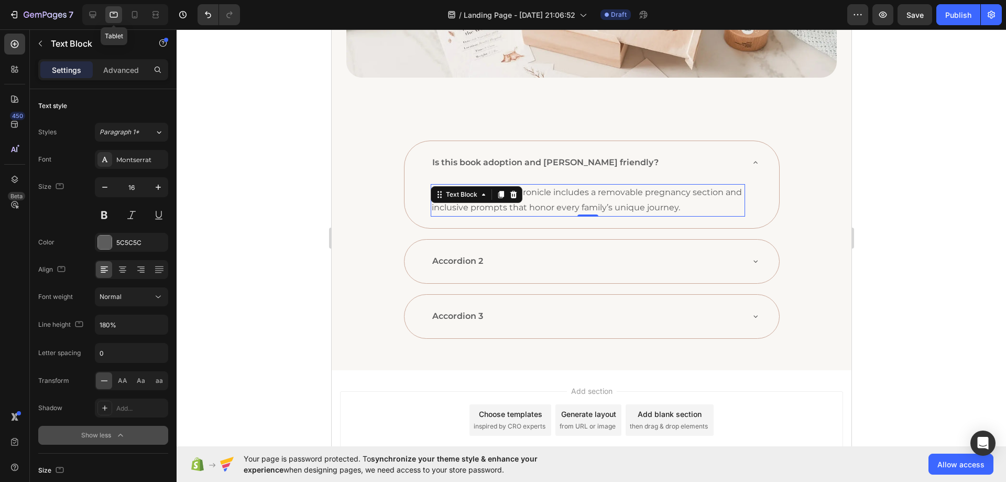
scroll to position [308, 0]
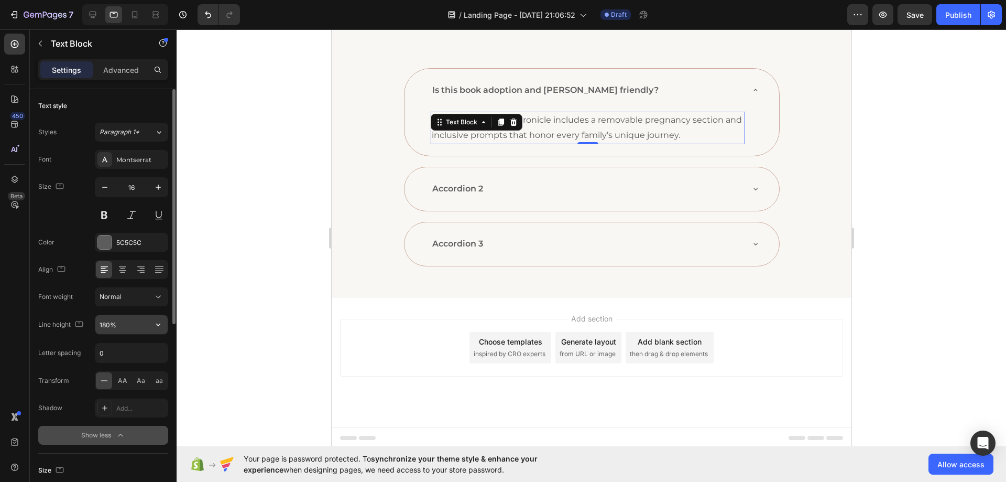
click at [158, 323] on icon "button" at bounding box center [158, 324] width 10 height 10
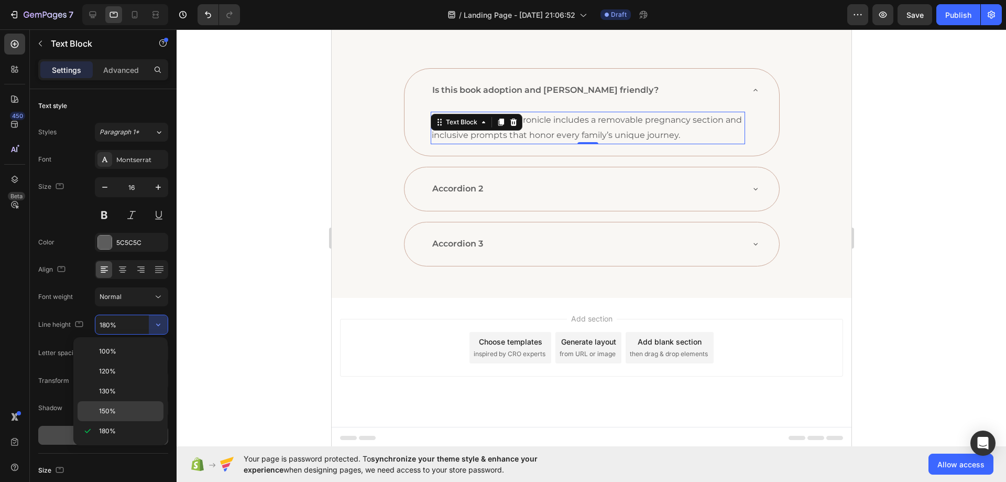
click at [121, 409] on p "150%" at bounding box center [129, 410] width 60 height 9
type input "150%"
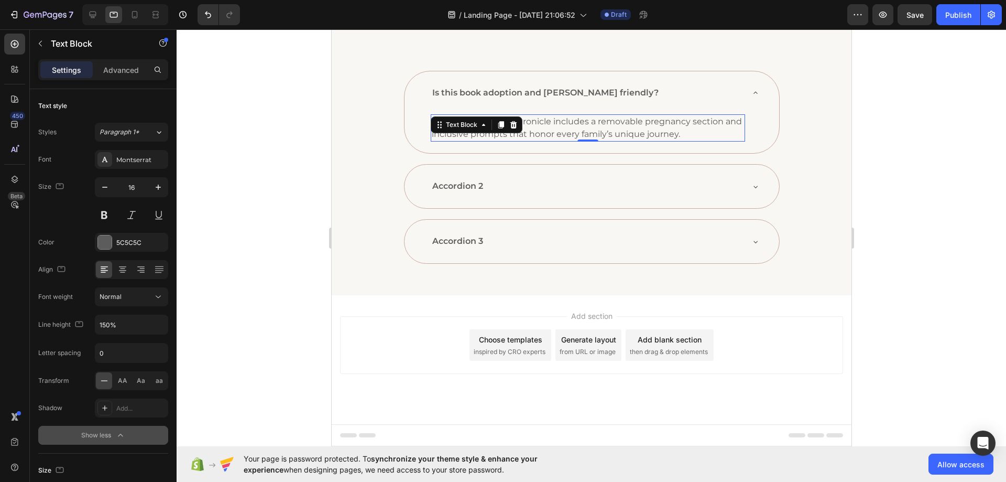
scroll to position [303, 0]
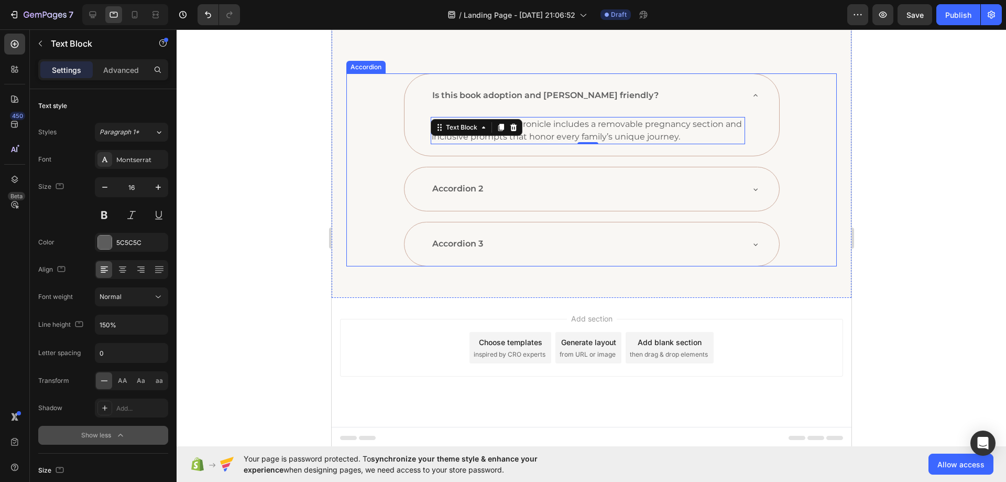
click at [604, 96] on p "Is this book adoption and [PERSON_NAME] friendly?" at bounding box center [545, 95] width 226 height 15
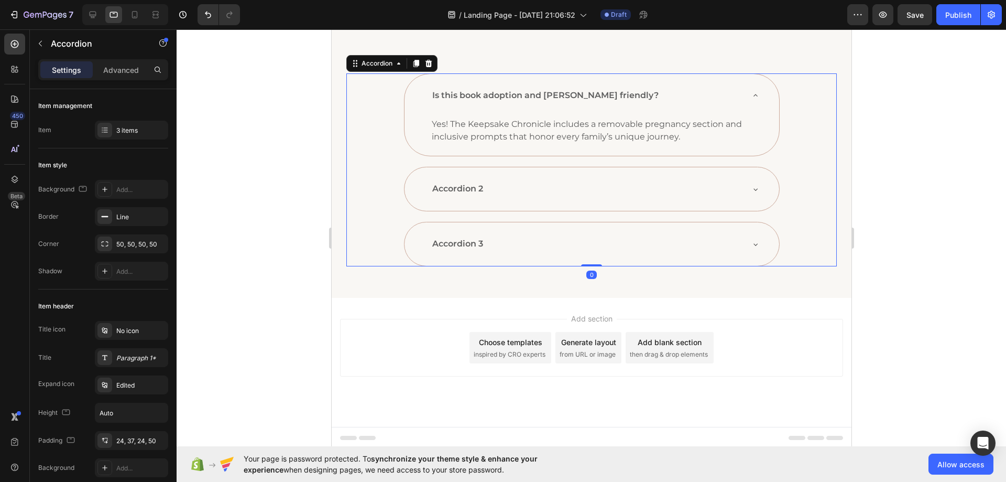
click at [417, 111] on div "Is this book adoption and [PERSON_NAME] friendly?" at bounding box center [591, 95] width 375 height 43
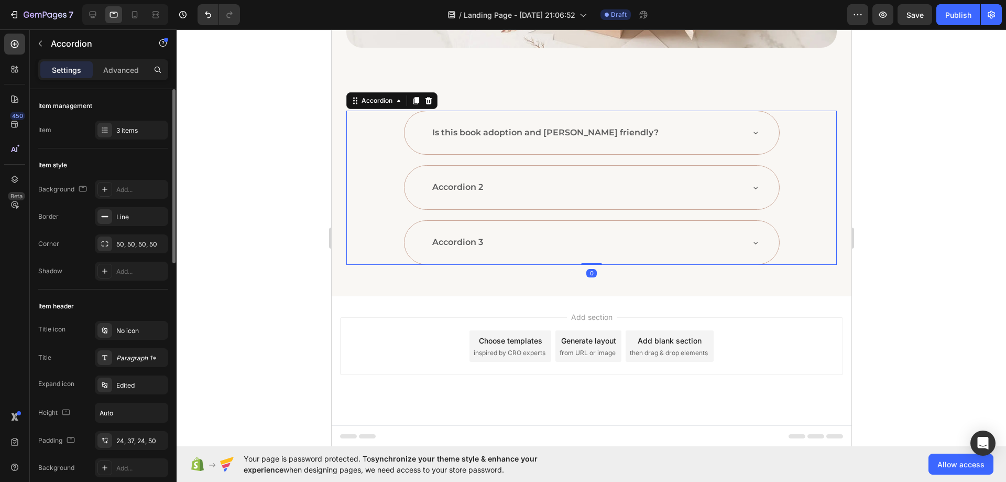
scroll to position [264, 0]
click at [120, 353] on div "Paragraph 1*" at bounding box center [140, 357] width 49 height 9
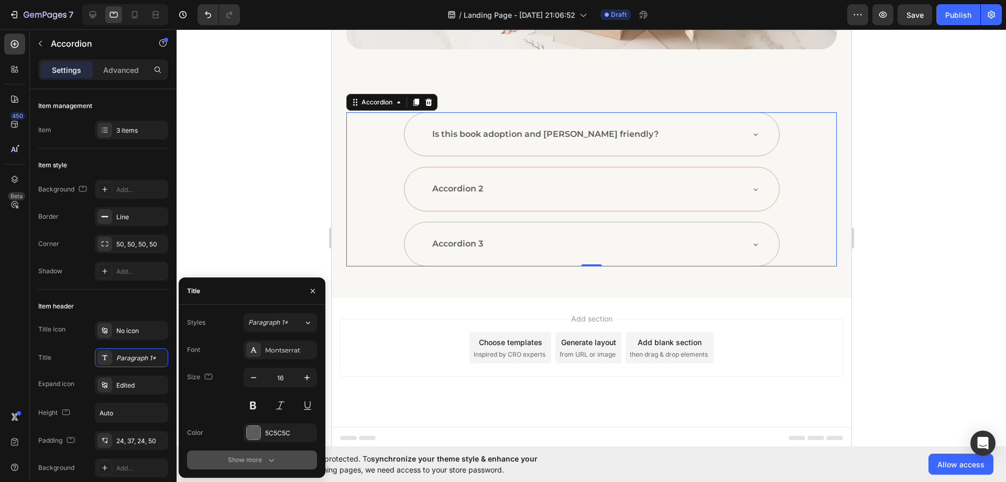
click at [254, 461] on div "Show more" at bounding box center [252, 459] width 49 height 10
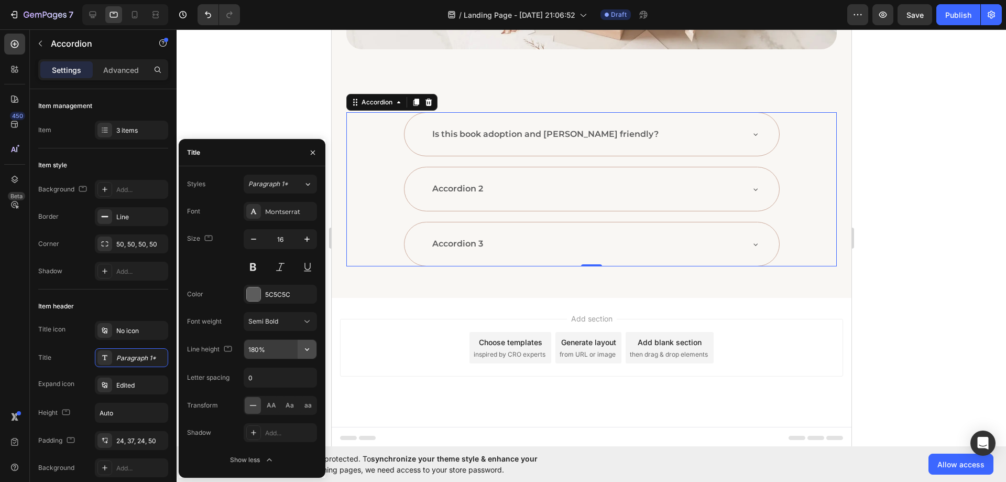
click at [306, 353] on icon "button" at bounding box center [307, 349] width 10 height 10
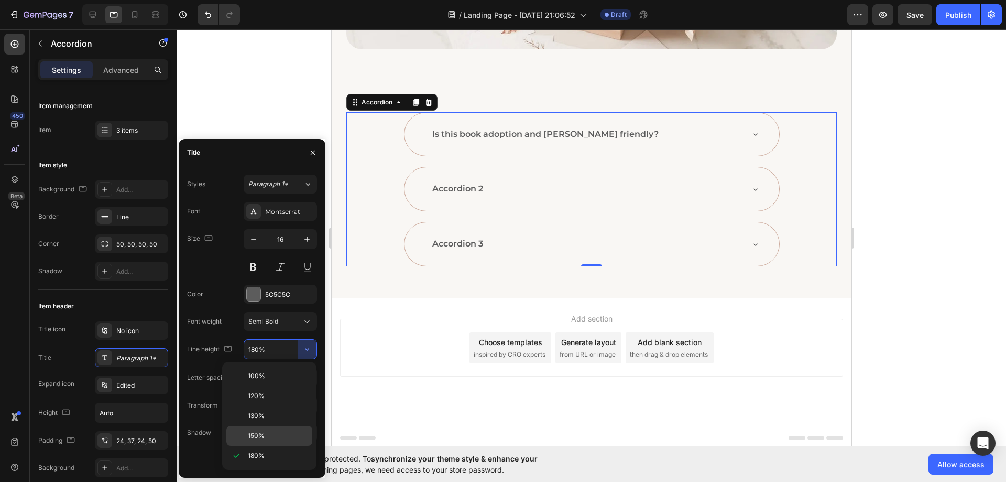
click at [267, 431] on p "150%" at bounding box center [278, 435] width 60 height 9
type input "150%"
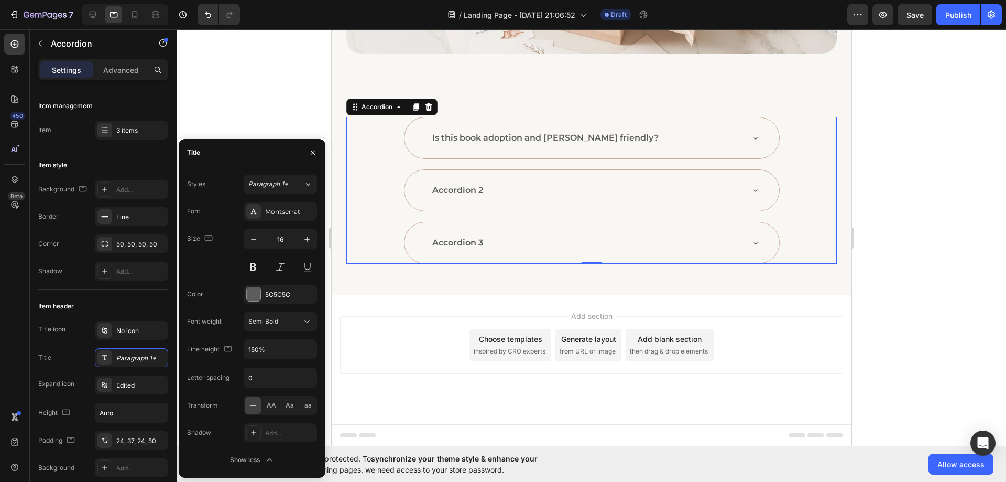
scroll to position [257, 0]
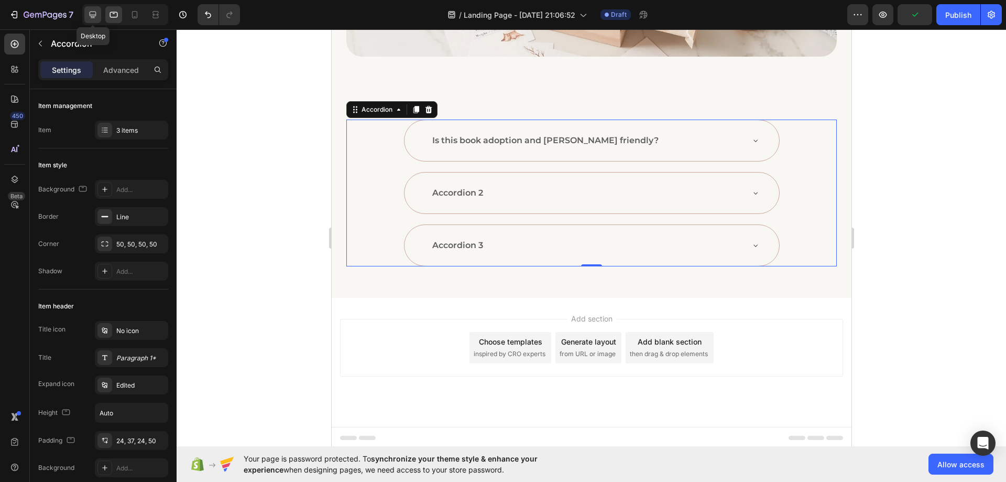
click at [93, 13] on icon at bounding box center [93, 14] width 10 height 10
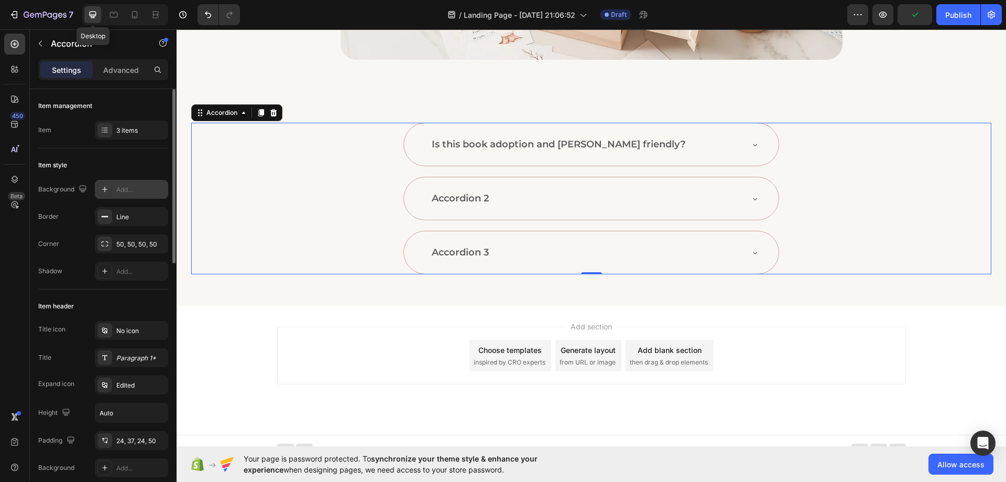
scroll to position [267, 0]
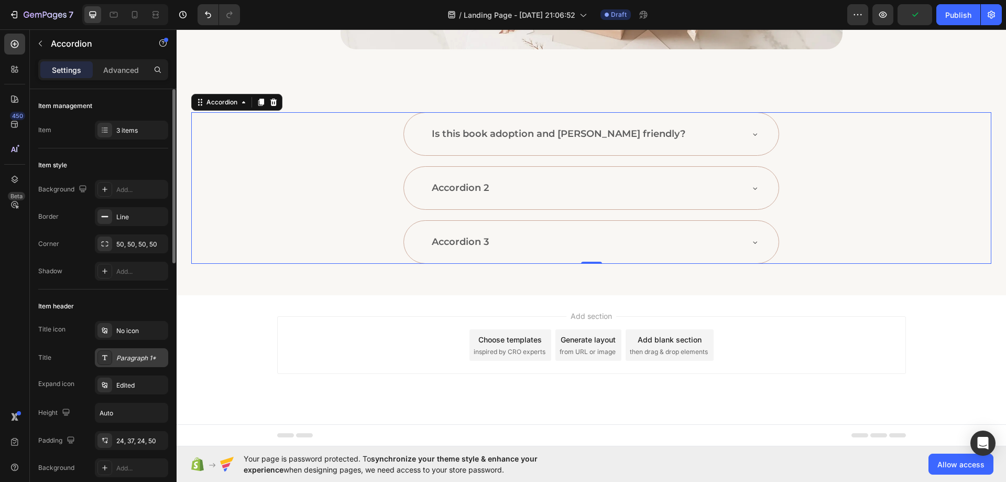
click at [138, 358] on div "Paragraph 1*" at bounding box center [140, 357] width 49 height 9
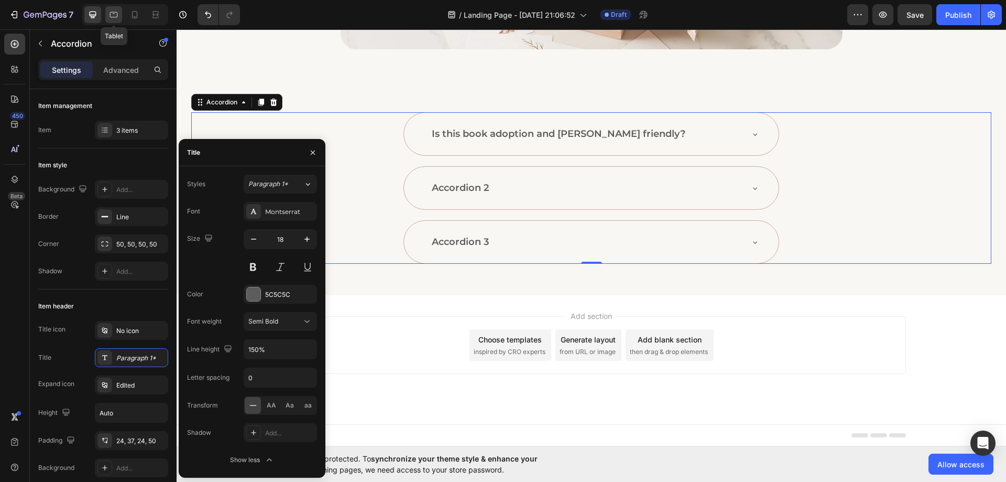
click at [111, 10] on icon at bounding box center [113, 14] width 10 height 10
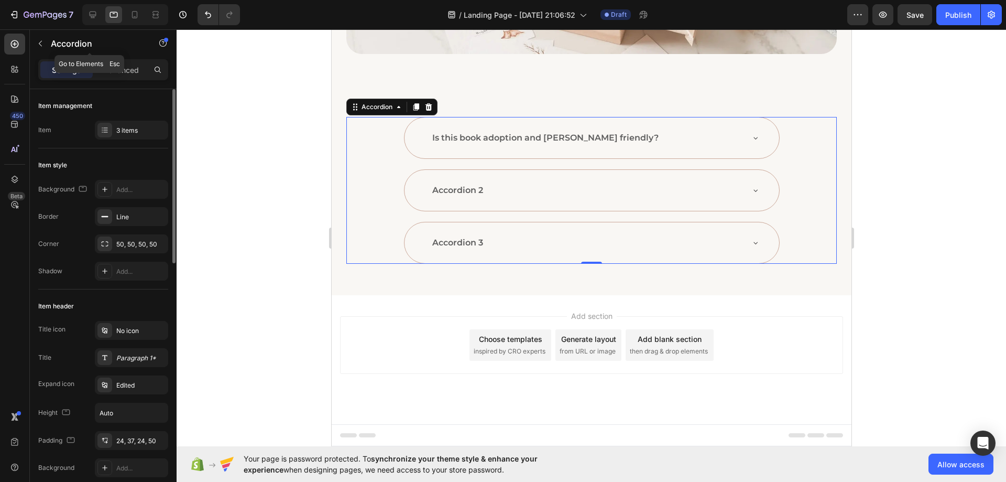
scroll to position [257, 0]
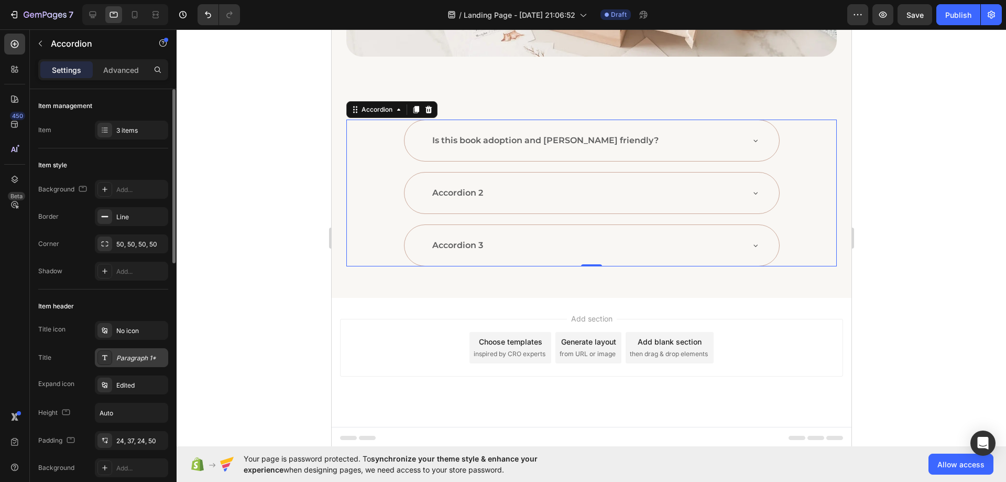
click at [127, 361] on div "Paragraph 1*" at bounding box center [140, 357] width 49 height 9
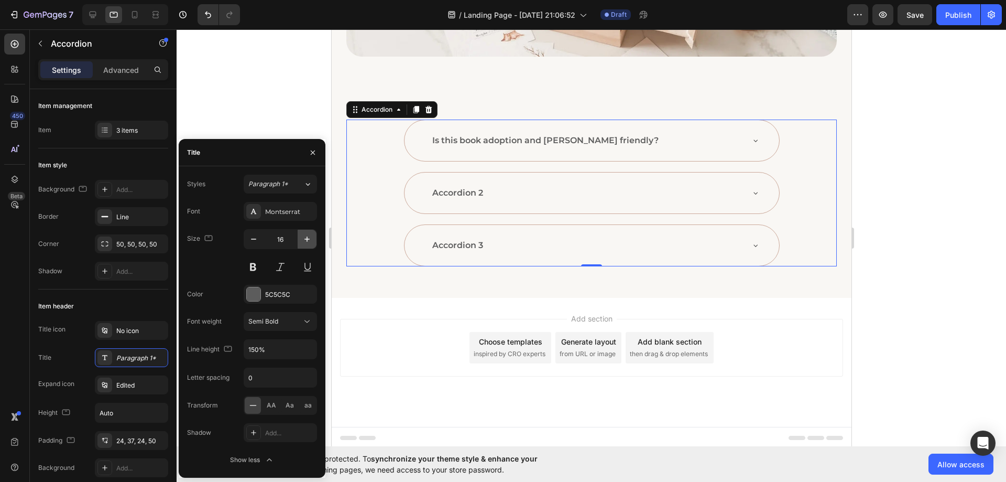
click at [302, 240] on icon "button" at bounding box center [307, 239] width 10 height 10
type input "18"
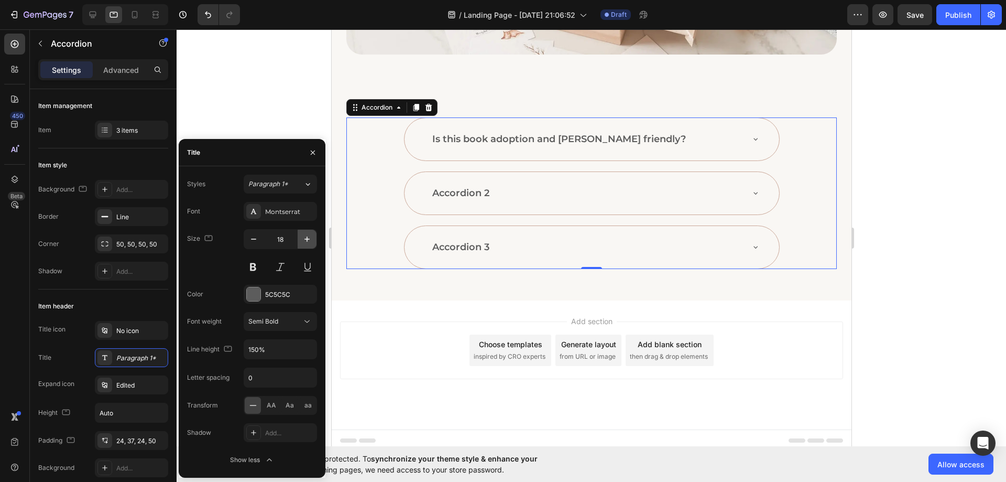
scroll to position [260, 0]
click at [127, 12] on div at bounding box center [134, 14] width 17 height 17
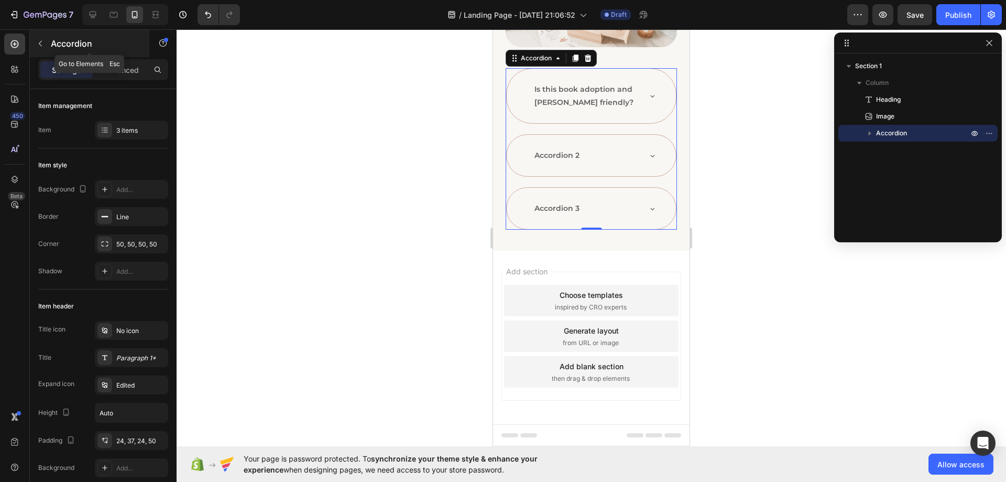
scroll to position [136, 0]
click at [517, 104] on div "Is this book adoption and [PERSON_NAME] friendly?" at bounding box center [591, 96] width 169 height 55
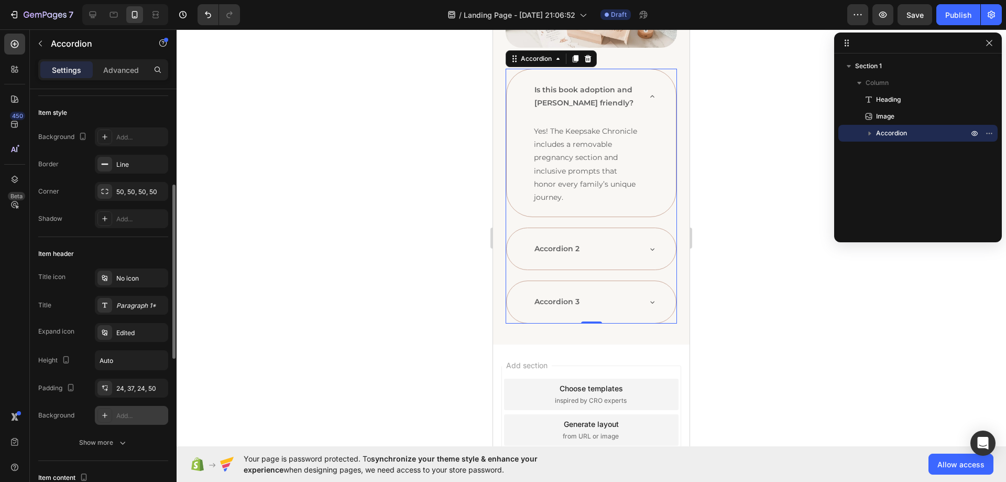
scroll to position [105, 0]
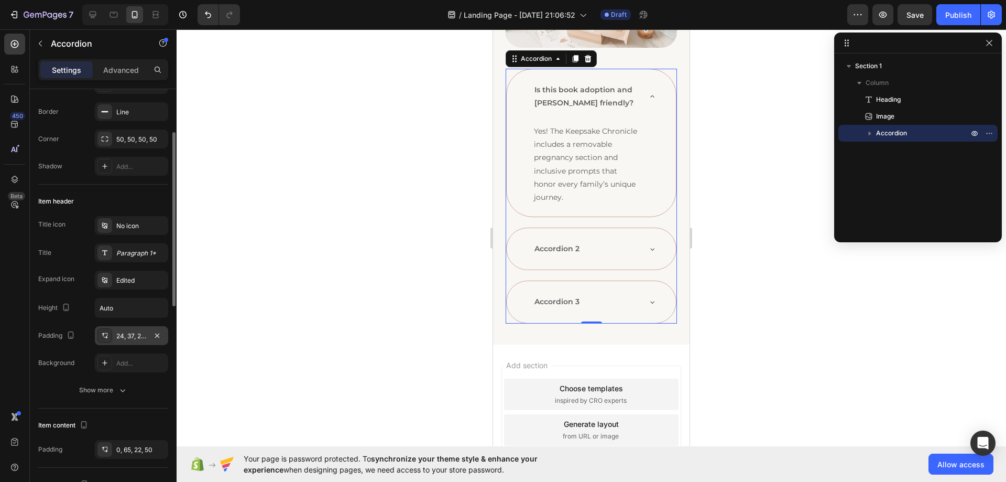
click at [126, 334] on div "24, 37, 24, 50" at bounding box center [131, 335] width 30 height 9
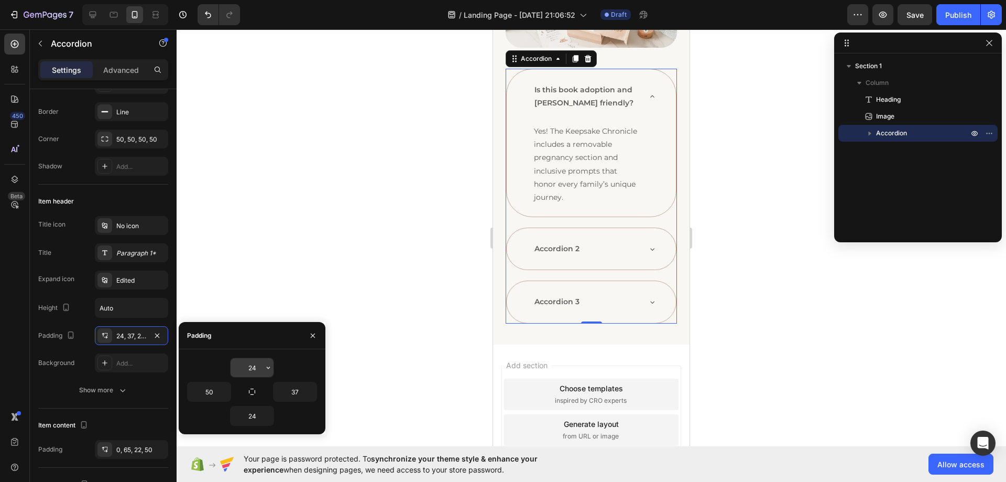
click at [246, 371] on input "24" at bounding box center [252, 367] width 43 height 19
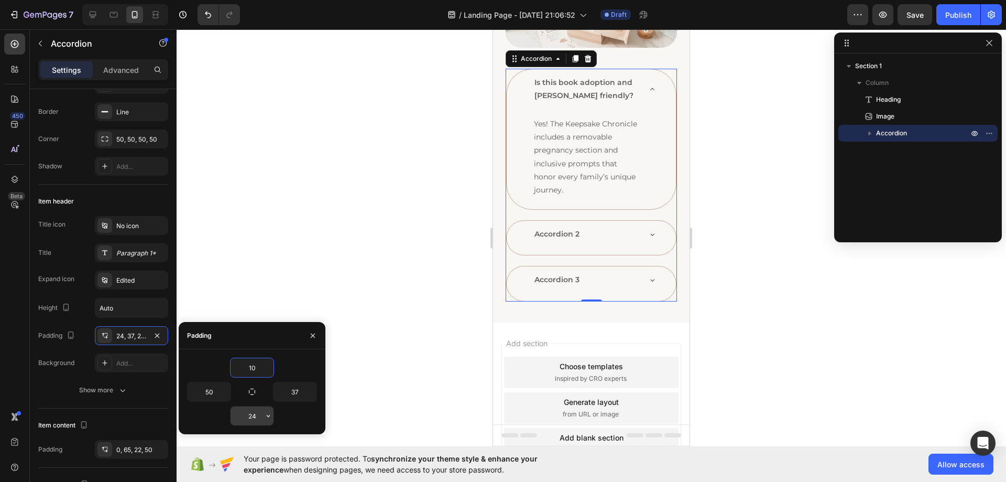
type input "10"
click at [253, 421] on input "24" at bounding box center [252, 415] width 43 height 19
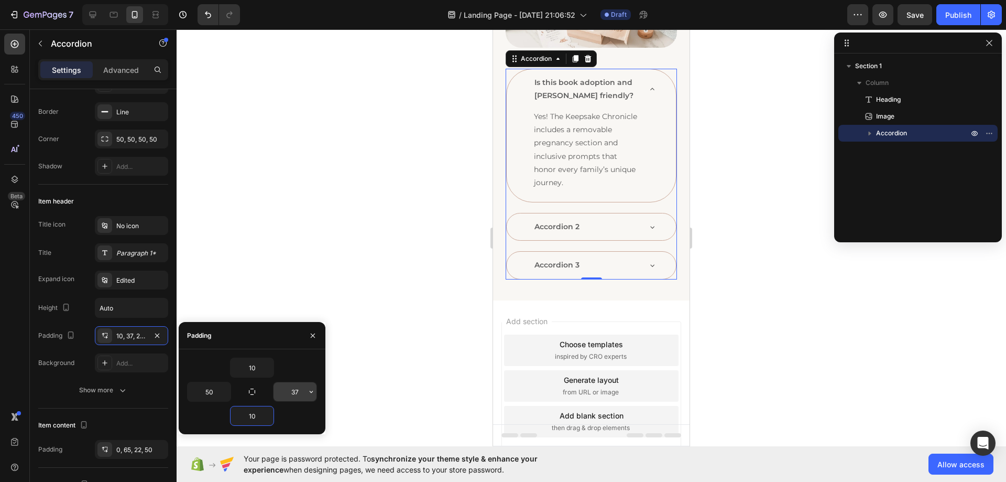
type input "10"
click at [288, 391] on input "37" at bounding box center [295, 391] width 43 height 19
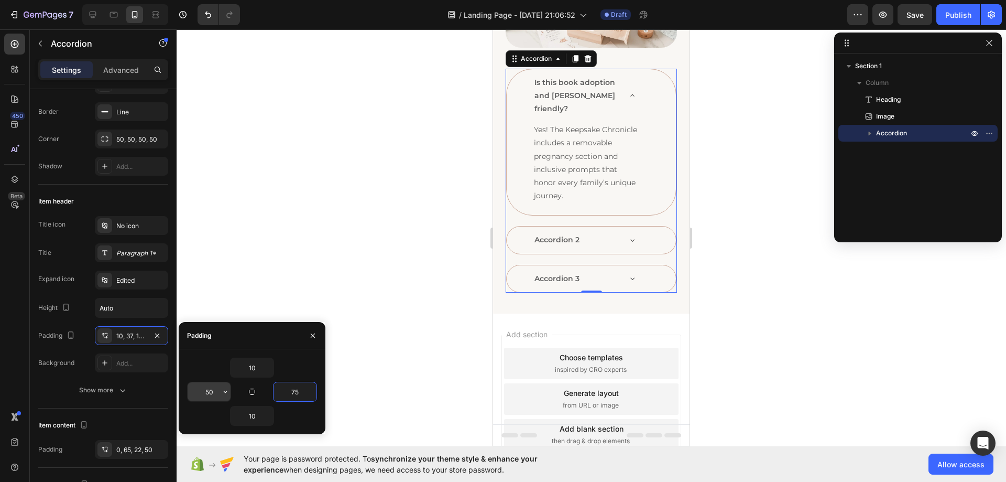
type input "75"
click at [215, 392] on input "50" at bounding box center [209, 391] width 43 height 19
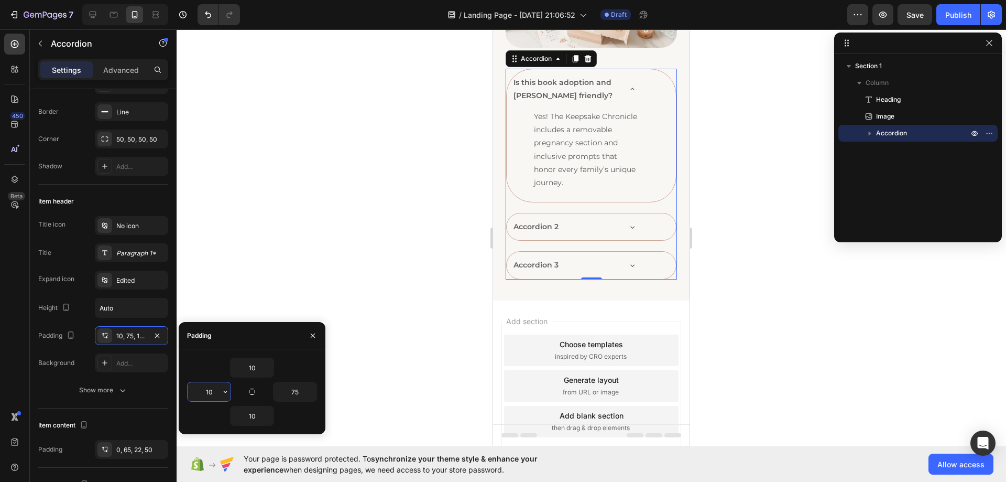
click at [219, 396] on input "10" at bounding box center [209, 391] width 43 height 19
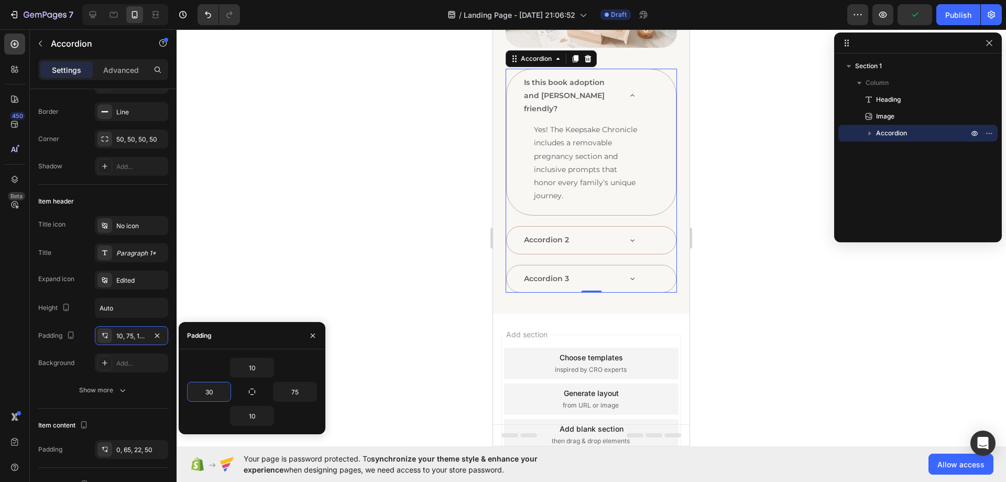
type input "30"
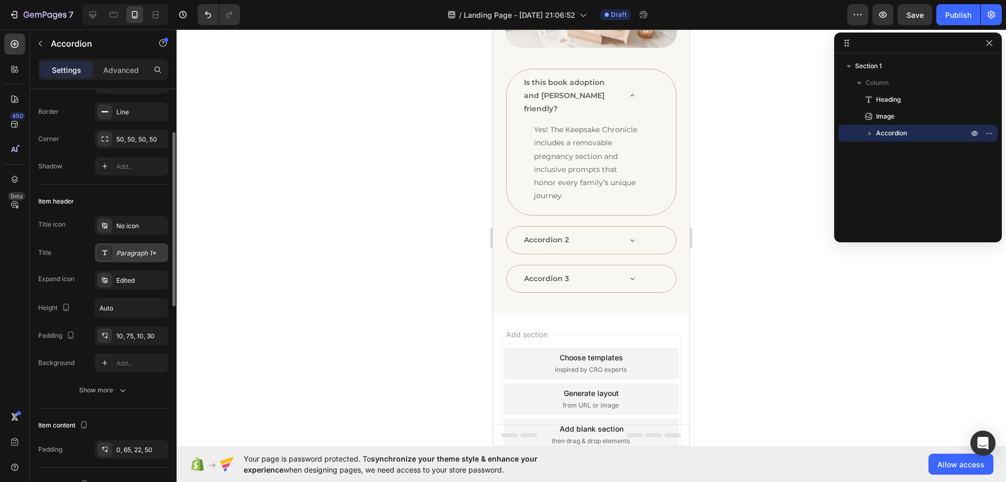
click at [134, 258] on div "Paragraph 1*" at bounding box center [131, 252] width 73 height 19
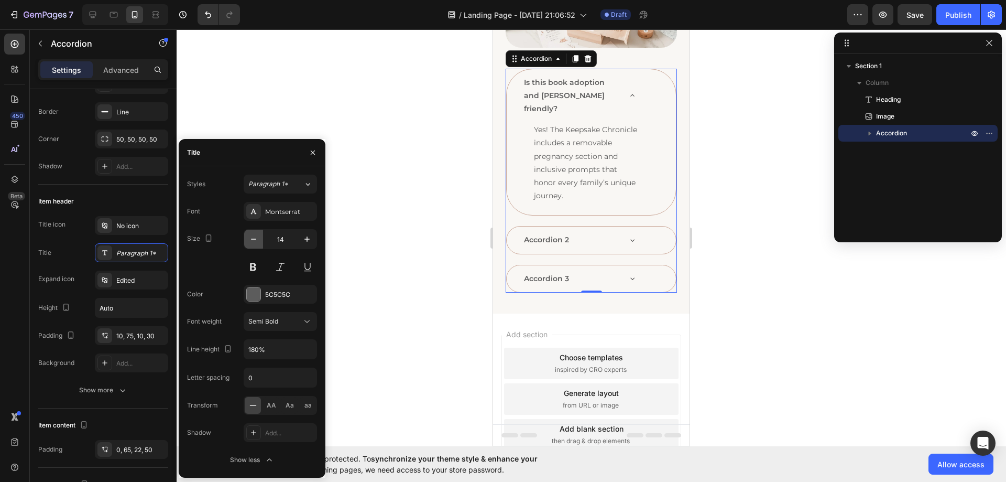
click at [255, 239] on icon "button" at bounding box center [253, 238] width 5 height 1
type input "12"
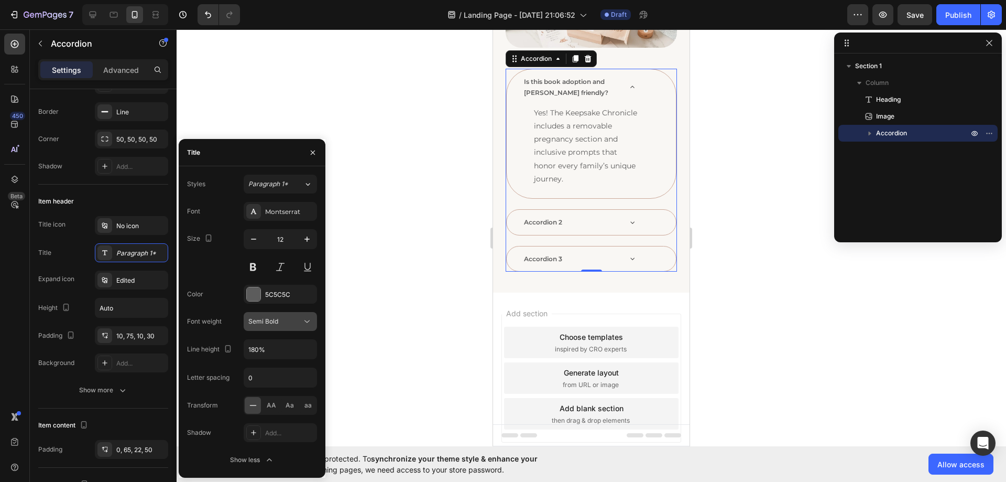
click at [308, 321] on icon at bounding box center [307, 321] width 10 height 10
click at [271, 373] on p "Normal" at bounding box center [276, 368] width 56 height 9
click at [305, 352] on icon "button" at bounding box center [307, 349] width 10 height 10
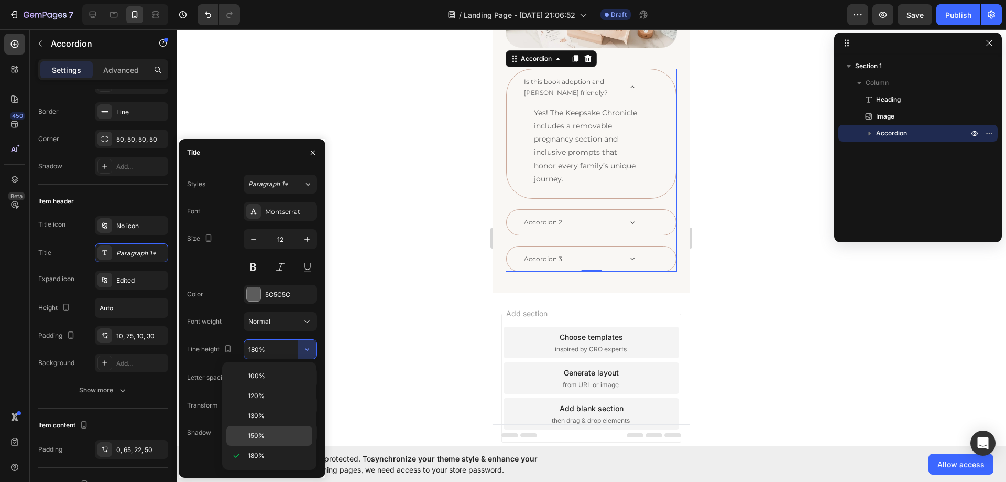
click at [262, 432] on span "150%" at bounding box center [256, 435] width 17 height 9
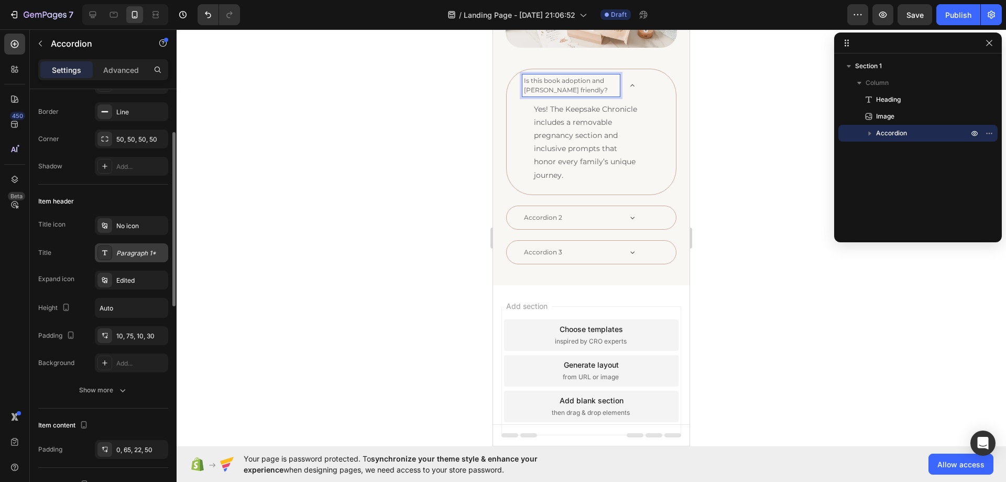
click at [117, 254] on div "Paragraph 1*" at bounding box center [140, 252] width 49 height 9
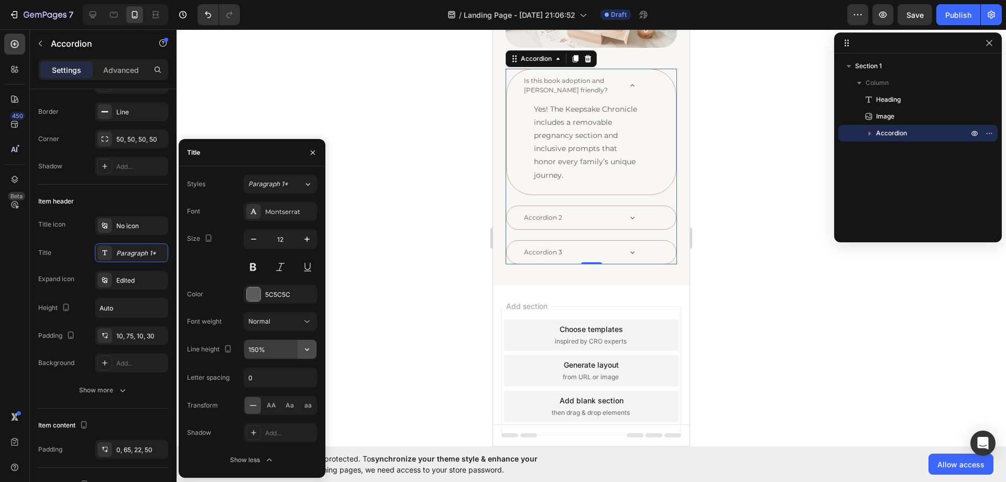
click at [308, 350] on icon "button" at bounding box center [307, 349] width 4 height 3
click at [269, 412] on p "130%" at bounding box center [278, 415] width 60 height 9
type input "130%"
click at [522, 140] on div "Yes! The Keepsake Chronicle includes a removable pregnancy section and inclusiv…" at bounding box center [591, 145] width 169 height 93
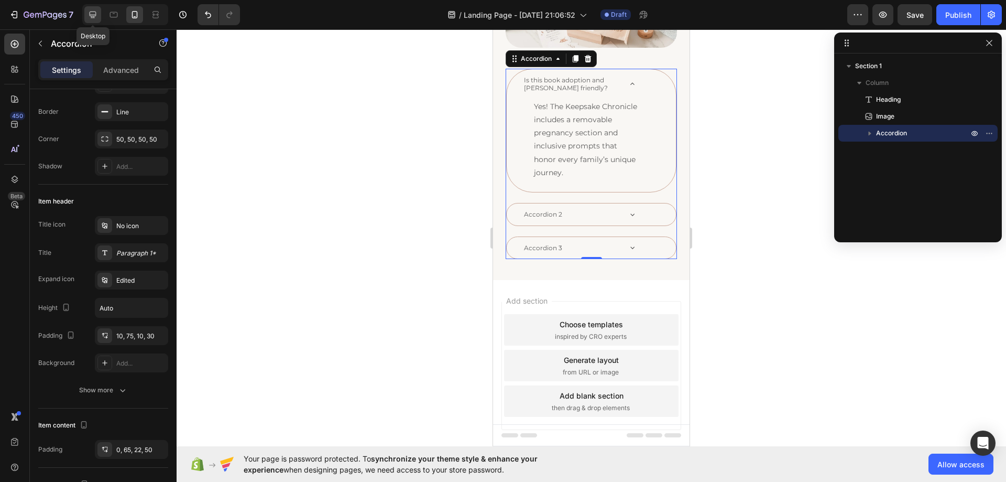
click at [90, 14] on icon at bounding box center [93, 15] width 7 height 7
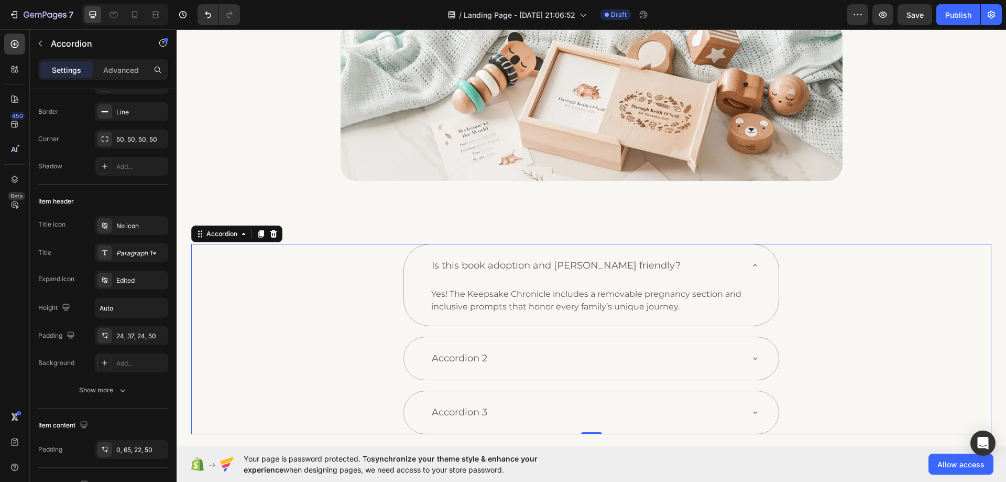
scroll to position [306, 0]
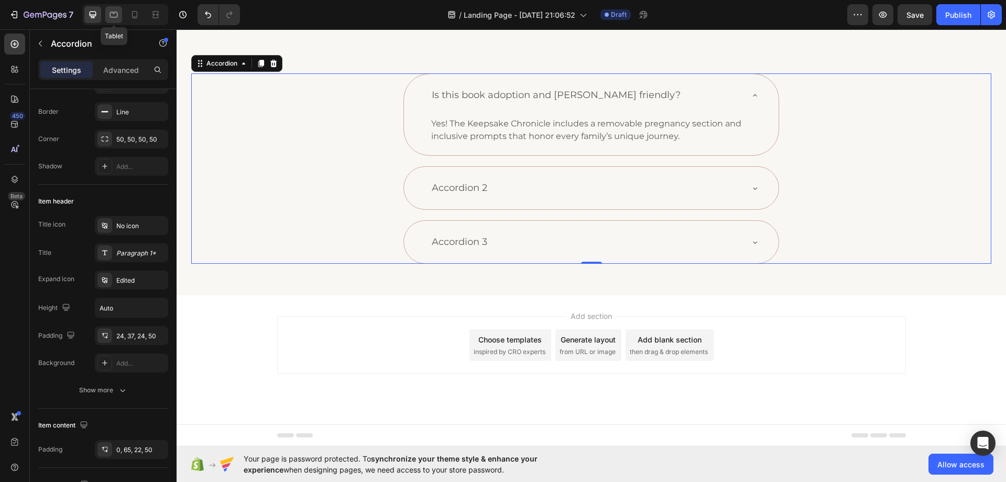
click at [114, 14] on icon at bounding box center [114, 15] width 8 height 6
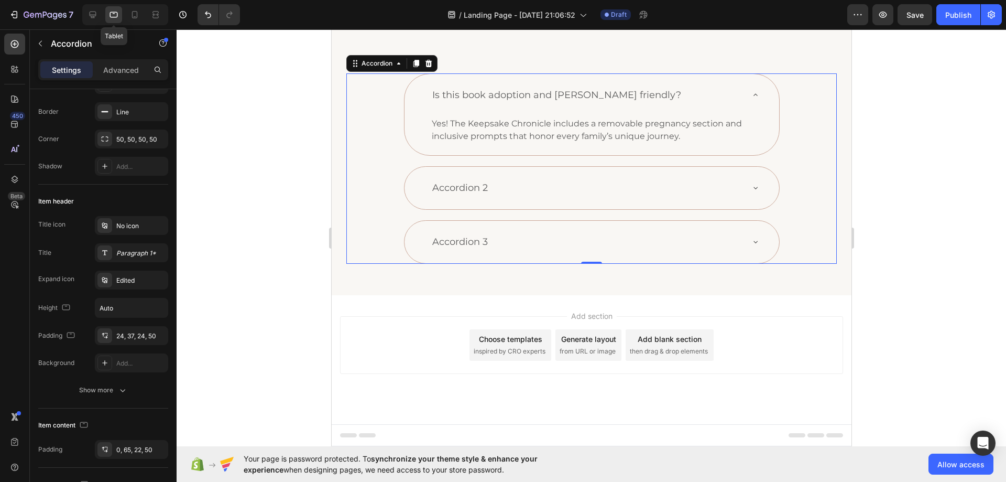
scroll to position [300, 0]
click at [131, 16] on icon at bounding box center [134, 14] width 10 height 10
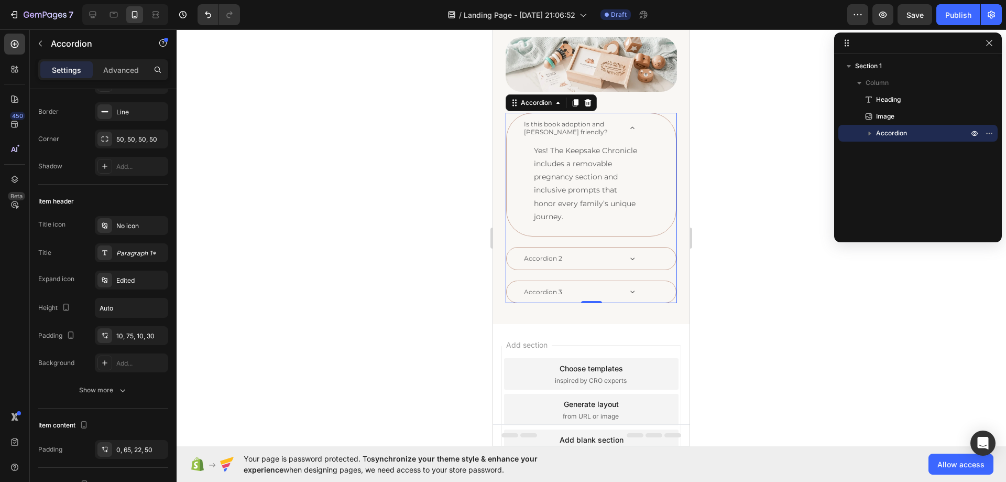
scroll to position [136, 0]
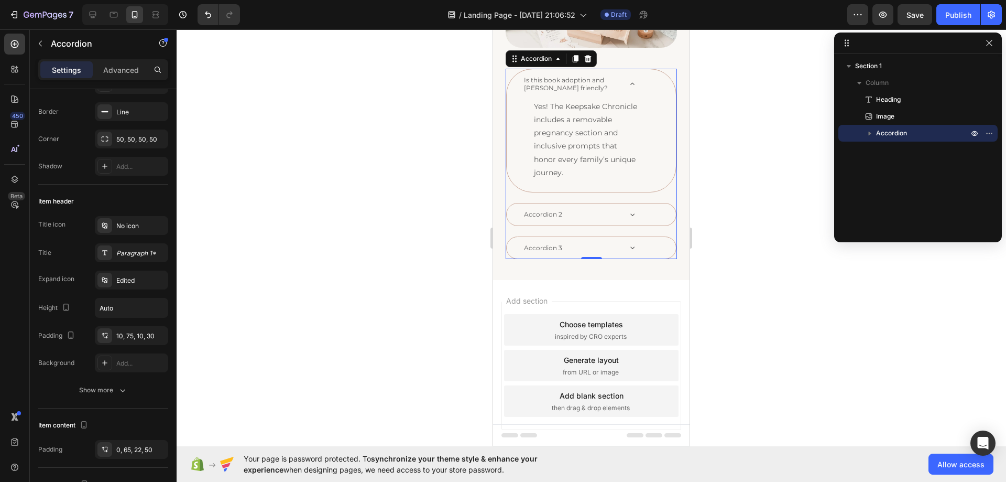
click at [522, 139] on div "Yes! The Keepsake Chronicle includes a removable pregnancy section and inclusiv…" at bounding box center [591, 145] width 169 height 93
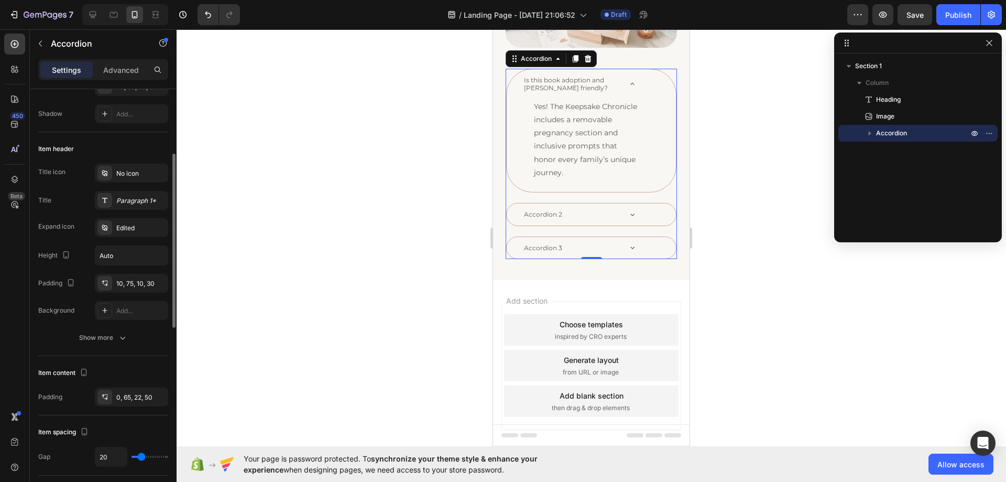
scroll to position [262, 0]
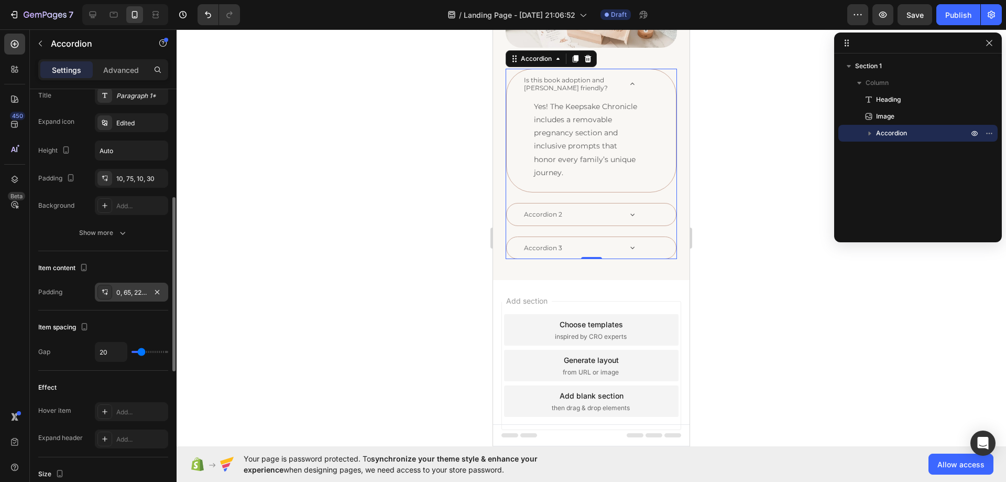
click at [128, 291] on div "0, 65, 22, 50" at bounding box center [131, 292] width 30 height 9
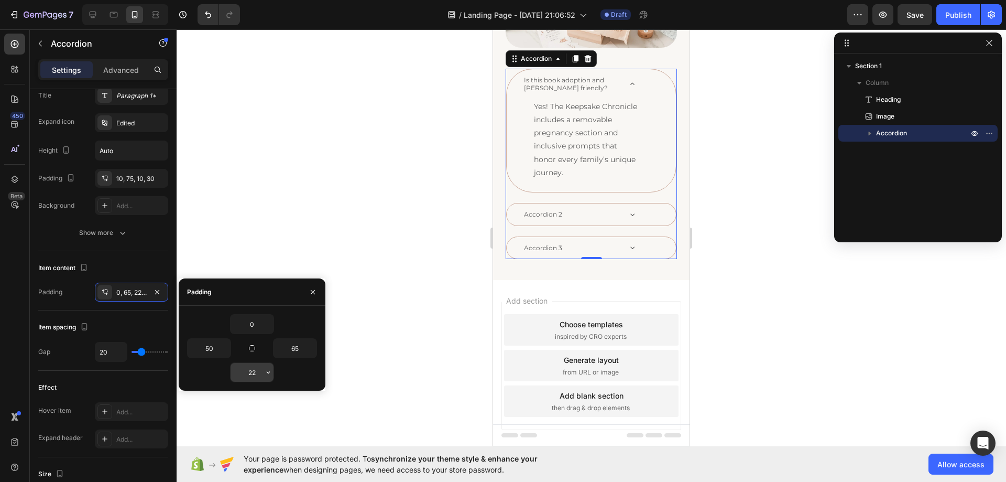
click at [0, 0] on input "22" at bounding box center [0, 0] width 0 height 0
type input "10"
click at [0, 0] on input "50" at bounding box center [0, 0] width 0 height 0
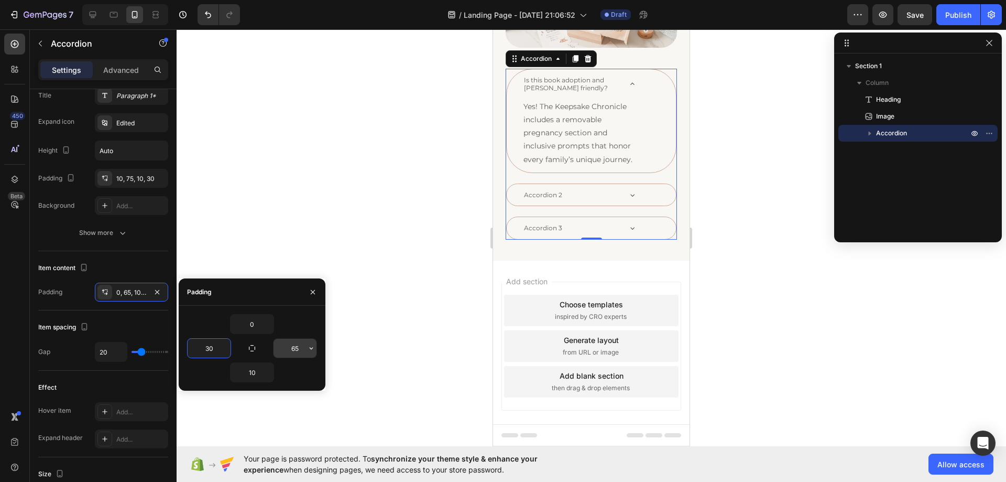
type input "30"
click at [291, 351] on input "65" at bounding box center [295, 348] width 43 height 19
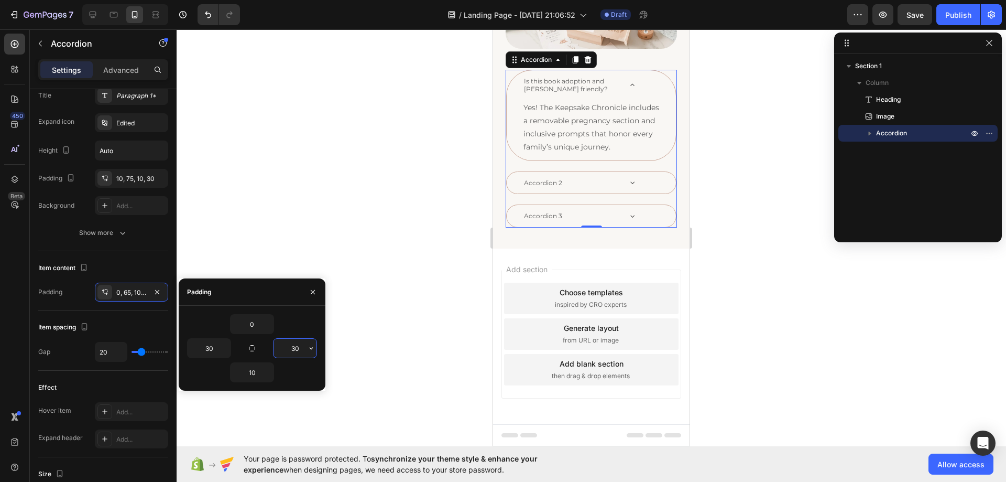
scroll to position [136, 0]
type input "30"
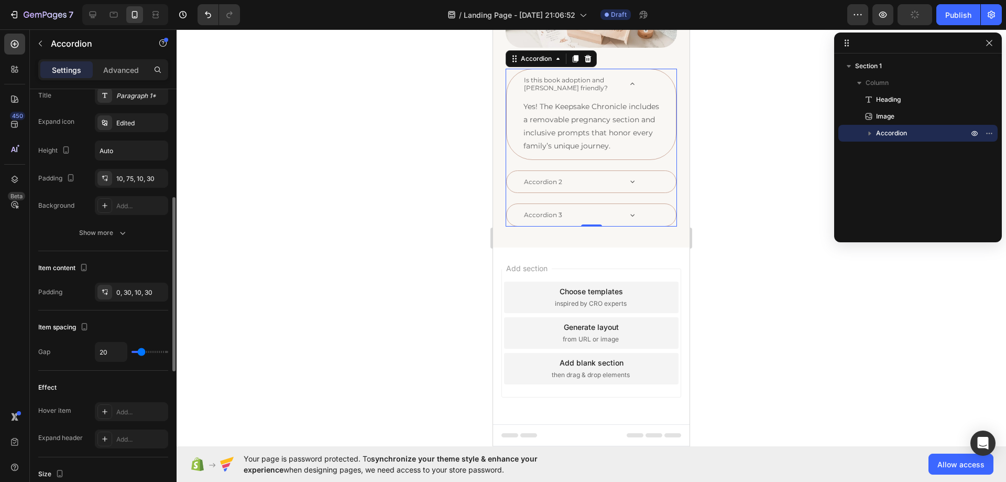
click at [140, 260] on div "Item content" at bounding box center [103, 267] width 130 height 17
click at [86, 13] on div at bounding box center [92, 14] width 17 height 17
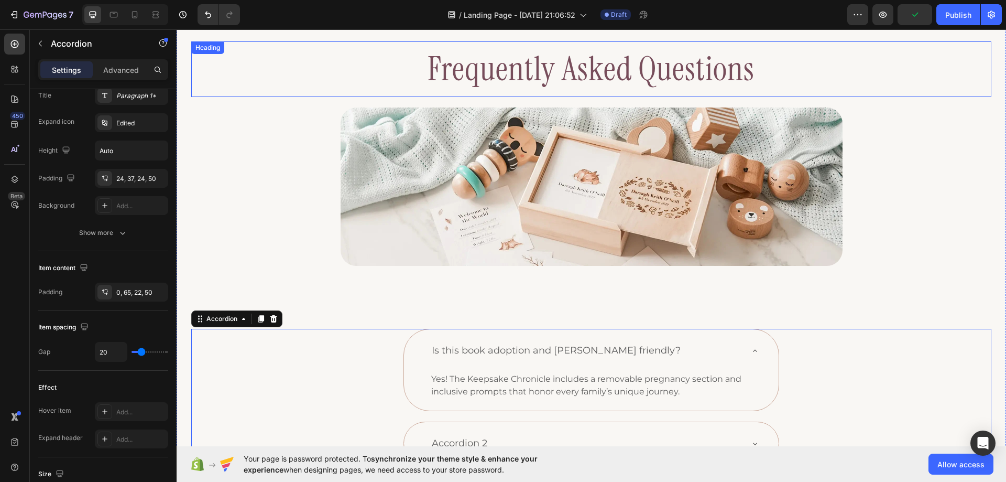
scroll to position [306, 0]
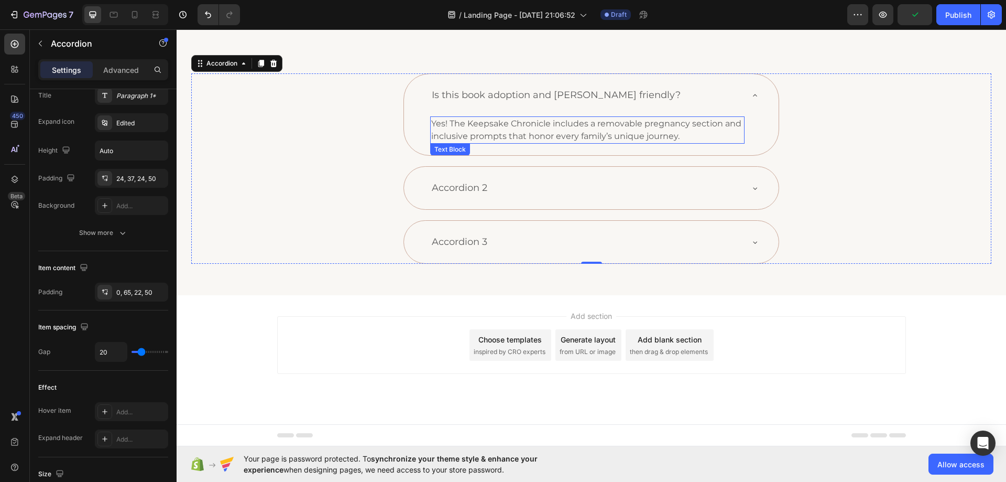
click at [439, 121] on p "Yes! The Keepsake Chronicle includes a removable pregnancy section and inclusiv…" at bounding box center [587, 129] width 312 height 25
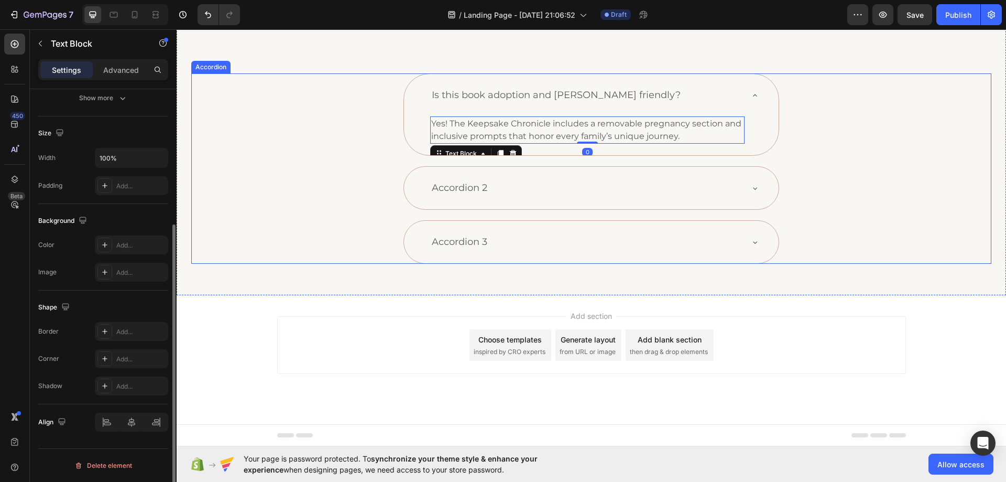
scroll to position [0, 0]
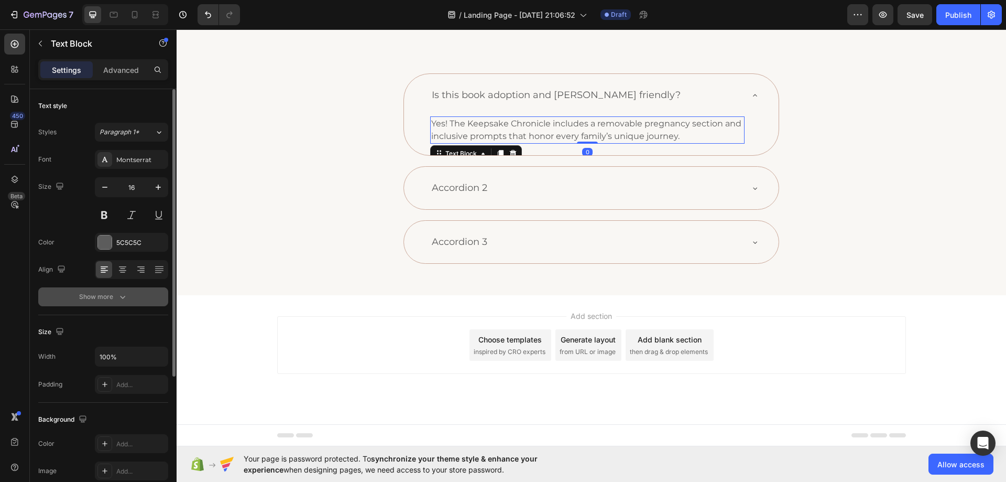
click at [118, 294] on icon "button" at bounding box center [122, 296] width 10 height 10
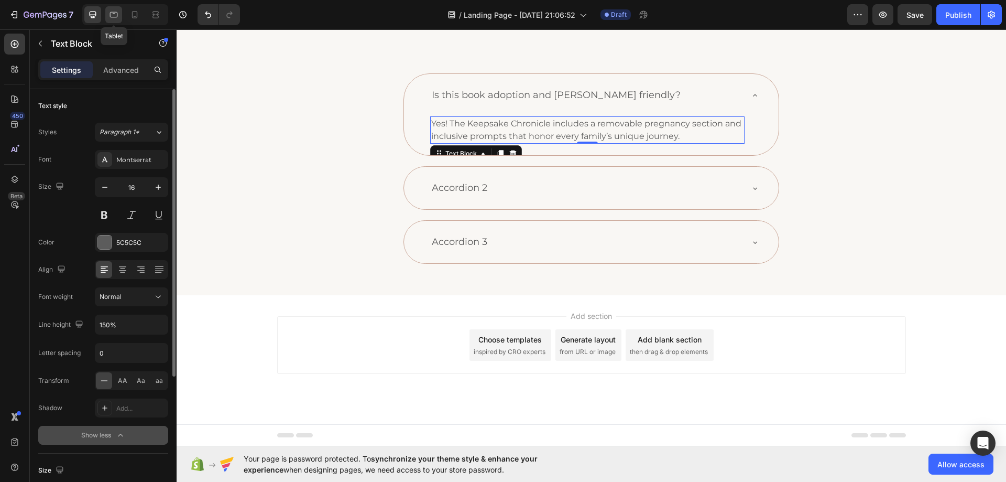
click at [113, 18] on icon at bounding box center [113, 14] width 10 height 10
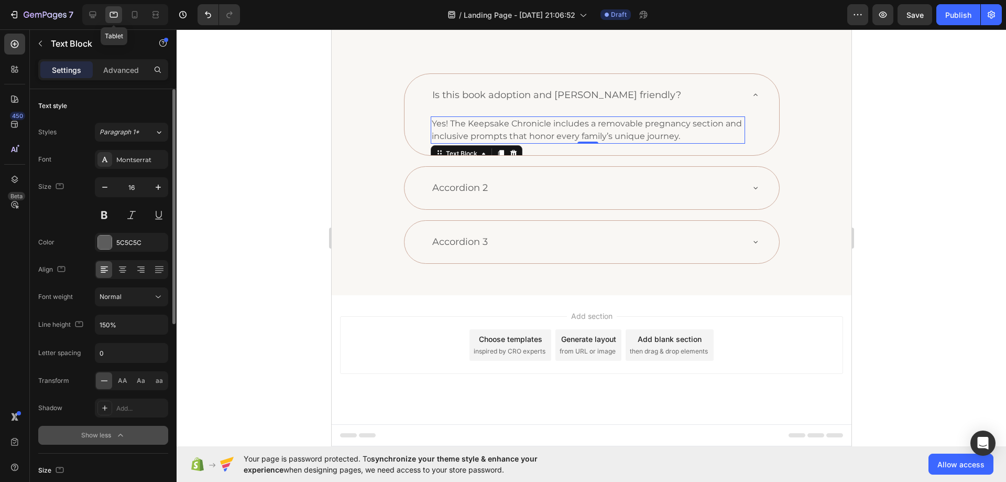
scroll to position [300, 0]
click at [130, 16] on icon at bounding box center [134, 14] width 10 height 10
type input "14"
type input "180%"
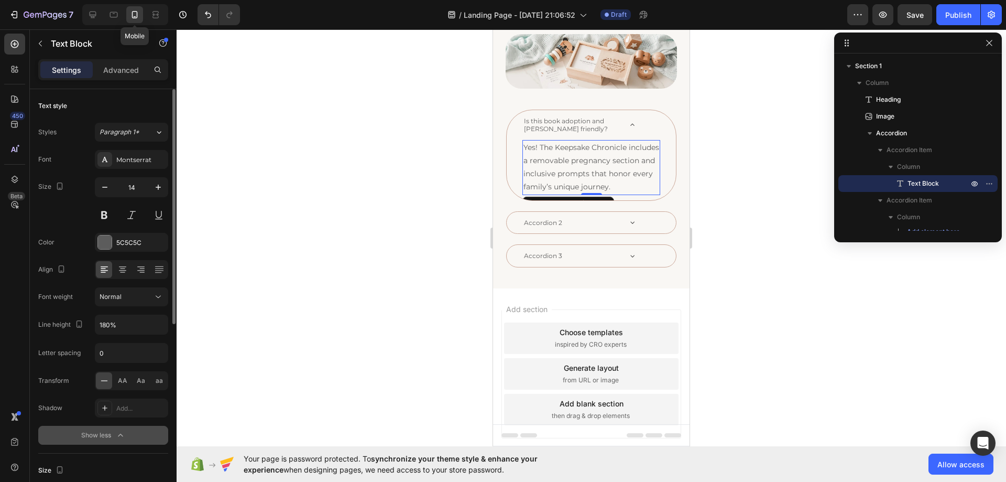
scroll to position [148, 0]
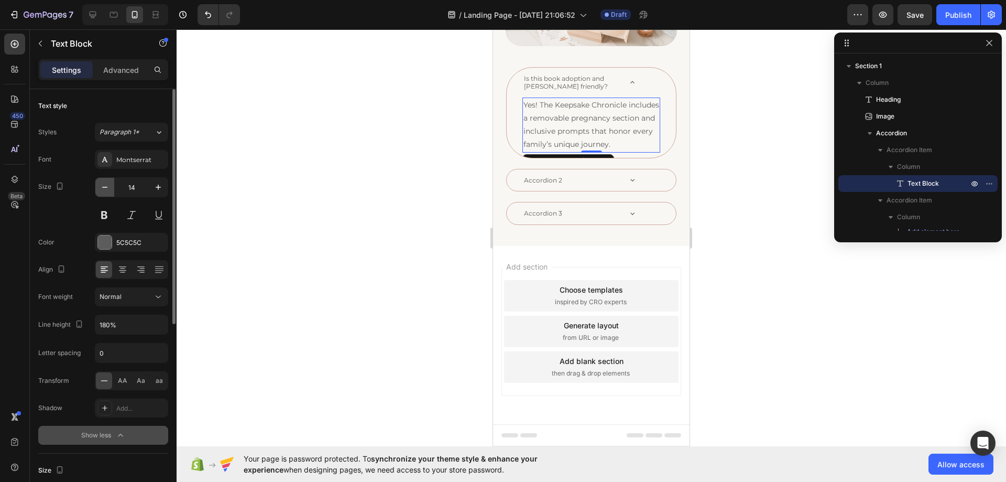
click at [106, 185] on icon "button" at bounding box center [105, 187] width 10 height 10
type input "12"
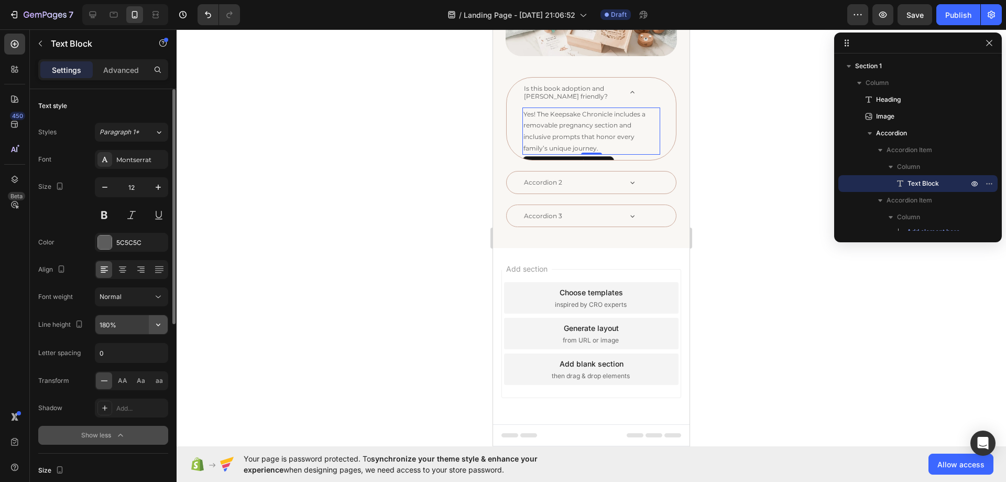
click at [158, 330] on button "button" at bounding box center [158, 324] width 19 height 19
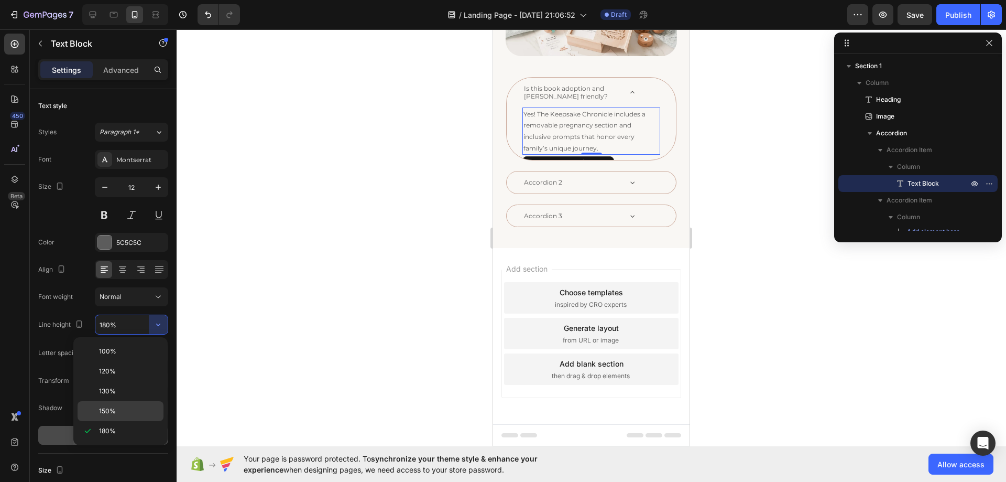
click at [115, 405] on div "150%" at bounding box center [121, 411] width 86 height 20
type input "150%"
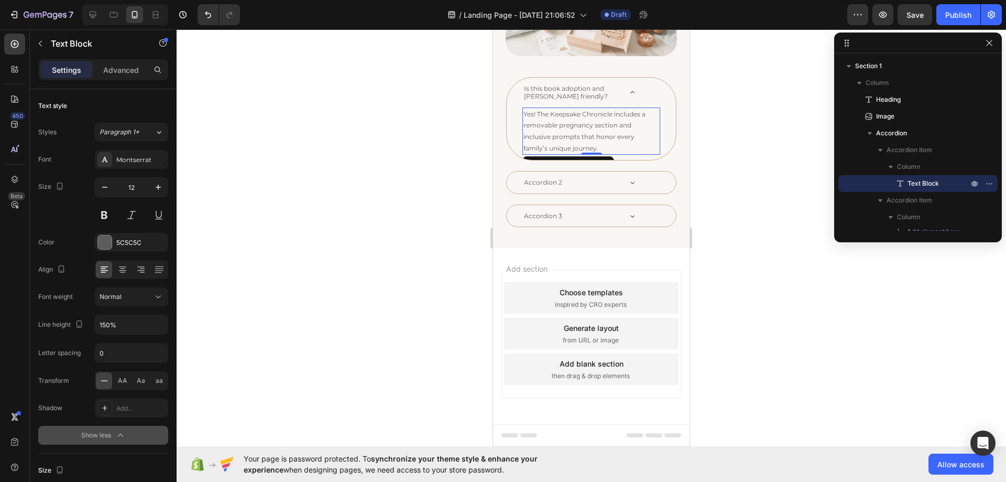
scroll to position [120, 0]
click at [741, 161] on div at bounding box center [592, 255] width 830 height 452
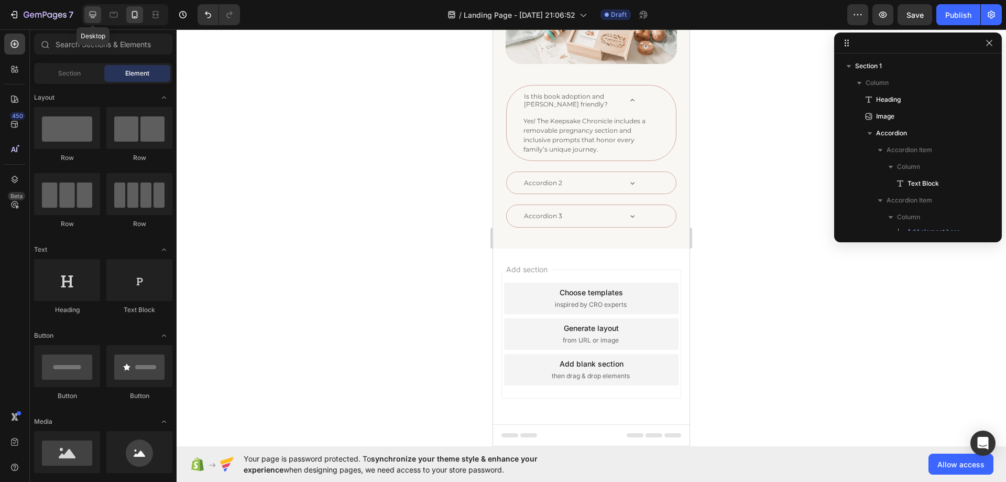
click at [96, 14] on icon at bounding box center [93, 14] width 10 height 10
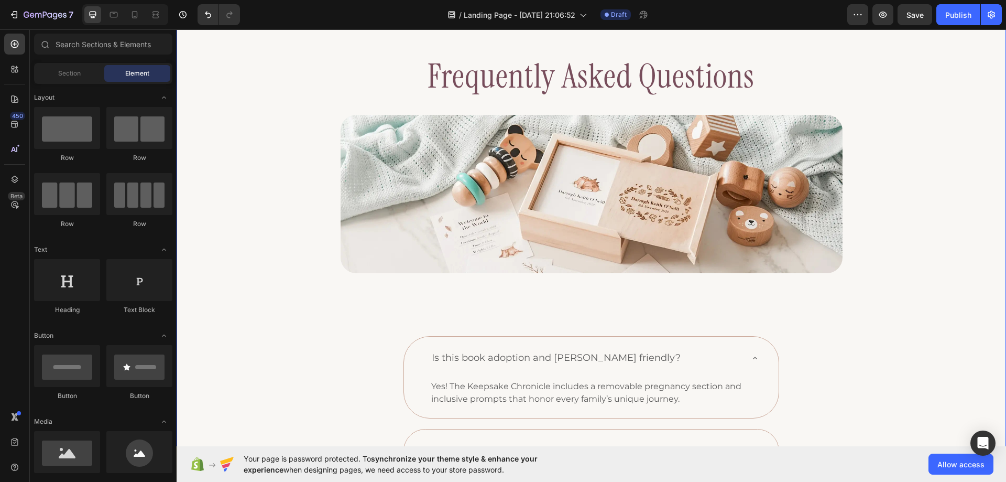
scroll to position [148, 0]
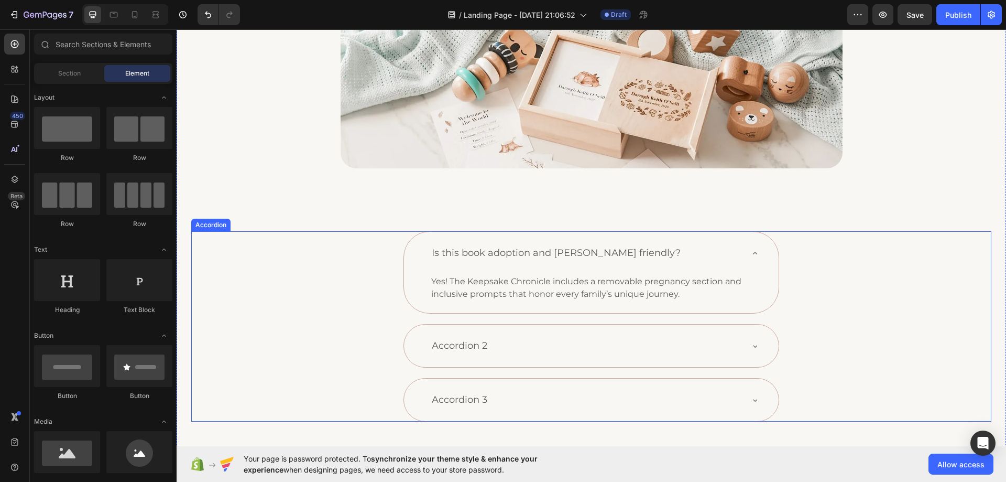
click at [442, 255] on p "Is this book adoption and [PERSON_NAME] friendly?" at bounding box center [556, 253] width 249 height 14
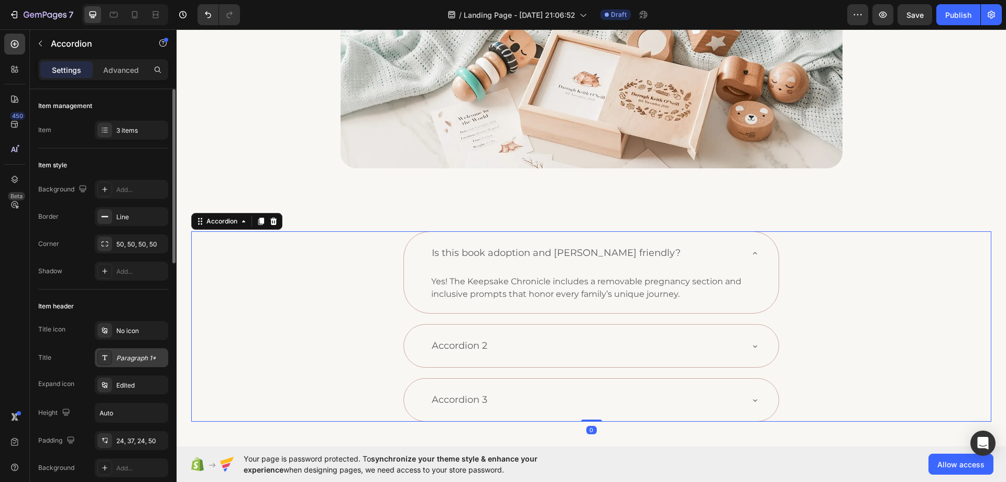
click at [133, 355] on div "Paragraph 1*" at bounding box center [140, 357] width 49 height 9
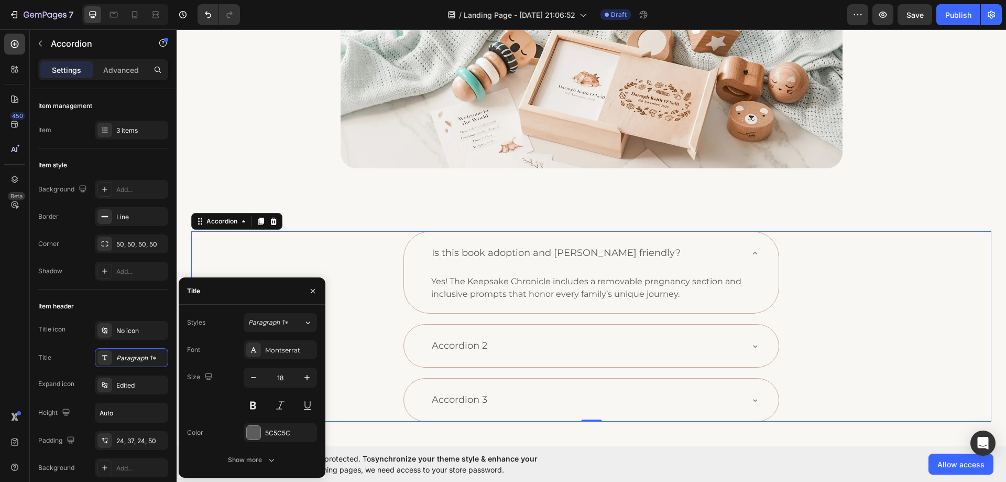
scroll to position [253, 0]
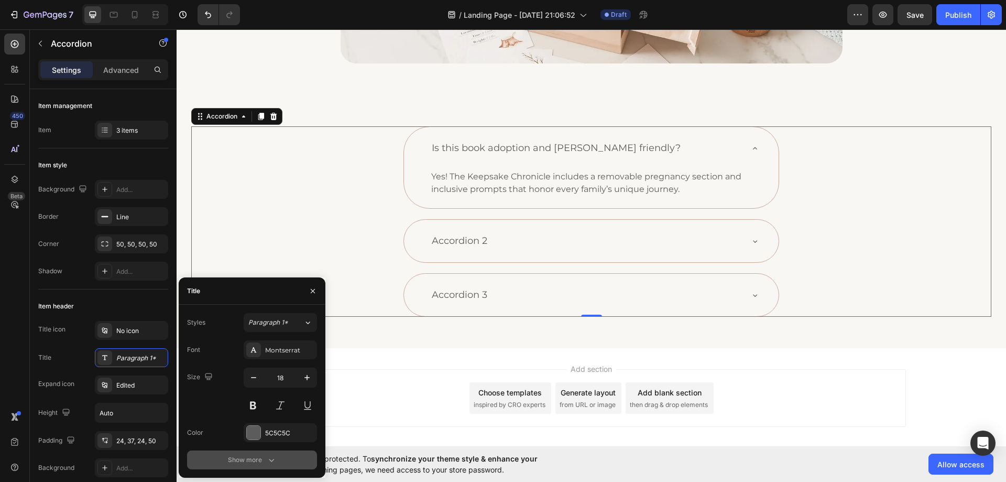
click at [241, 456] on div "Show more" at bounding box center [252, 459] width 49 height 10
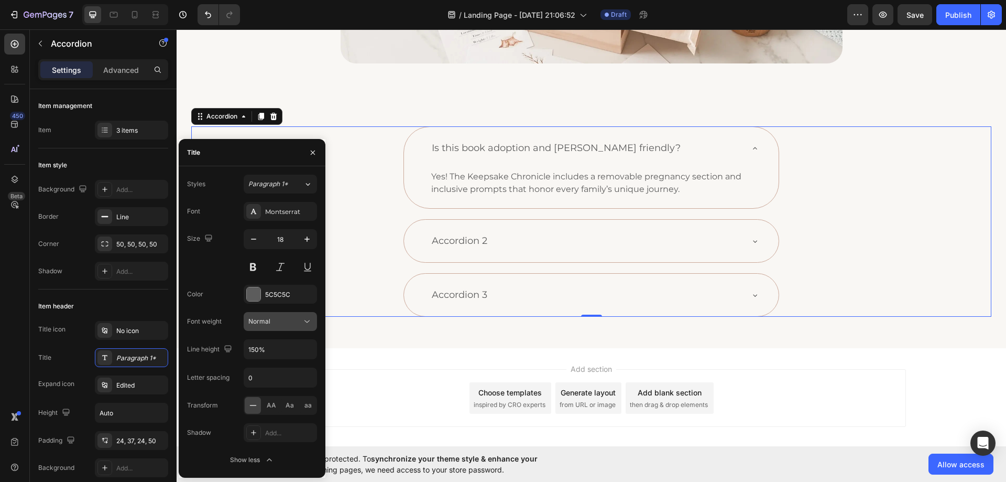
click at [306, 322] on icon at bounding box center [307, 321] width 10 height 10
click at [271, 394] on span "Semi Bold" at bounding box center [263, 393] width 30 height 9
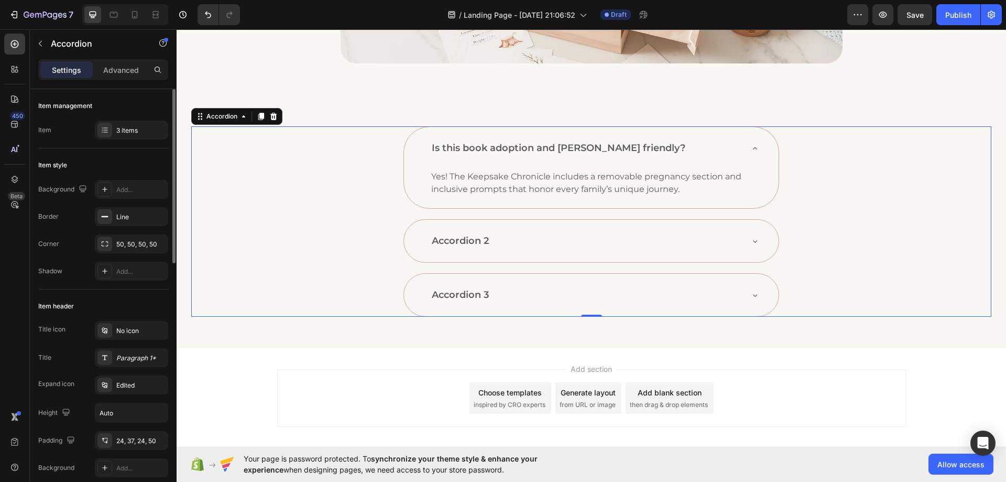
click at [127, 298] on div "Item header" at bounding box center [103, 306] width 130 height 17
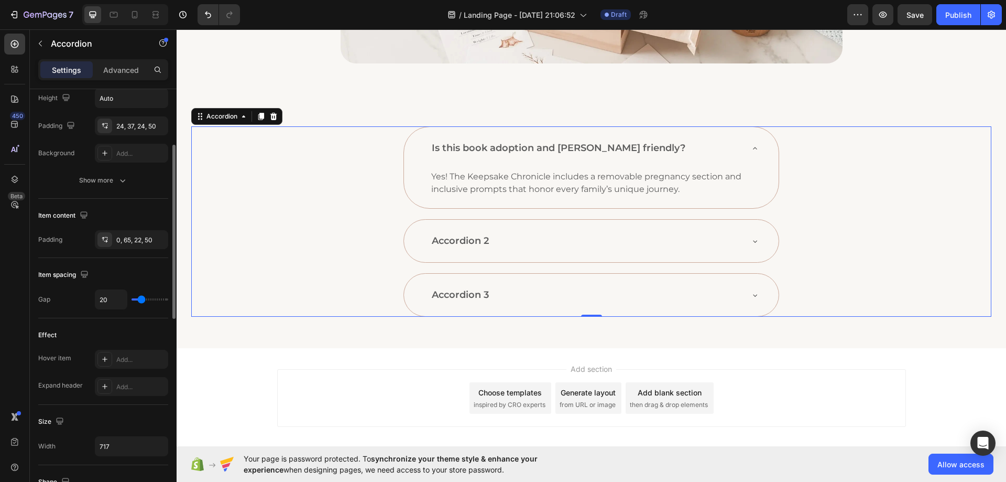
scroll to position [210, 0]
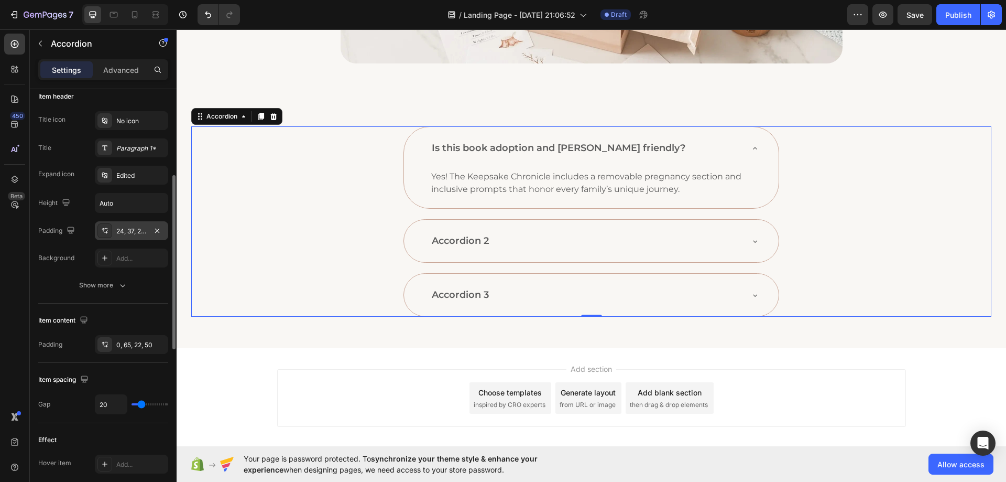
click at [125, 230] on div "24, 37, 24, 50" at bounding box center [131, 230] width 30 height 9
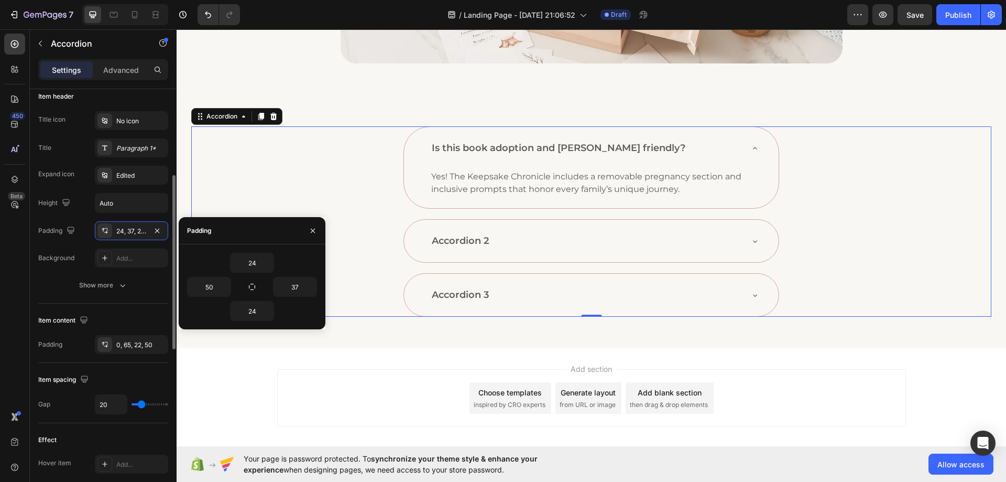
click at [74, 269] on div "Title icon No icon Title Paragraph 1* Expand icon Edited Height Auto Padding 24…" at bounding box center [103, 202] width 130 height 183
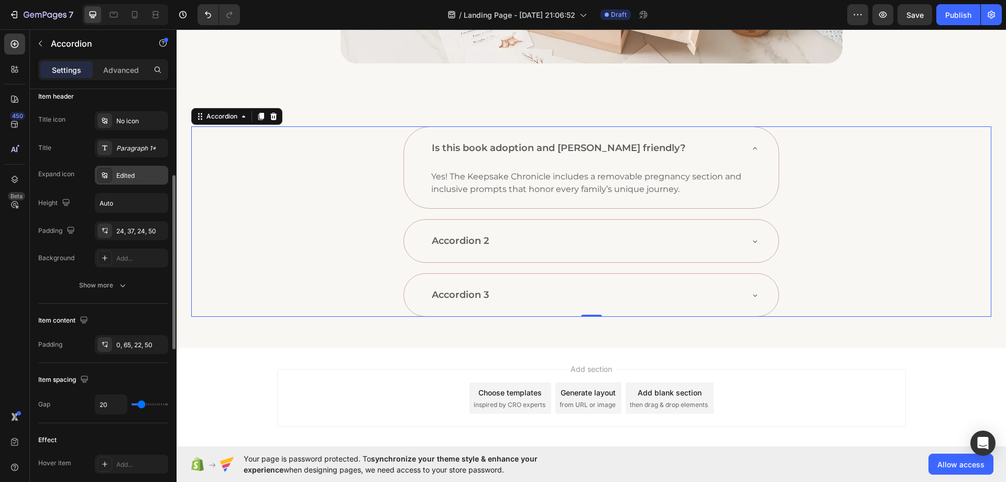
click at [132, 179] on div "Edited" at bounding box center [140, 175] width 49 height 9
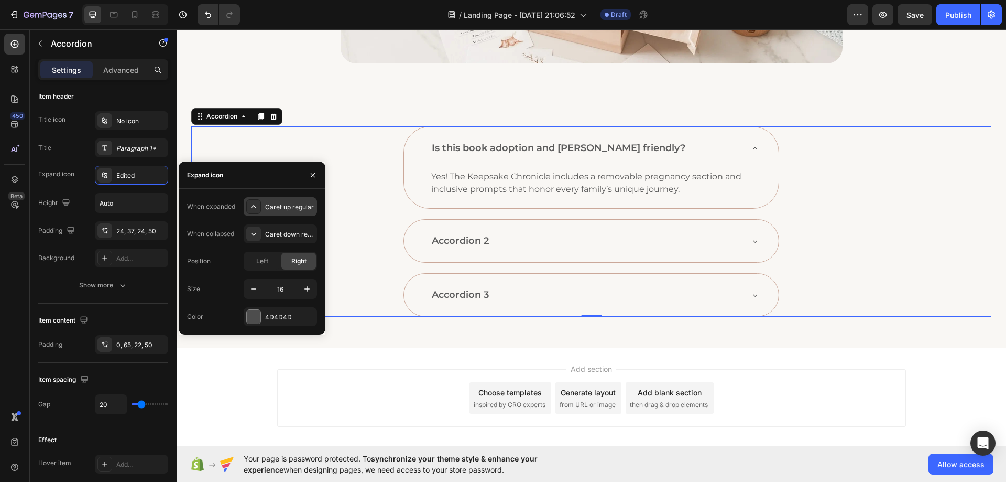
click at [281, 211] on div "Caret up regular" at bounding box center [289, 206] width 49 height 9
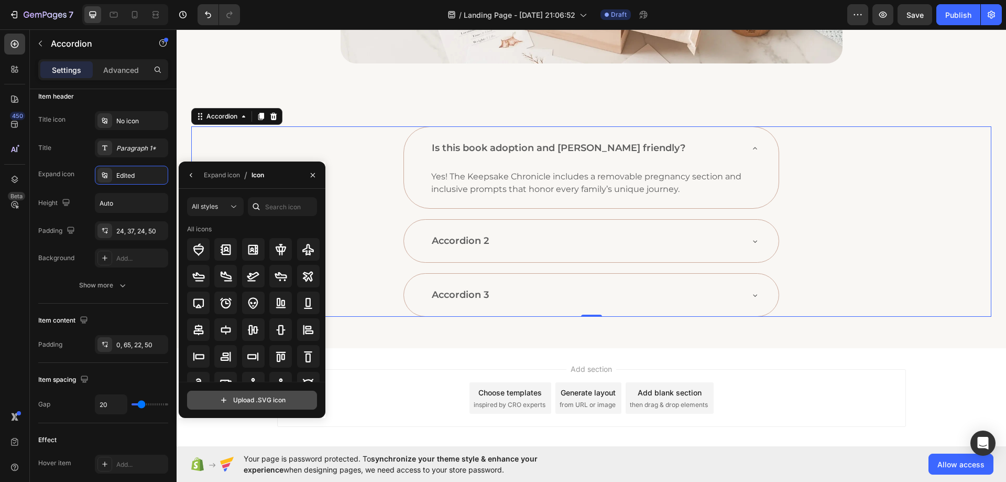
click at [255, 399] on input "file" at bounding box center [252, 400] width 129 height 18
type input "C:\fakepath\polygon-up.svg"
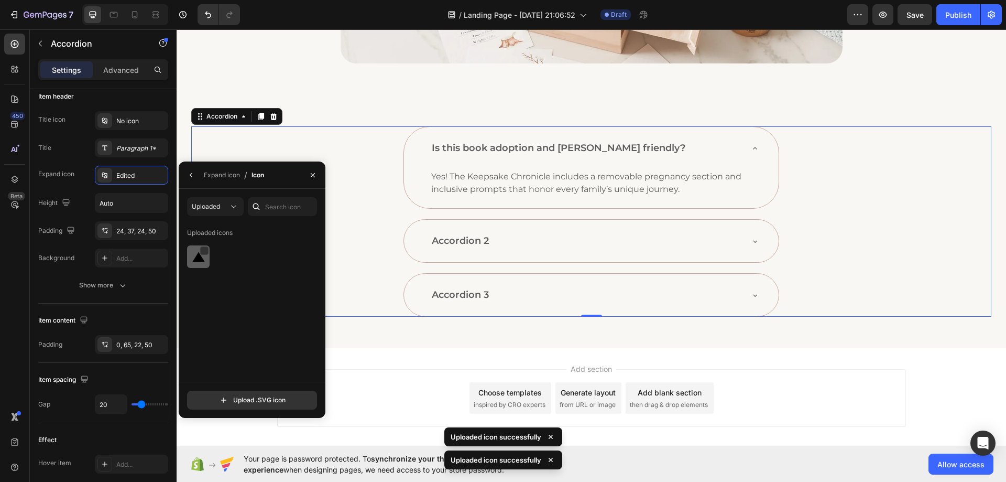
click at [200, 262] on img at bounding box center [198, 257] width 13 height 13
click at [194, 173] on icon "button" at bounding box center [191, 175] width 8 height 8
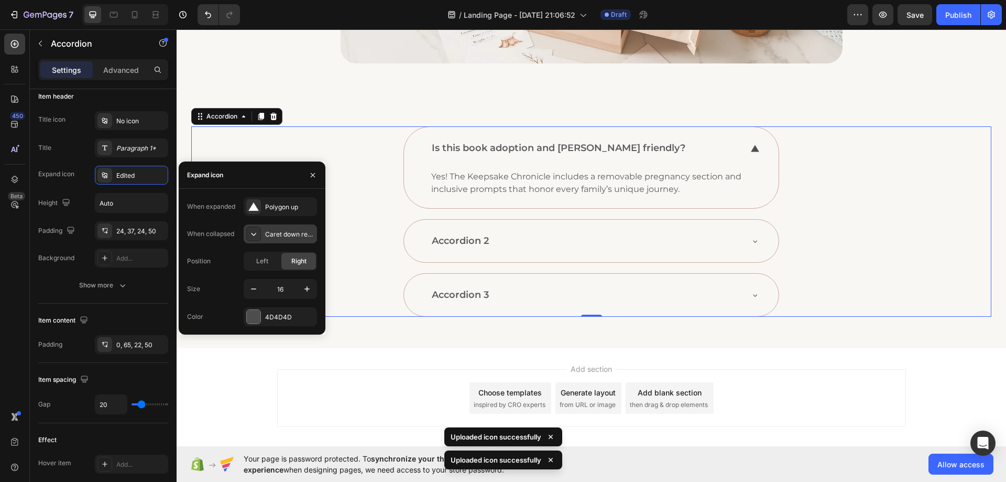
click at [283, 236] on div "Caret down regular" at bounding box center [289, 234] width 49 height 9
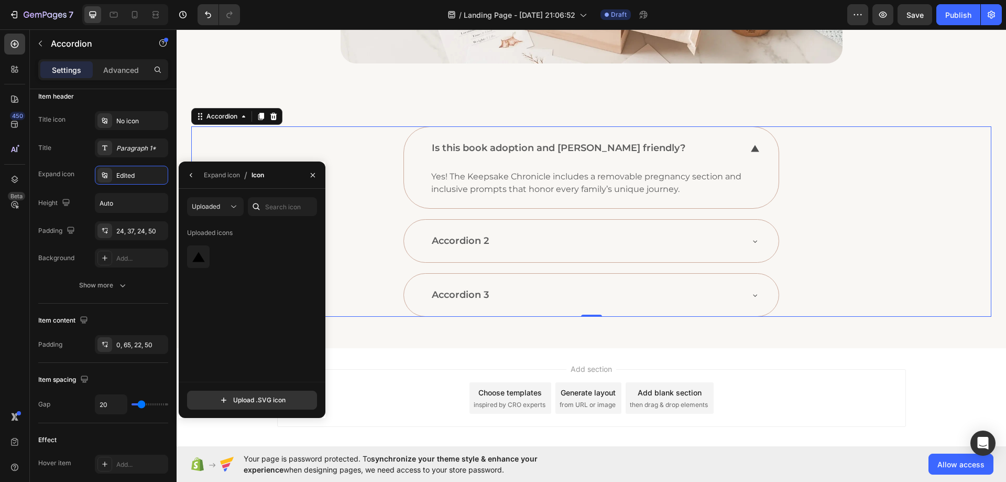
click at [269, 377] on div "Uploaded icons" at bounding box center [255, 302] width 137 height 157
click at [264, 396] on input "file" at bounding box center [252, 400] width 129 height 18
type input "C:\fakepath\polygon-down.svg"
click at [198, 262] on img at bounding box center [198, 257] width 13 height 13
click at [197, 177] on button "button" at bounding box center [191, 175] width 17 height 17
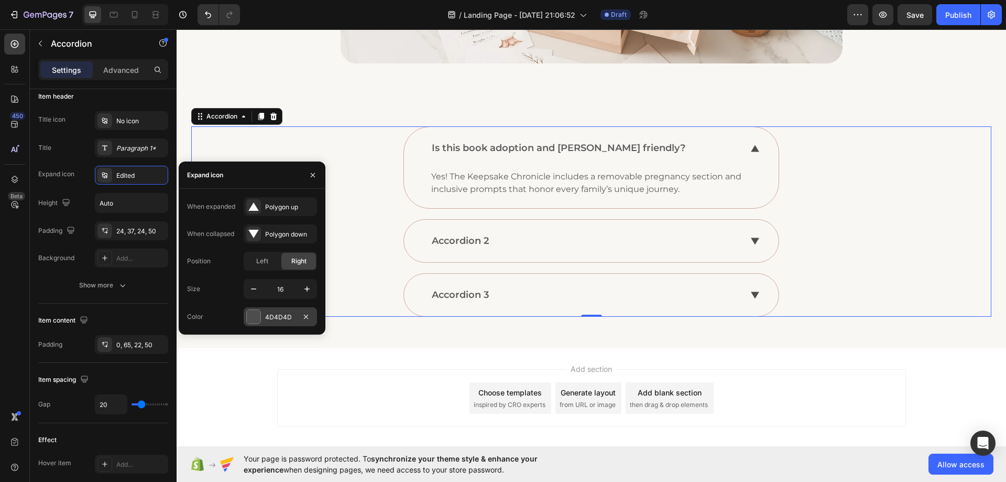
click at [274, 321] on div "4D4D4D" at bounding box center [280, 316] width 30 height 9
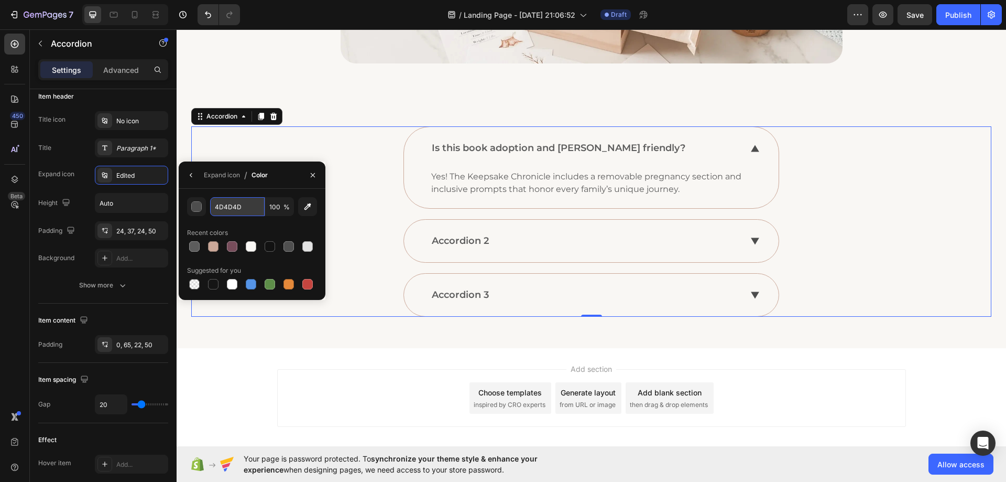
click at [237, 212] on input "4D4D4D" at bounding box center [237, 206] width 55 height 19
paste input "#774D5B"
type input "#774D5B"
click at [195, 179] on icon "button" at bounding box center [191, 175] width 8 height 8
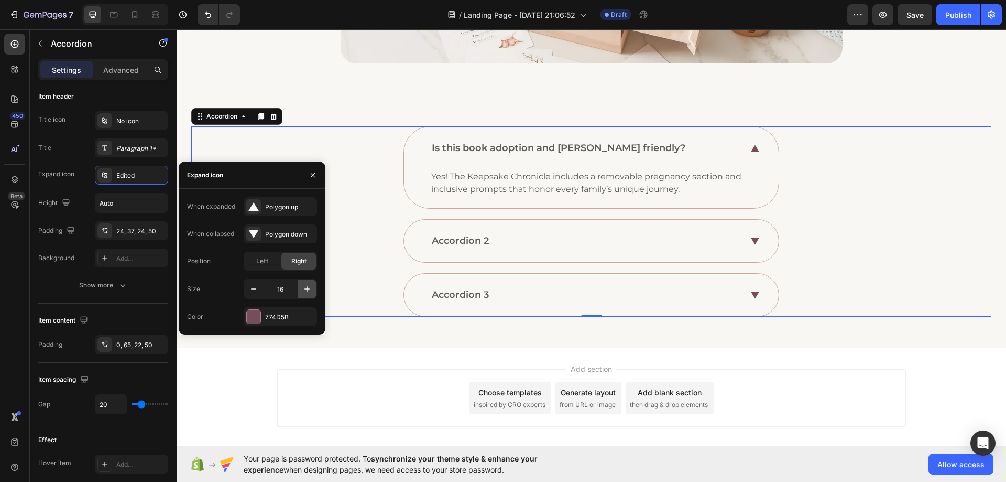
click at [307, 285] on icon "button" at bounding box center [307, 289] width 10 height 10
type input "17"
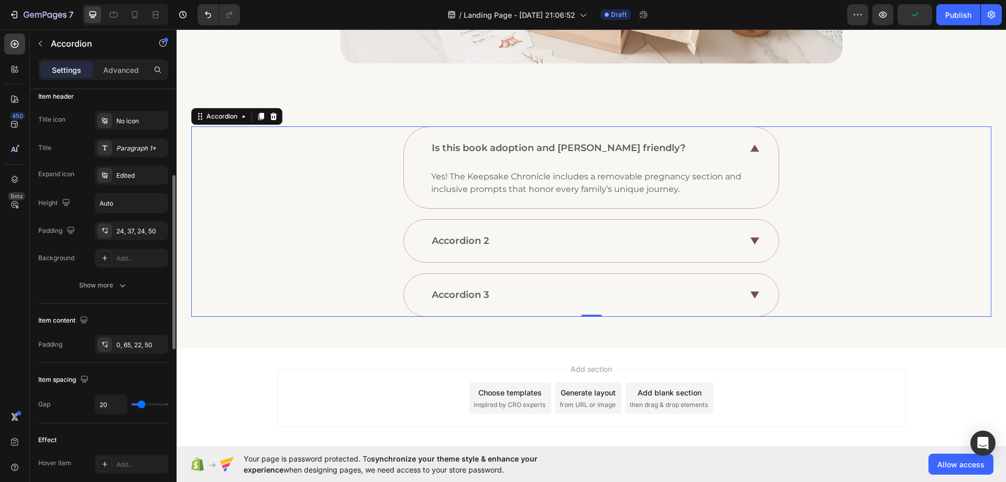
click at [141, 306] on div "Item content Padding 0, 65, 22, 50" at bounding box center [103, 332] width 130 height 59
click at [705, 243] on div "Accordion 2" at bounding box center [586, 240] width 312 height 17
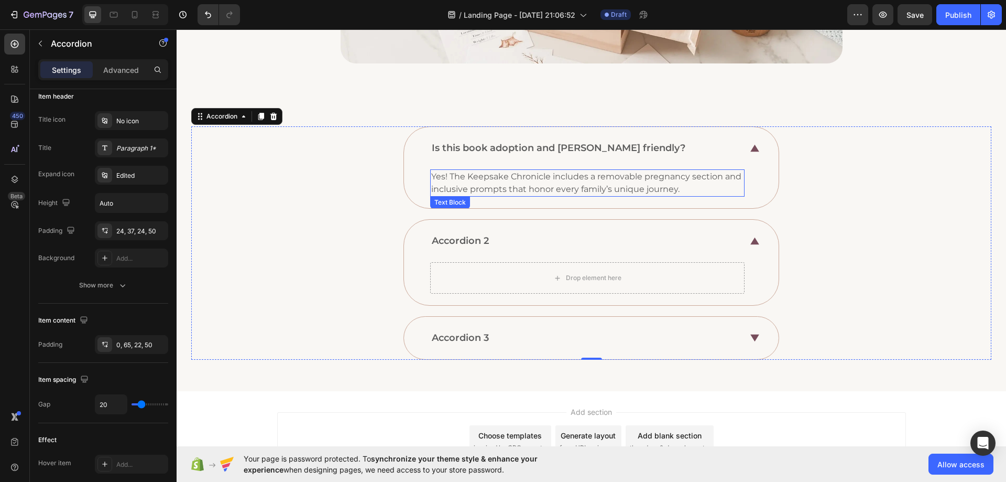
click at [571, 185] on p "Yes! The Keepsake Chronicle includes a removable pregnancy section and inclusiv…" at bounding box center [587, 182] width 312 height 25
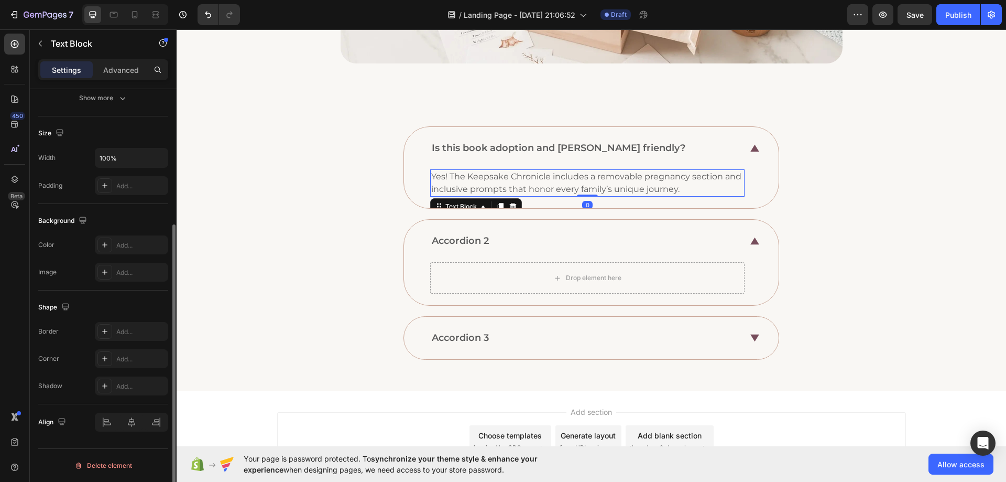
scroll to position [0, 0]
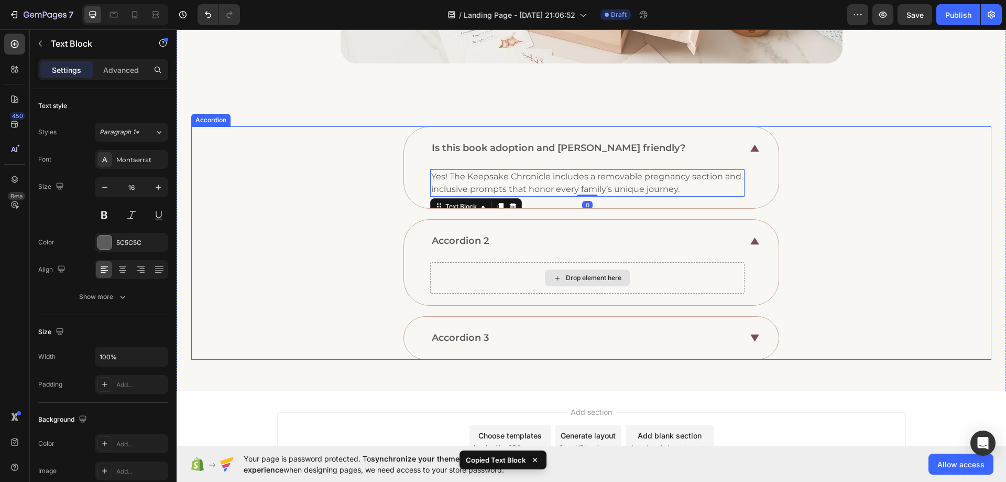
click at [499, 287] on div "Drop element here" at bounding box center [587, 277] width 314 height 31
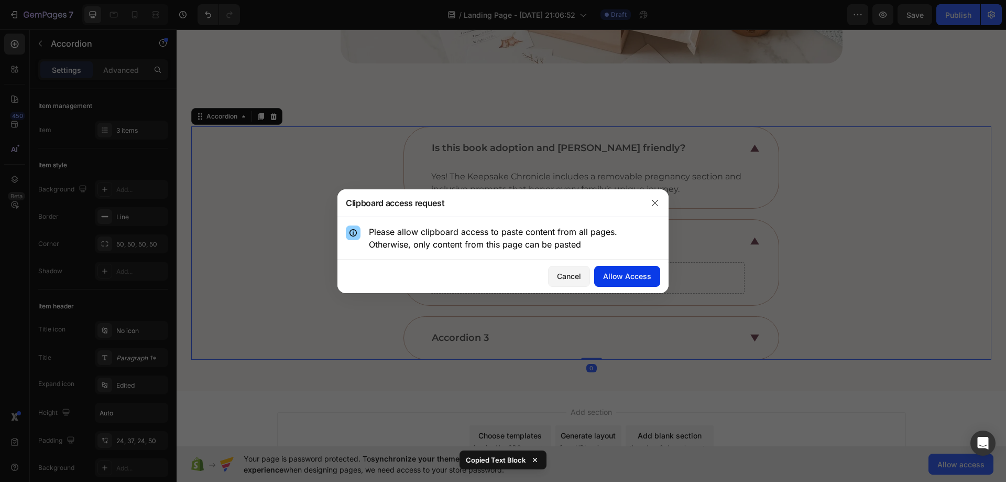
click at [616, 274] on div "Allow Access" at bounding box center [627, 275] width 48 height 11
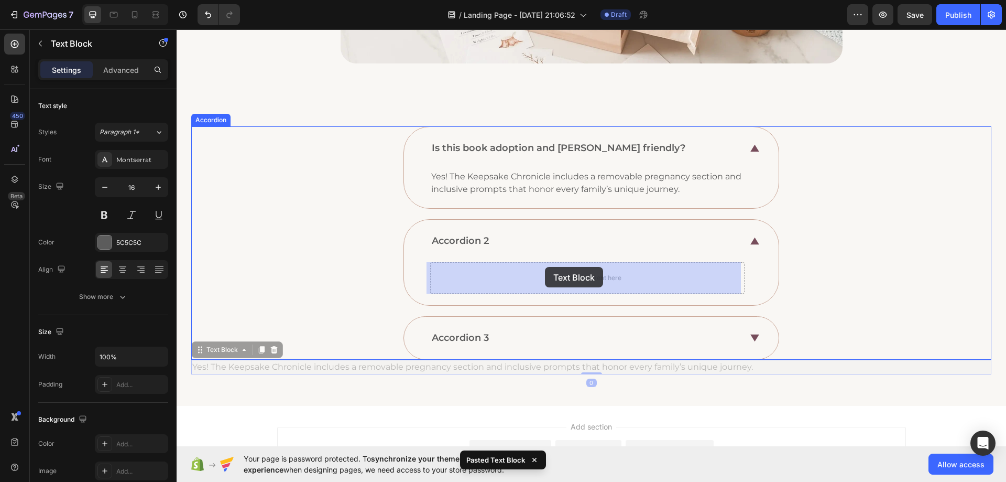
drag, startPoint x: 226, startPoint y: 351, endPoint x: 545, endPoint y: 267, distance: 329.5
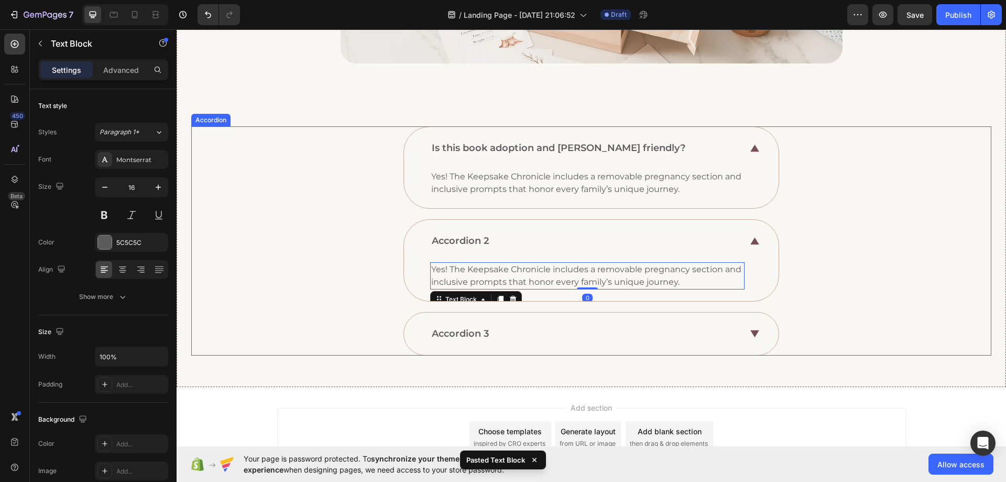
click at [753, 331] on icon at bounding box center [754, 333] width 9 height 7
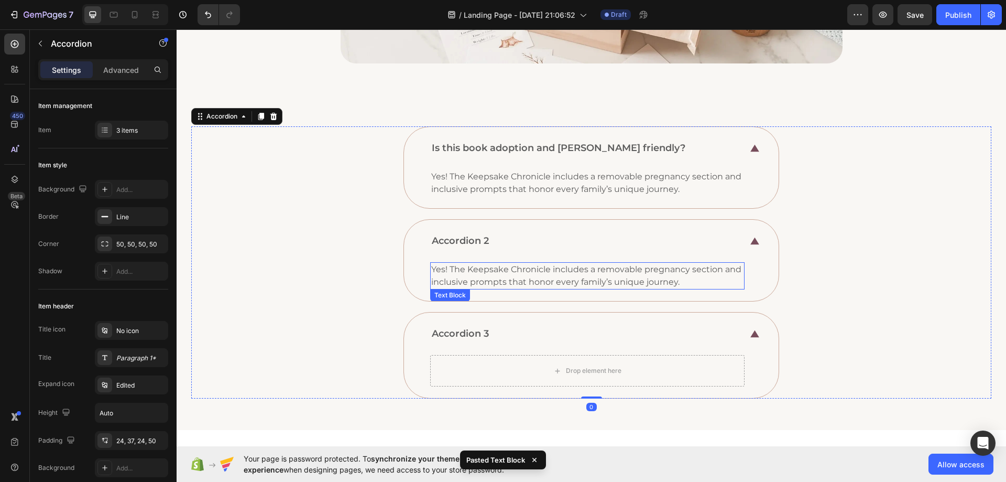
click at [554, 282] on p "Yes! The Keepsake Chronicle includes a removable pregnancy section and inclusiv…" at bounding box center [587, 275] width 312 height 25
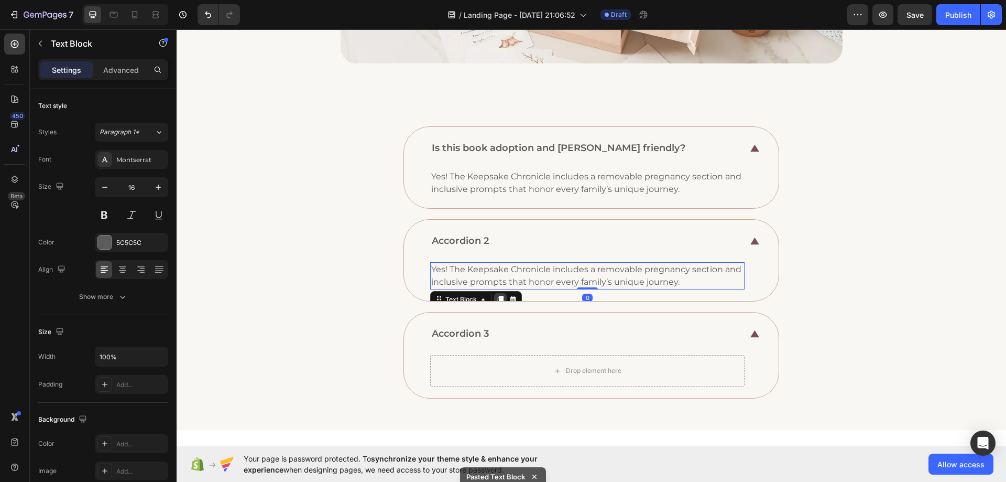
click at [498, 296] on icon at bounding box center [501, 299] width 6 height 7
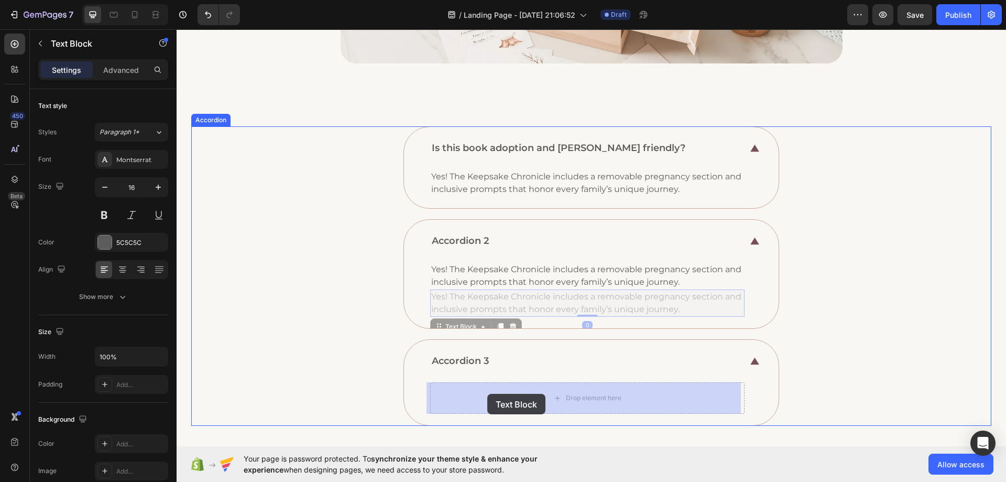
drag, startPoint x: 455, startPoint y: 324, endPoint x: 487, endPoint y: 394, distance: 76.7
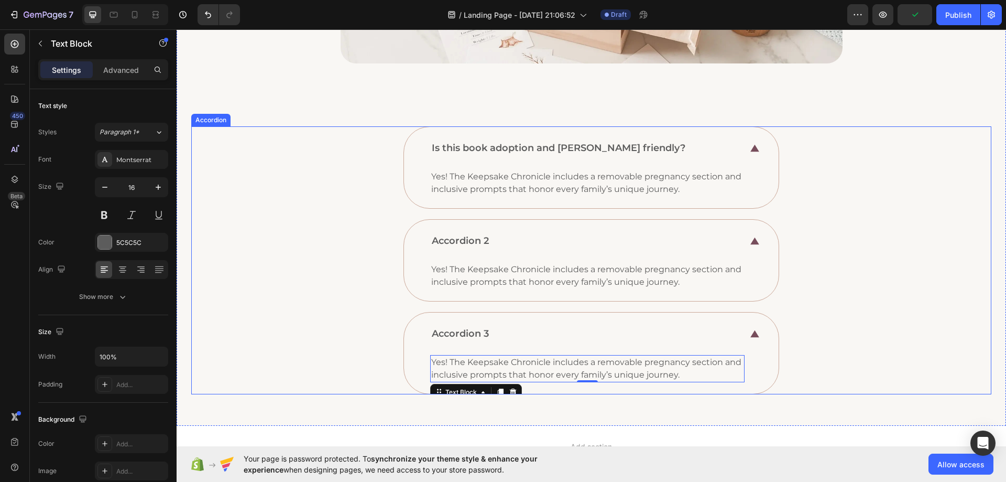
click at [467, 239] on p "Accordion 2" at bounding box center [460, 241] width 57 height 14
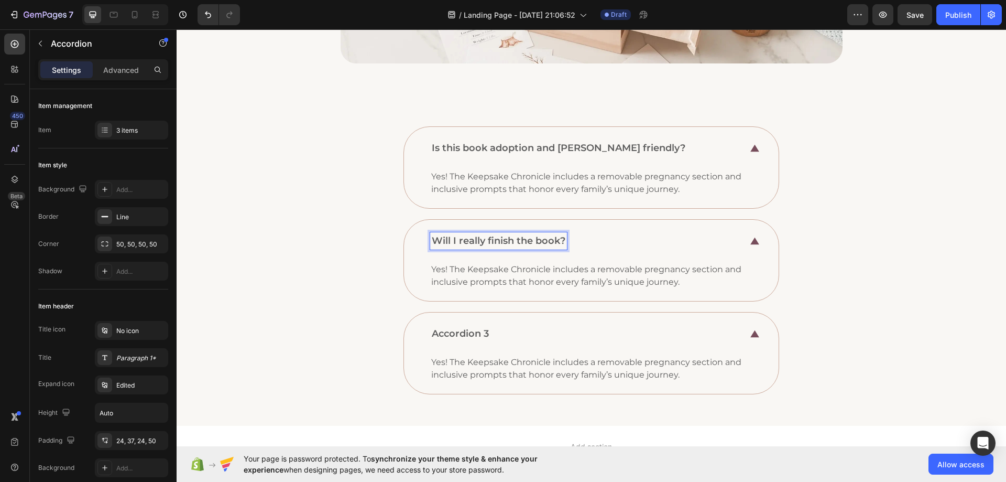
click at [458, 332] on p "Accordion 3" at bounding box center [460, 333] width 57 height 14
click at [461, 332] on p "Accordion 3" at bounding box center [460, 333] width 57 height 14
click at [410, 309] on div "Is this book adoption and [PERSON_NAME] friendly? Yes! The Keepsake Chronicle i…" at bounding box center [591, 260] width 800 height 268
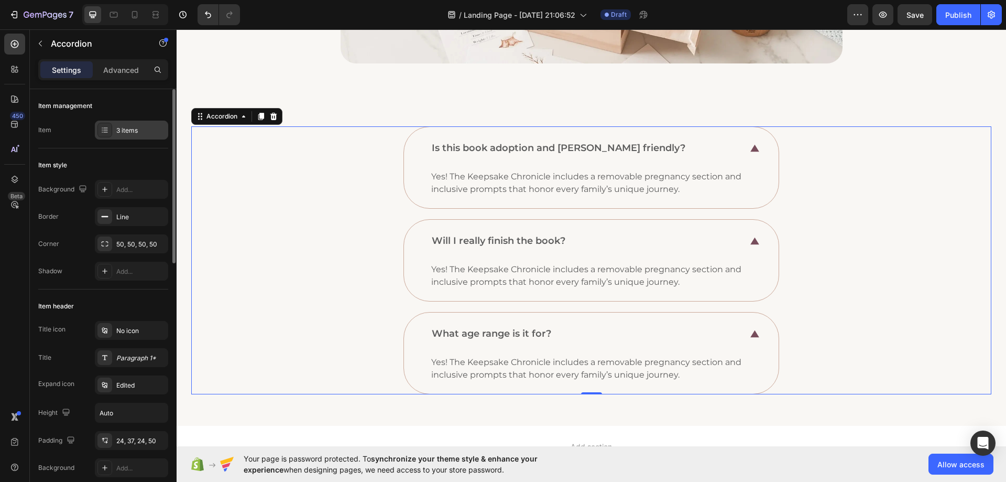
click at [124, 128] on div "3 items" at bounding box center [140, 130] width 49 height 9
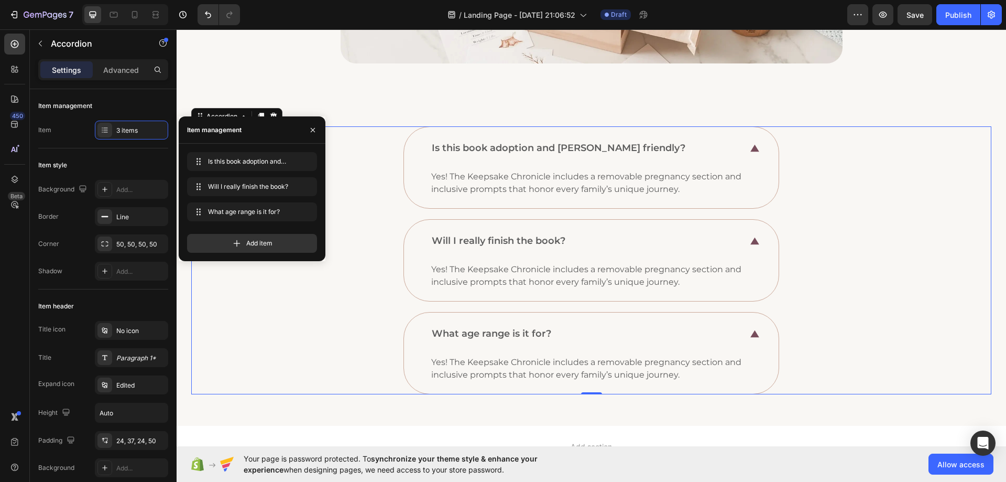
click at [262, 239] on span "Add item" at bounding box center [259, 242] width 26 height 9
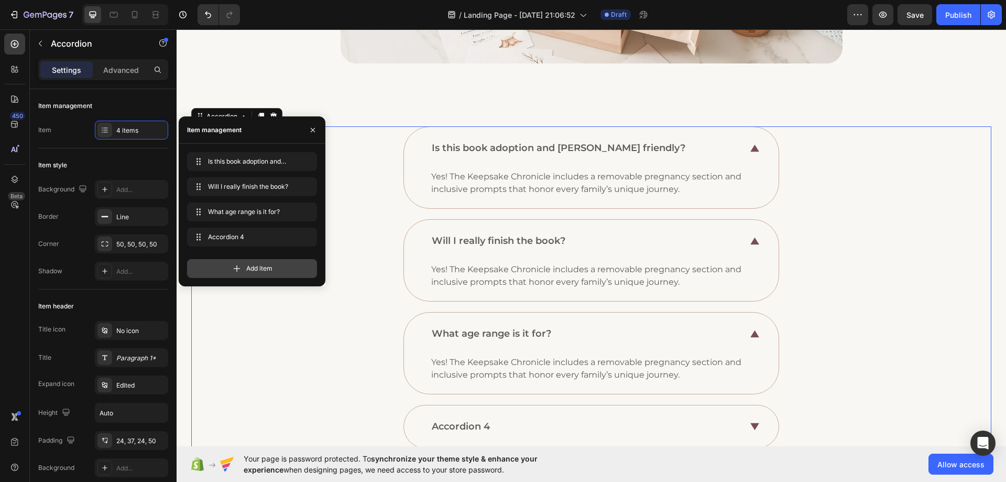
click at [257, 268] on span "Add item" at bounding box center [259, 268] width 26 height 9
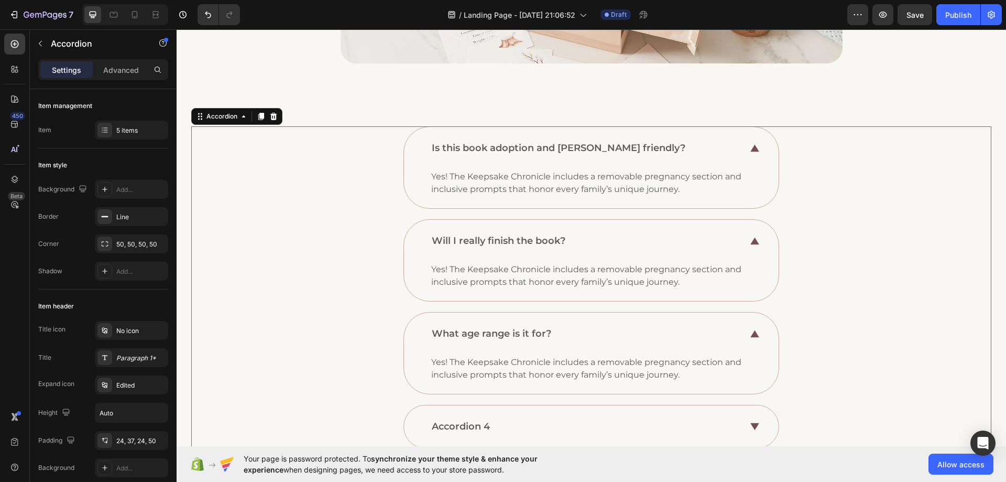
click at [336, 367] on div "What age range is it for? Yes! The Keepsake Chronicle includes a removable preg…" at bounding box center [591, 353] width 799 height 82
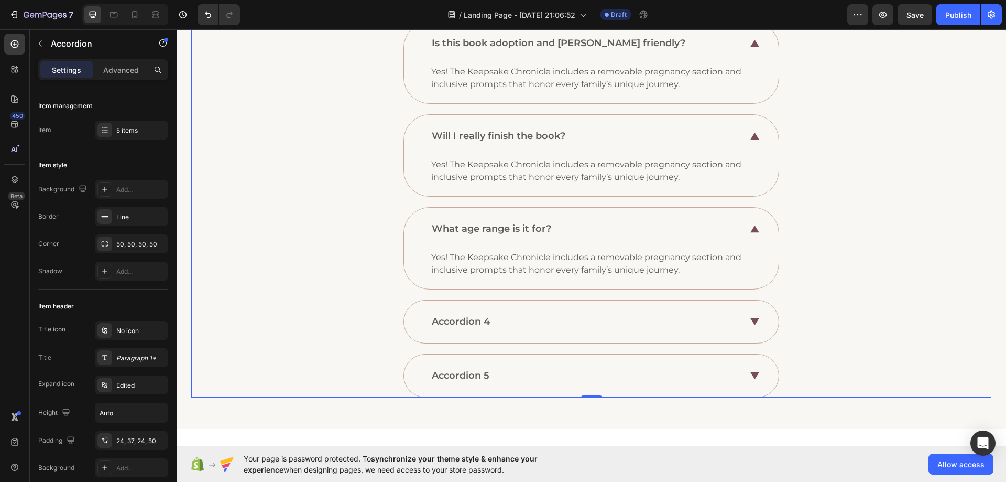
click at [458, 322] on div "Accordion 4" at bounding box center [460, 321] width 61 height 17
click at [458, 322] on p "Accordion 4" at bounding box center [461, 321] width 58 height 14
click at [462, 376] on p "Accordion 5" at bounding box center [461, 375] width 58 height 14
click at [386, 367] on div "Can I gift this?" at bounding box center [591, 375] width 799 height 43
click at [438, 349] on div "Is this book adoption and [PERSON_NAME] friendly? Yes! The Keepsake Chronicle i…" at bounding box center [591, 209] width 800 height 376
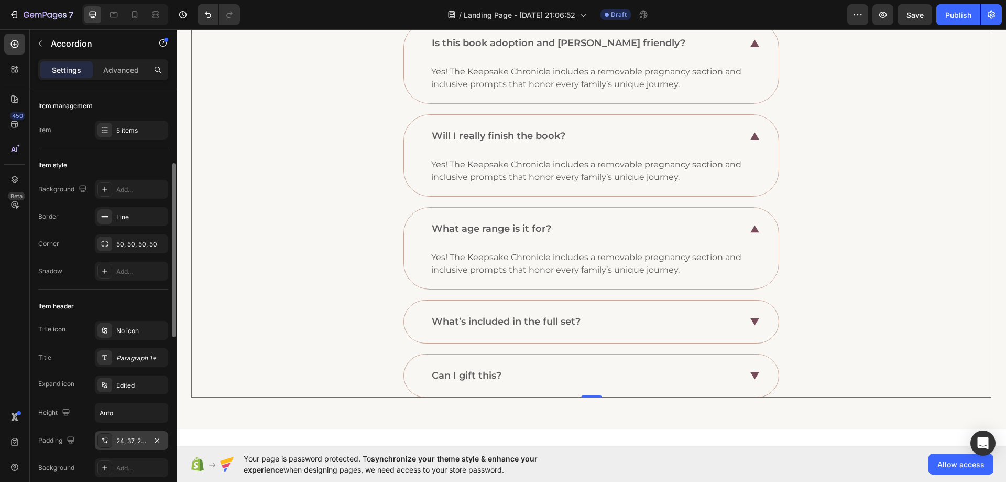
scroll to position [52, 0]
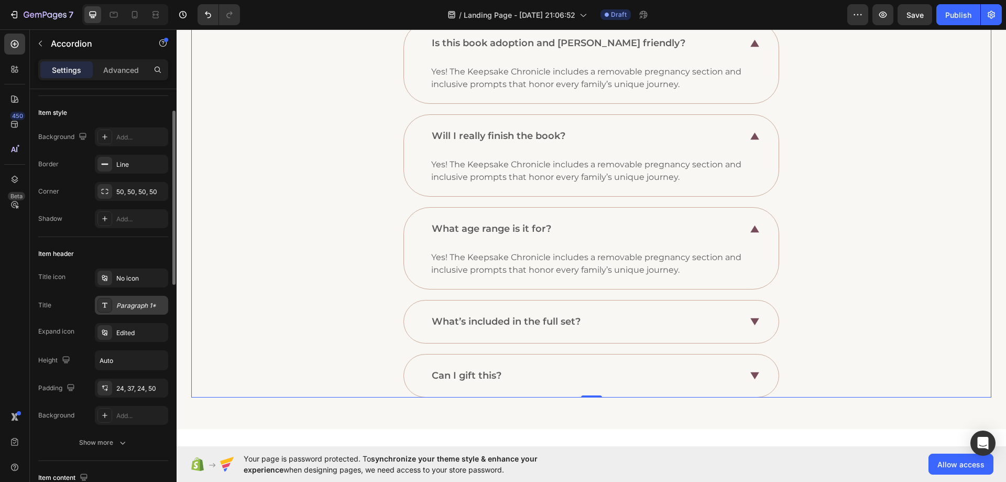
click at [128, 309] on div "Paragraph 1*" at bounding box center [140, 305] width 49 height 9
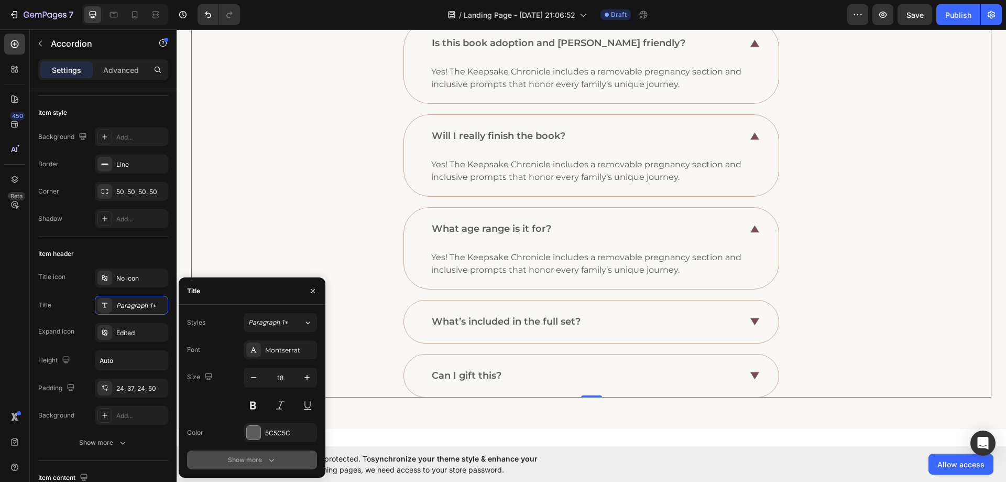
click at [231, 456] on div "Show more" at bounding box center [252, 459] width 49 height 10
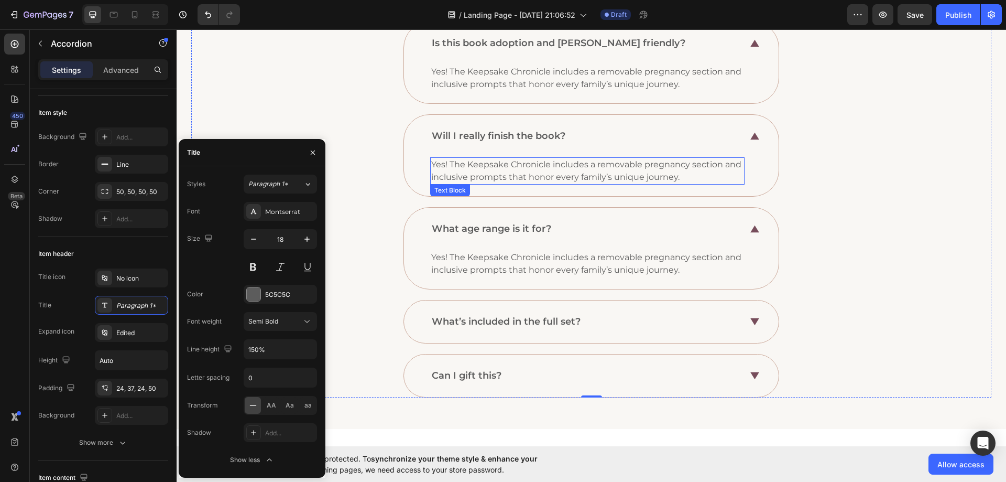
click at [505, 173] on p "Yes! The Keepsake Chronicle includes a removable pregnancy section and inclusiv…" at bounding box center [587, 170] width 312 height 25
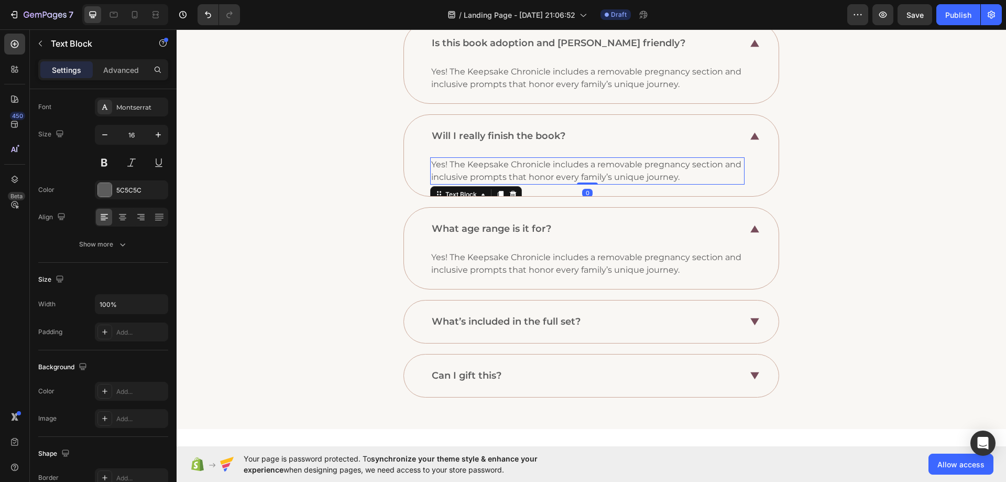
click at [510, 173] on p "Yes! The Keepsake Chronicle includes a removable pregnancy section and inclusiv…" at bounding box center [587, 170] width 312 height 25
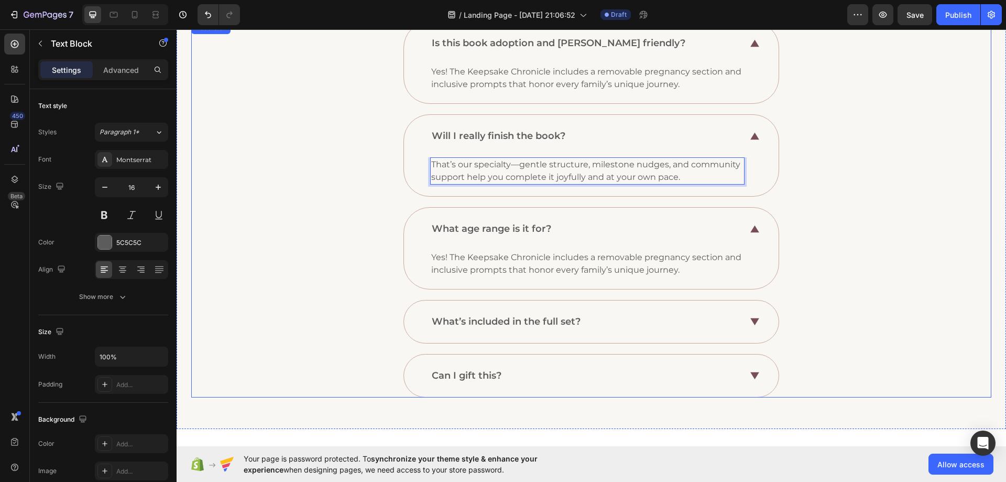
click at [460, 271] on p "Yes! The Keepsake Chronicle includes a removable pregnancy section and inclusiv…" at bounding box center [587, 263] width 312 height 25
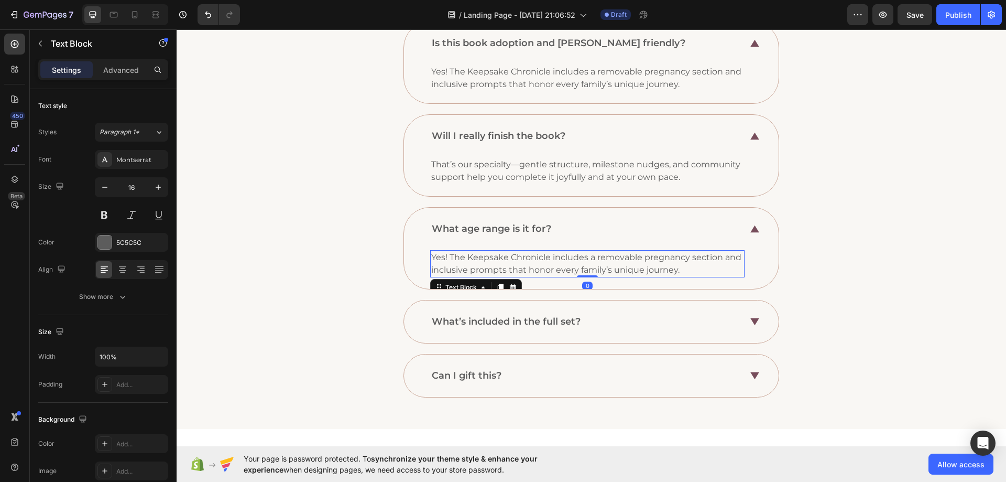
click at [499, 263] on p "Yes! The Keepsake Chronicle includes a removable pregnancy section and inclusiv…" at bounding box center [587, 263] width 312 height 25
click at [633, 321] on div "What’s included in the full set?" at bounding box center [586, 321] width 312 height 17
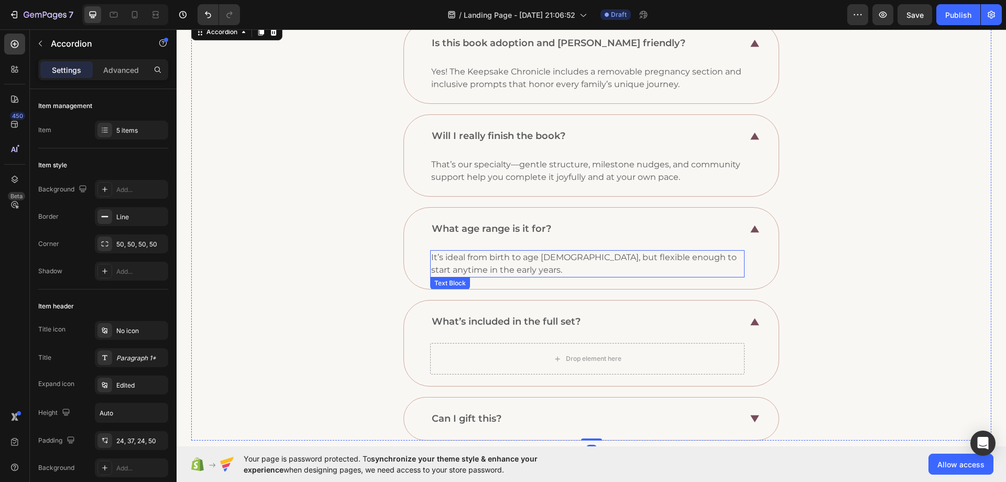
click at [495, 261] on p "It’s ideal from birth to age [DEMOGRAPHIC_DATA], but flexible enough to start a…" at bounding box center [587, 263] width 312 height 25
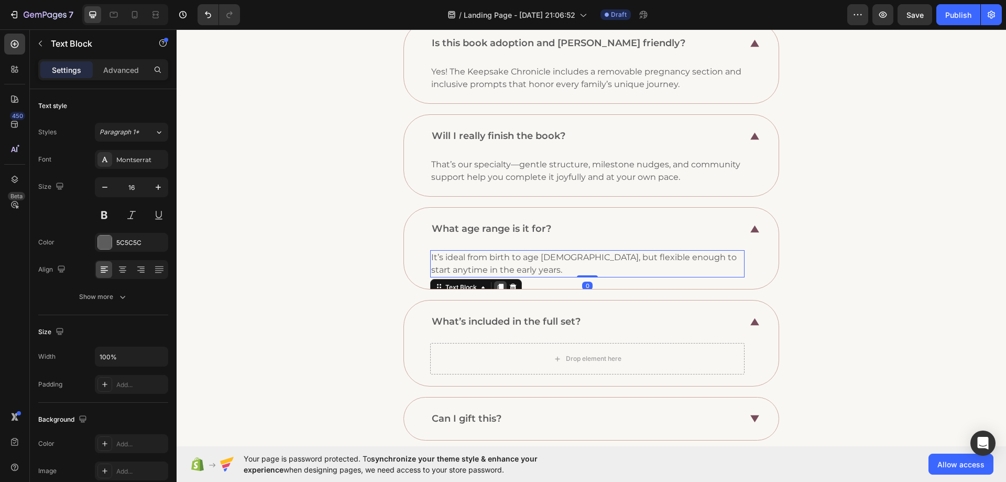
click at [494, 282] on div at bounding box center [500, 287] width 13 height 13
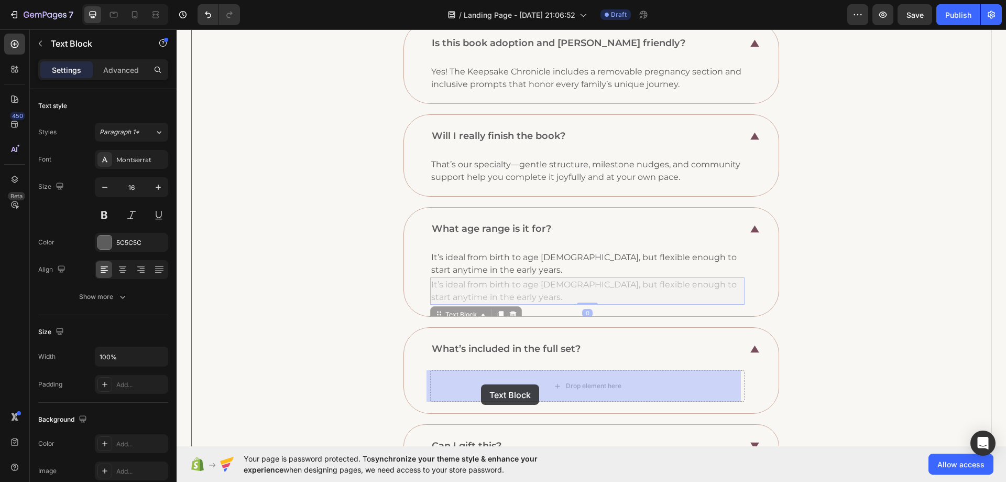
drag, startPoint x: 455, startPoint y: 315, endPoint x: 481, endPoint y: 384, distance: 74.0
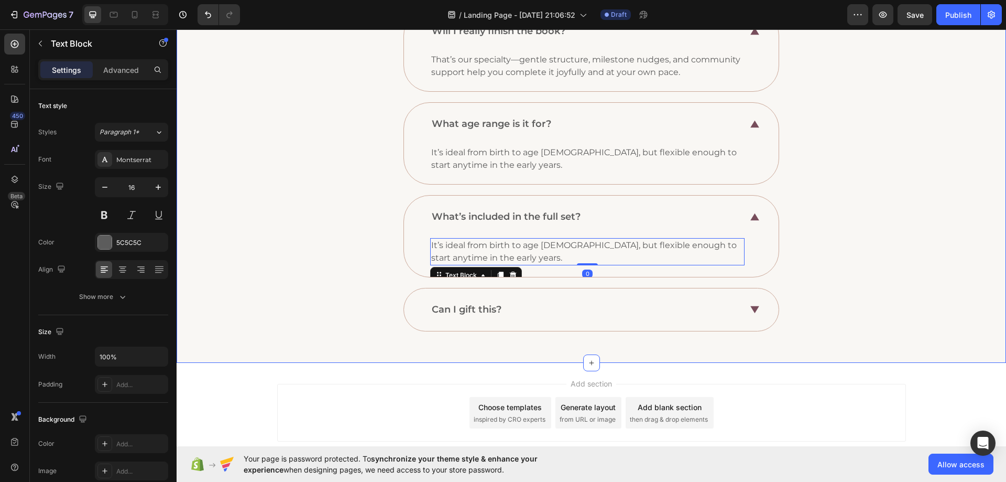
scroll to position [515, 0]
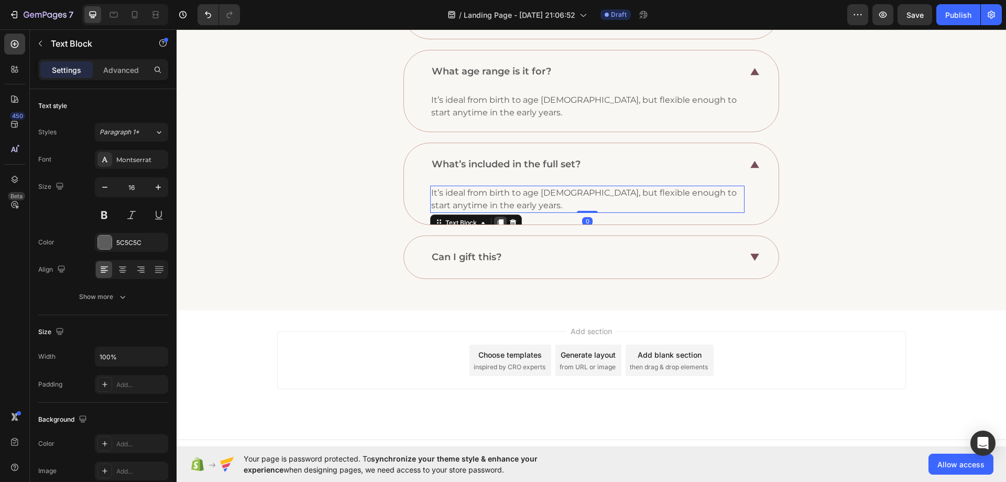
click at [498, 220] on icon at bounding box center [501, 223] width 6 height 7
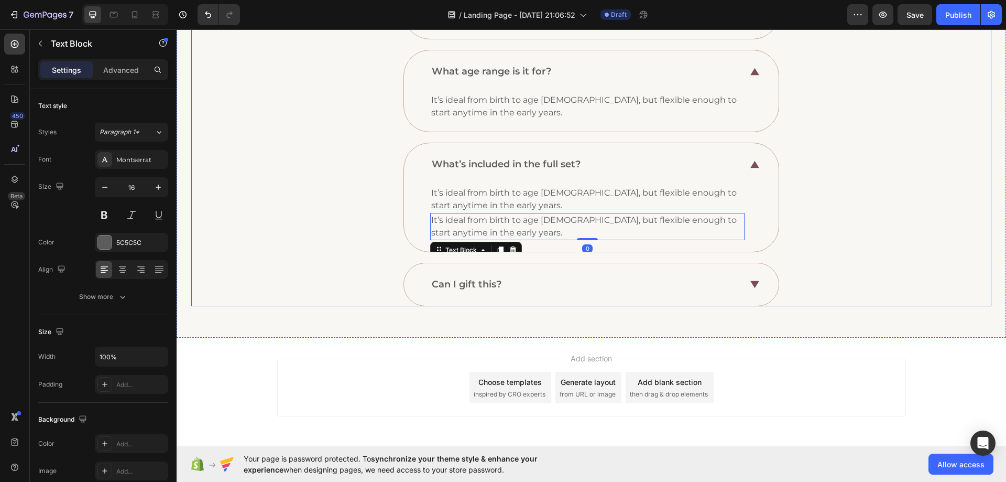
click at [753, 284] on icon at bounding box center [754, 284] width 9 height 7
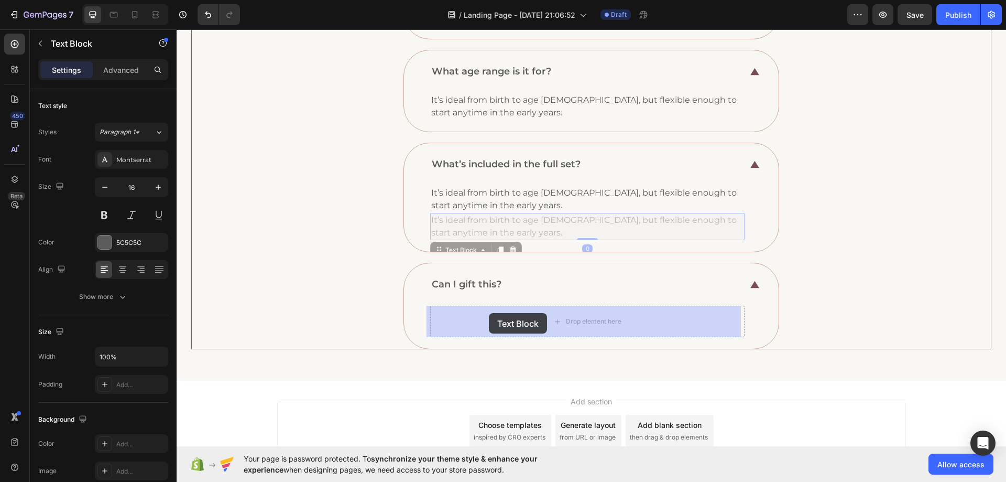
drag, startPoint x: 446, startPoint y: 246, endPoint x: 480, endPoint y: 273, distance: 43.3
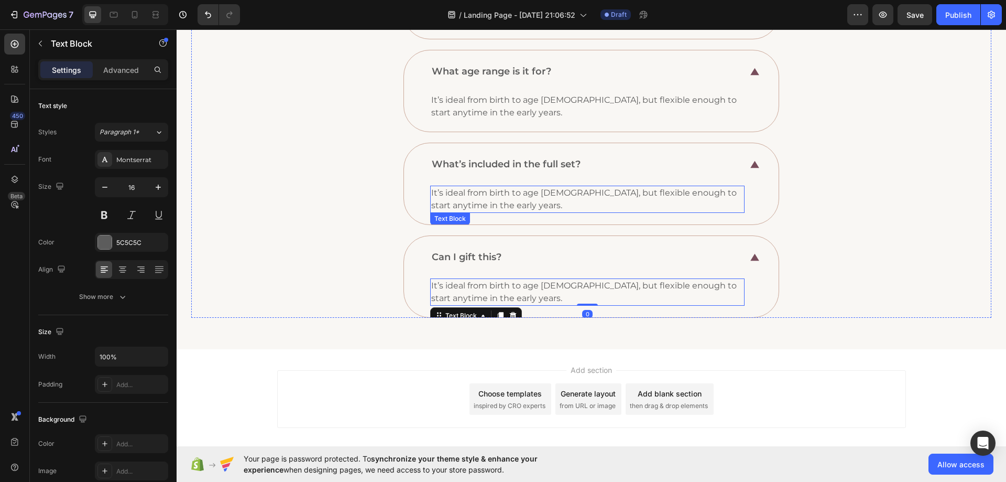
click at [467, 196] on p "It’s ideal from birth to age [DEMOGRAPHIC_DATA], but flexible enough to start a…" at bounding box center [587, 199] width 312 height 25
click at [494, 205] on p "It’s ideal from birth to age [DEMOGRAPHIC_DATA], but flexible enough to start a…" at bounding box center [587, 199] width 312 height 25
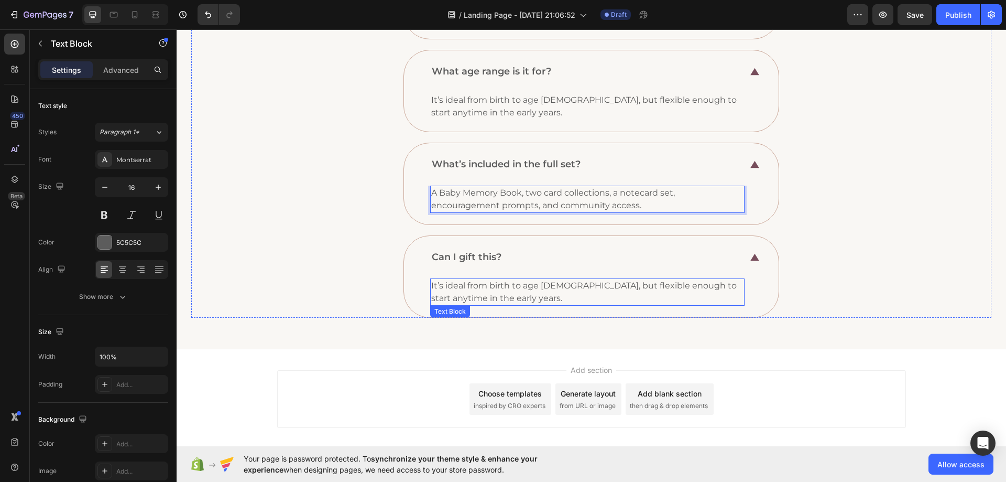
click at [461, 292] on p "It’s ideal from birth to age [DEMOGRAPHIC_DATA], but flexible enough to start a…" at bounding box center [587, 291] width 312 height 25
click at [489, 287] on p "It’s ideal from birth to age [DEMOGRAPHIC_DATA], but flexible enough to start a…" at bounding box center [587, 291] width 312 height 25
click at [356, 268] on div "Can I gift this? Absolutely! It comes beautifully packaged and is perfect for b…" at bounding box center [591, 276] width 799 height 82
